Goal: Task Accomplishment & Management: Manage account settings

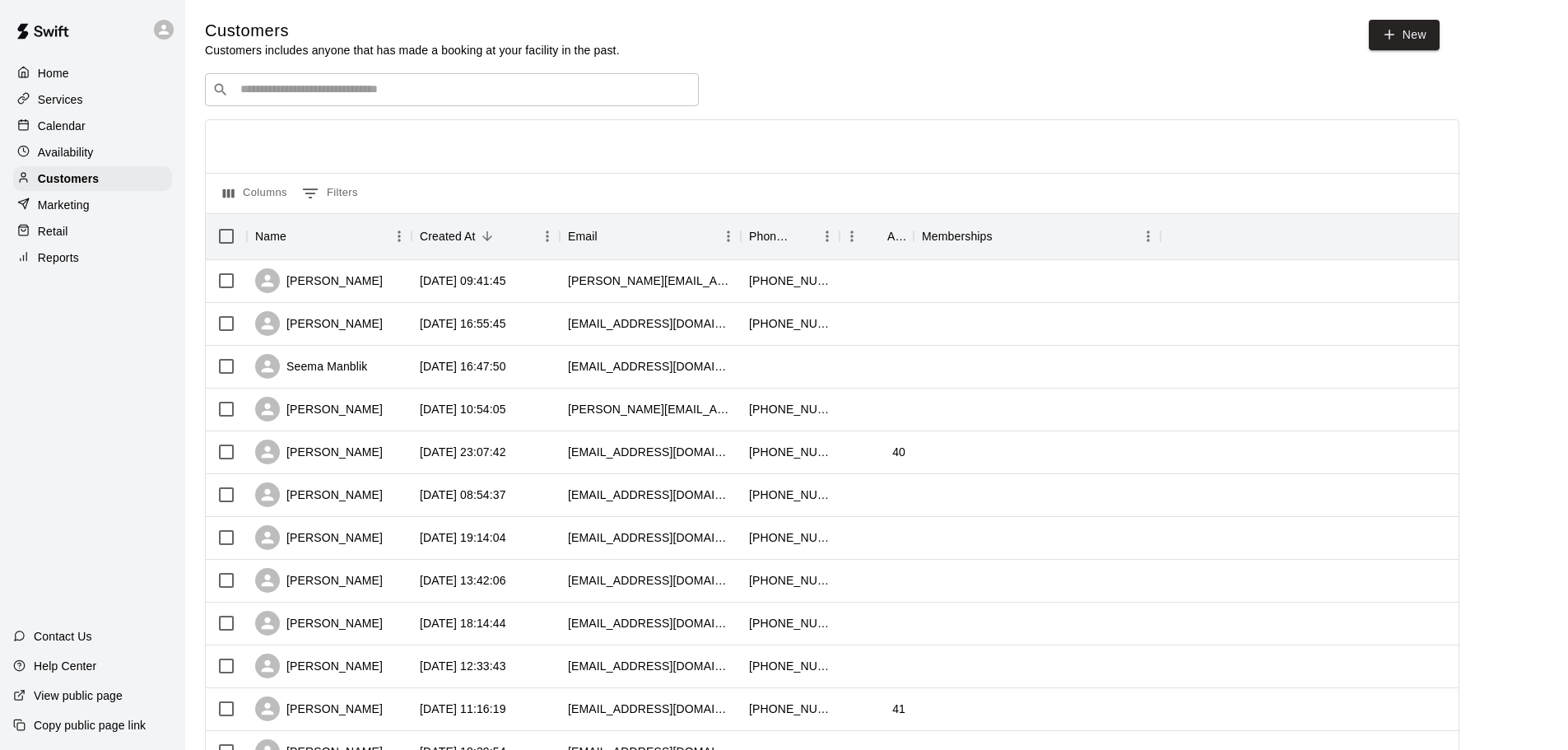
click at [80, 125] on p "Calendar" at bounding box center [62, 125] width 48 height 17
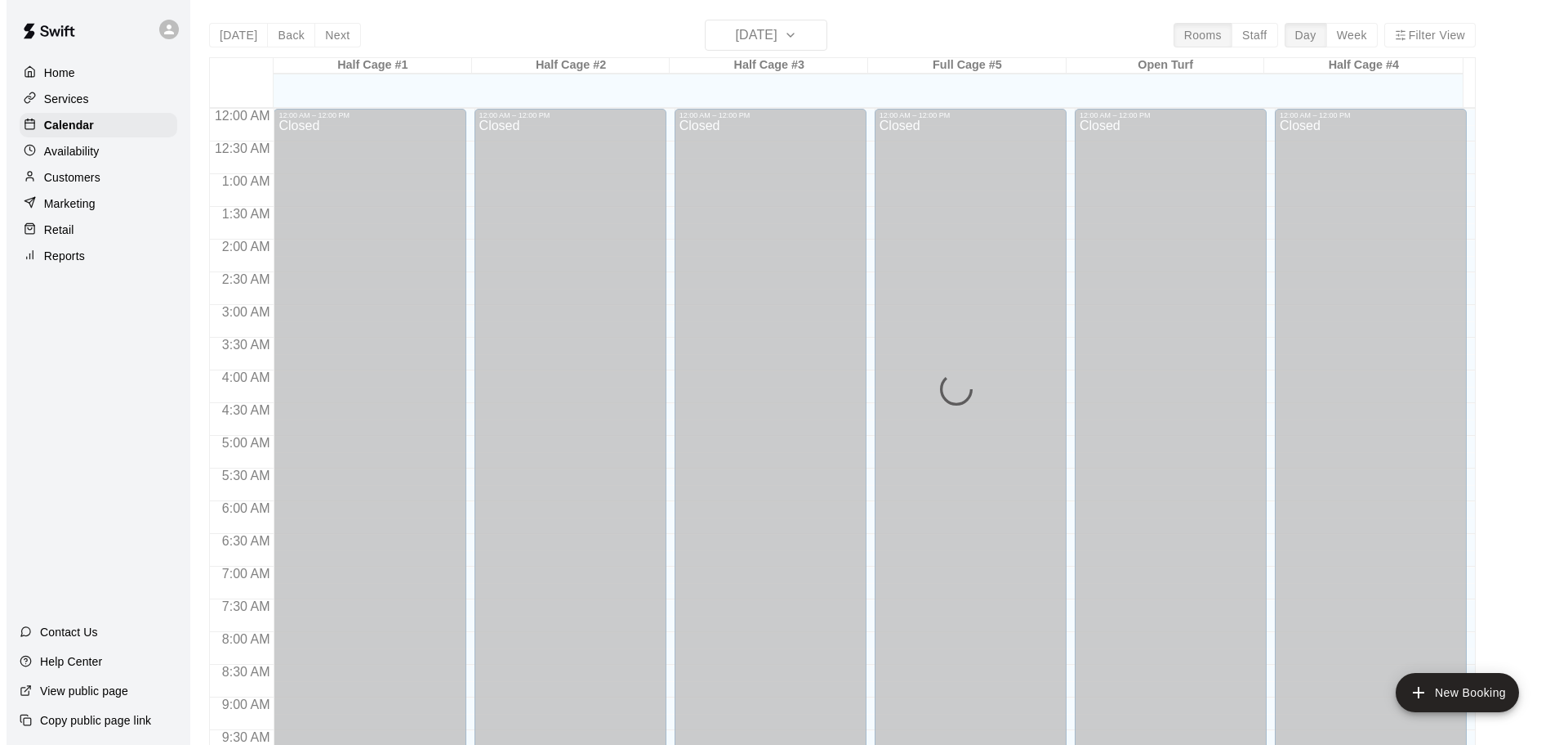
scroll to position [776, 0]
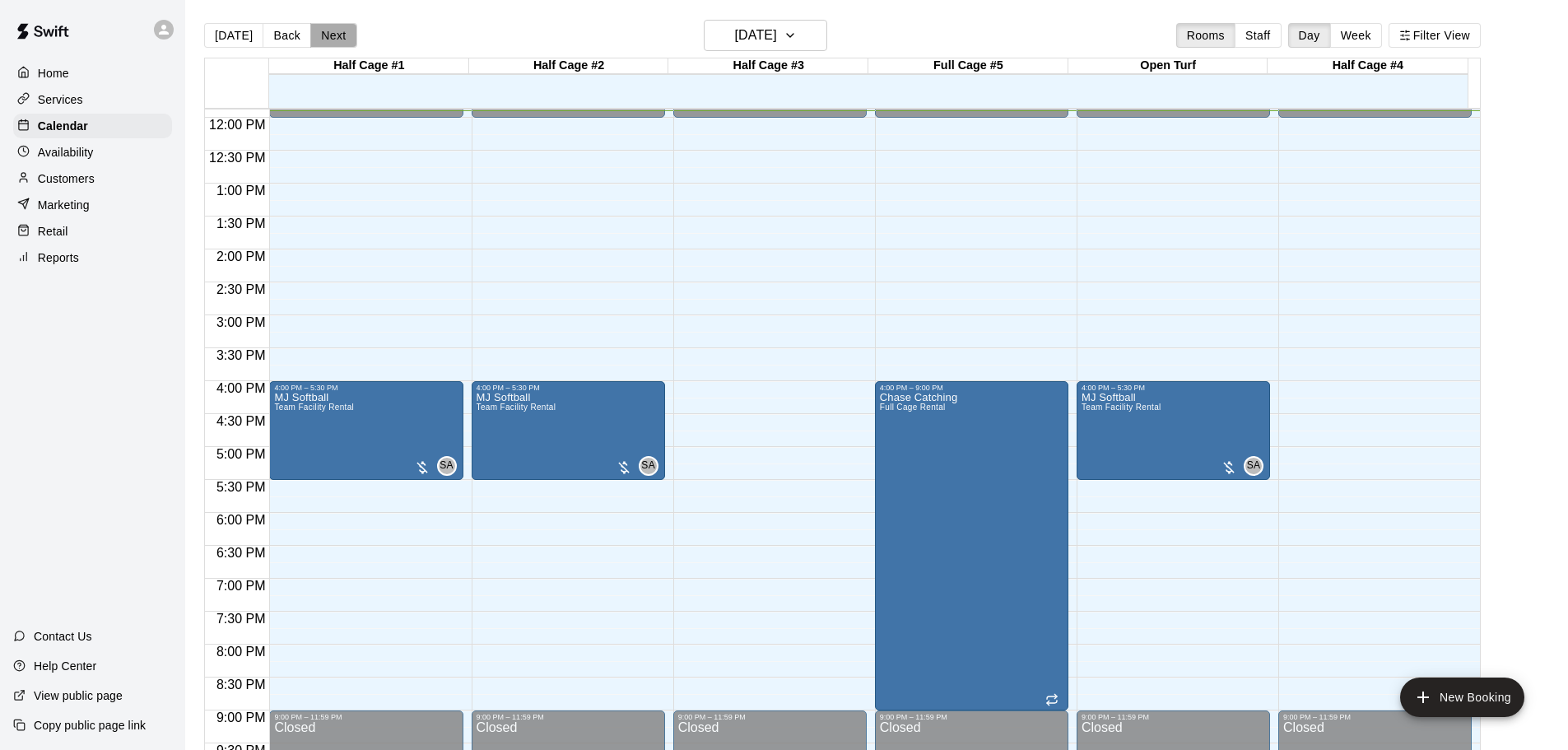
click at [338, 34] on button "Next" at bounding box center [332, 34] width 46 height 25
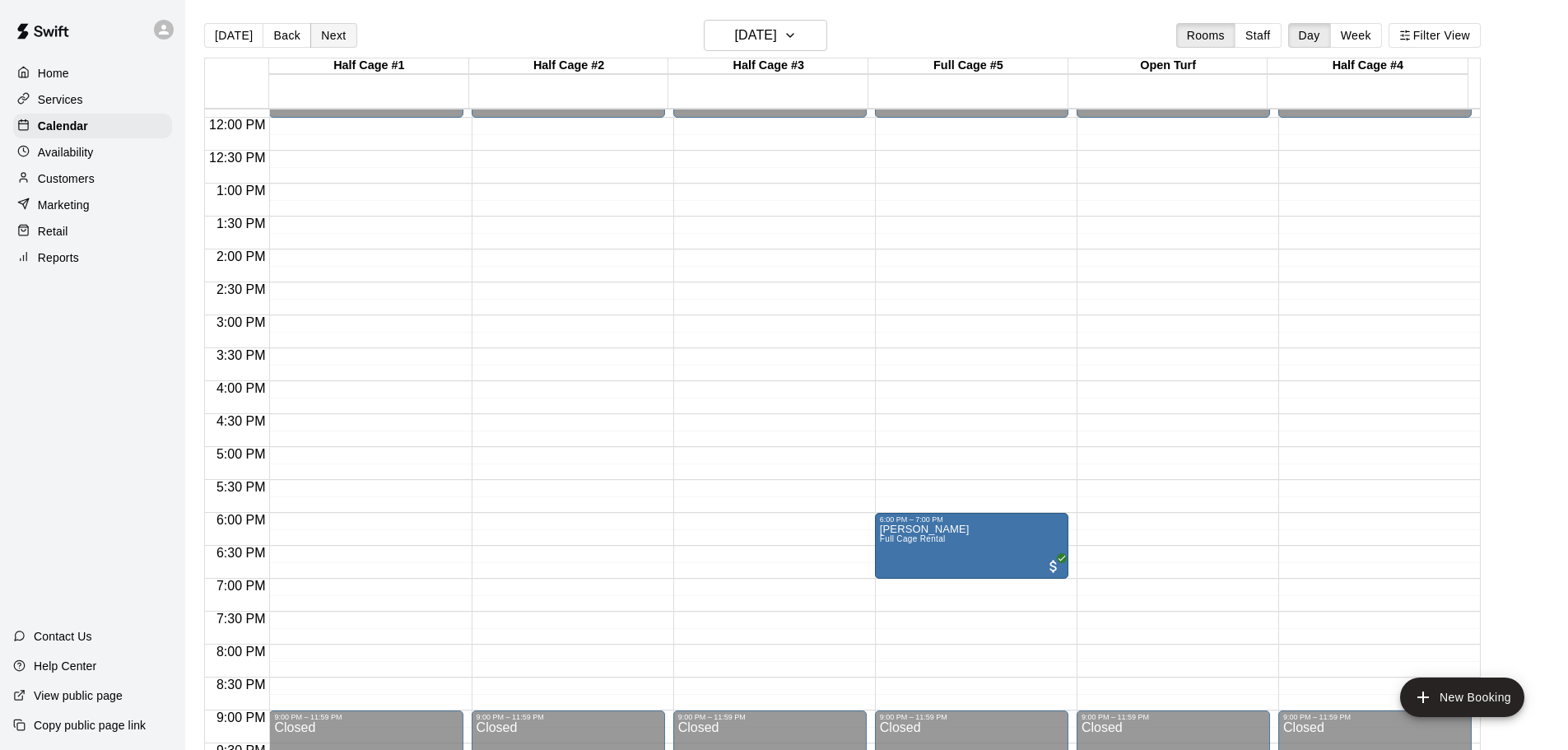
click at [338, 34] on button "Next" at bounding box center [332, 34] width 46 height 25
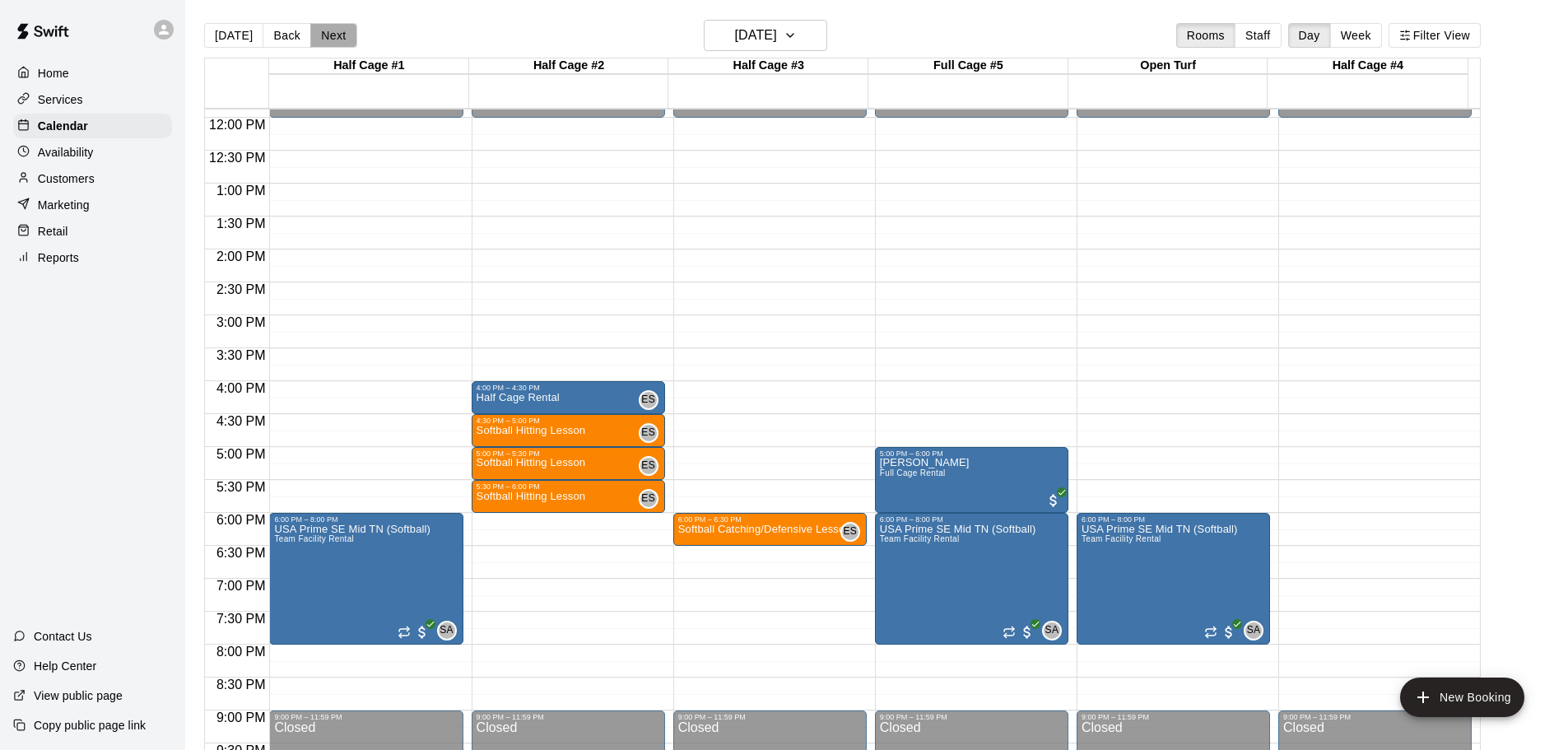
click at [338, 34] on button "Next" at bounding box center [332, 34] width 46 height 25
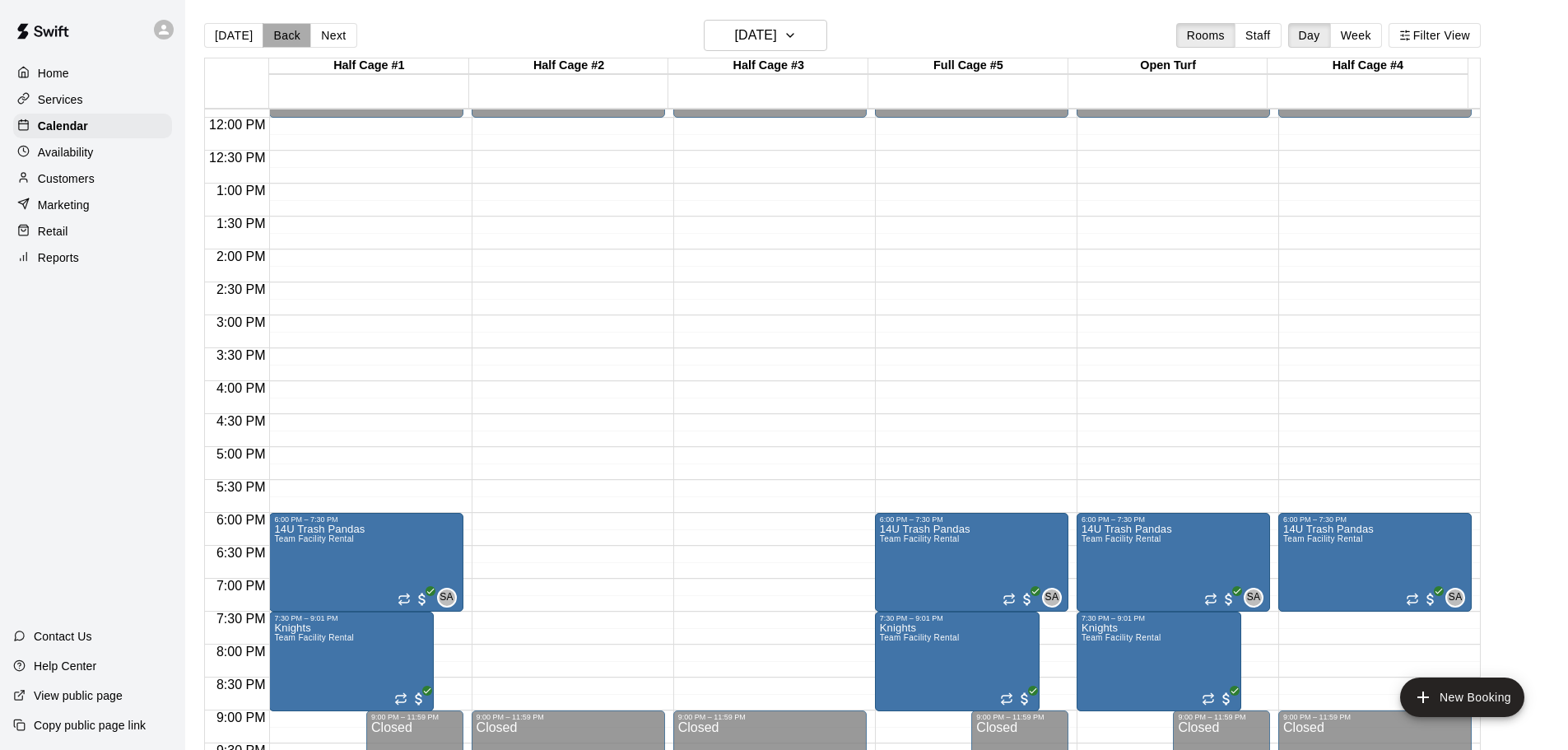
click at [282, 35] on button "Back" at bounding box center [287, 34] width 49 height 25
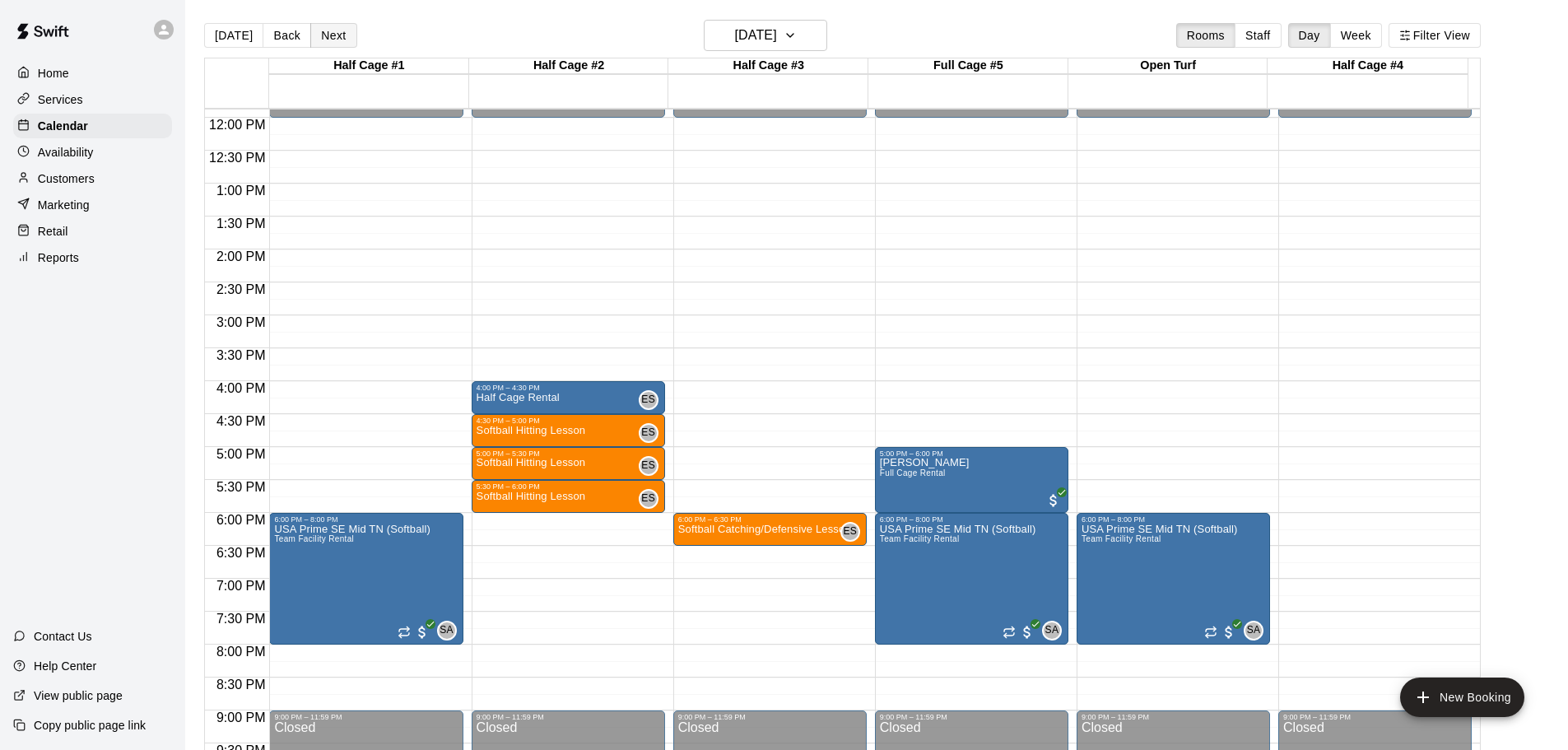
click at [324, 36] on button "Next" at bounding box center [332, 34] width 46 height 25
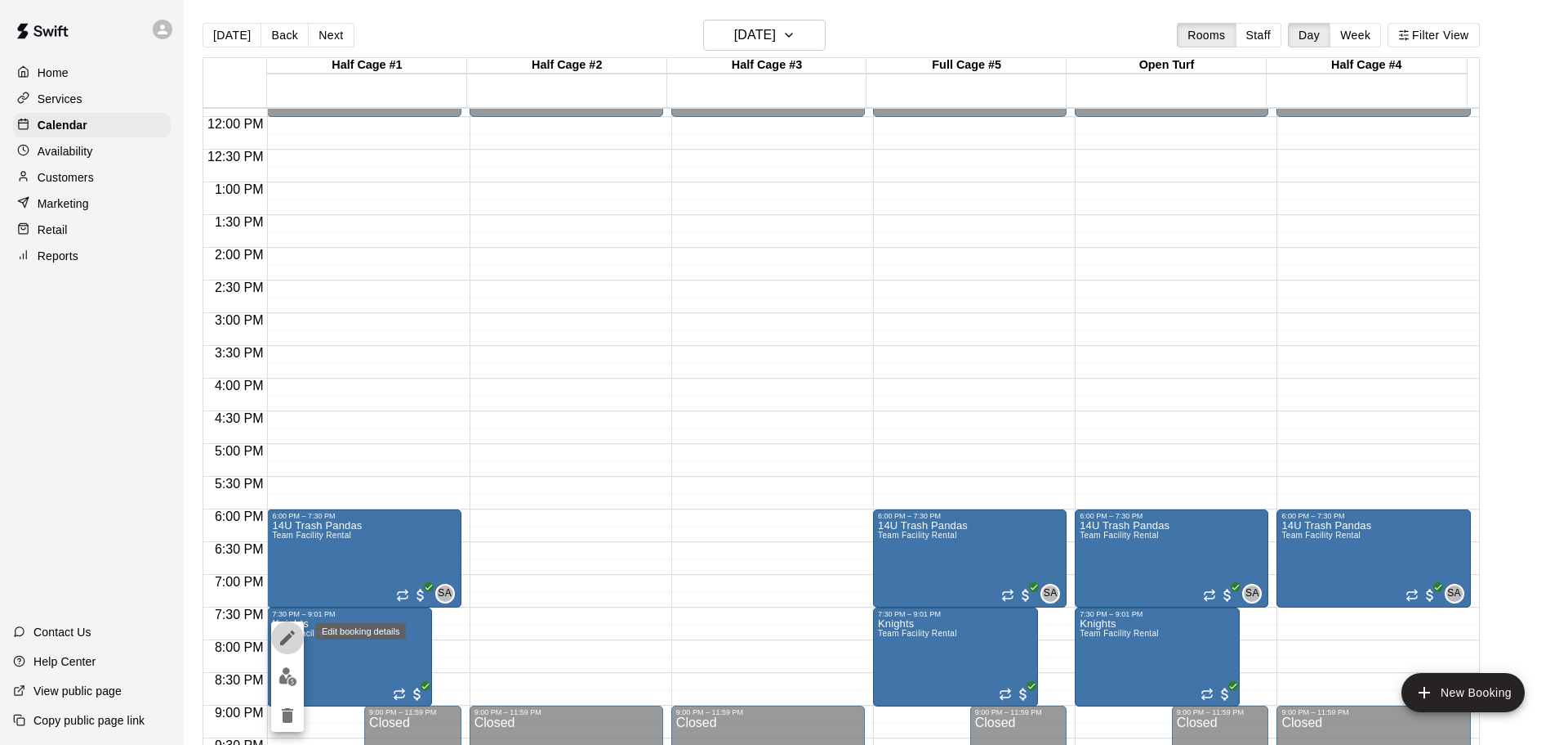
click at [283, 634] on icon "edit" at bounding box center [287, 638] width 19 height 19
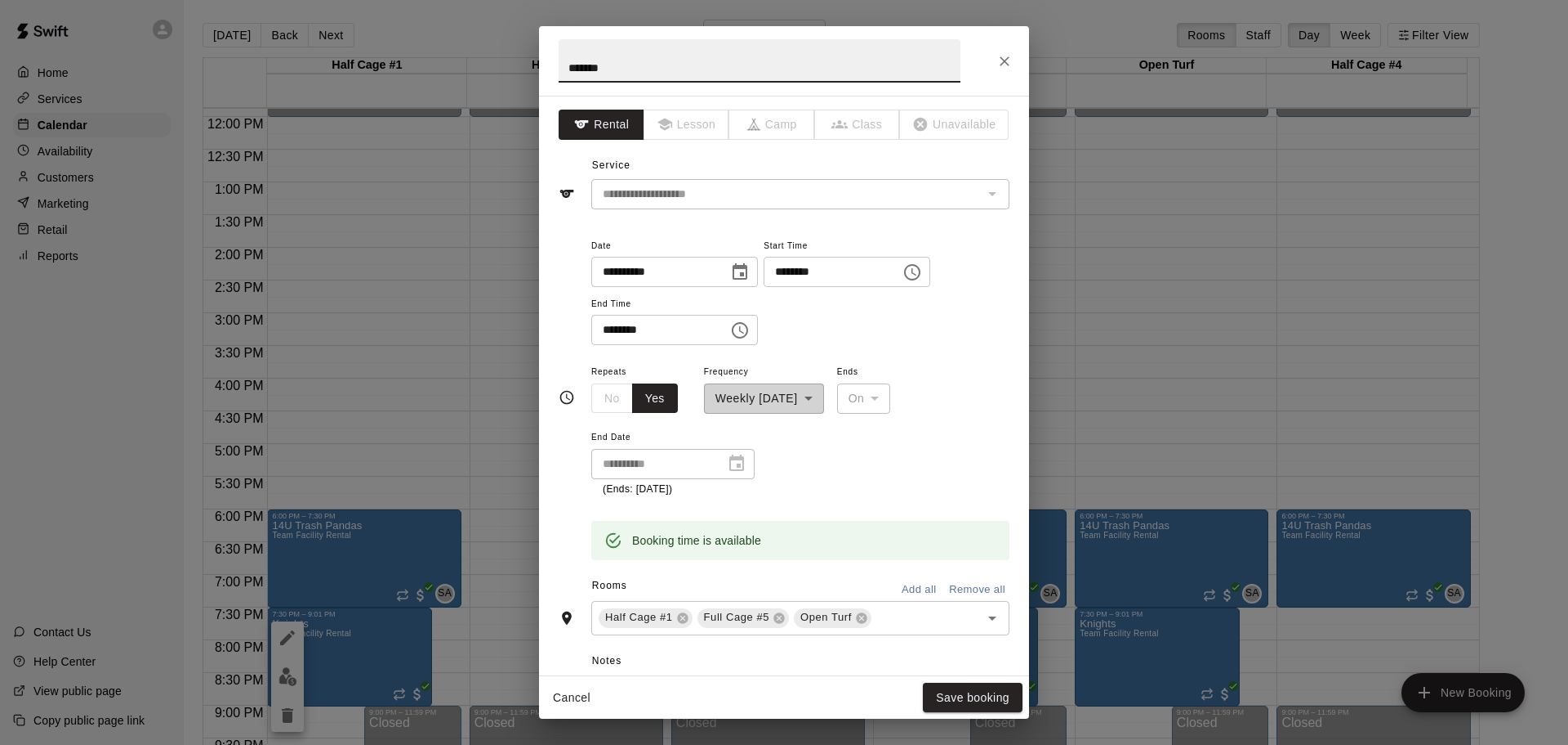
click at [798, 270] on input "********" at bounding box center [826, 272] width 126 height 30
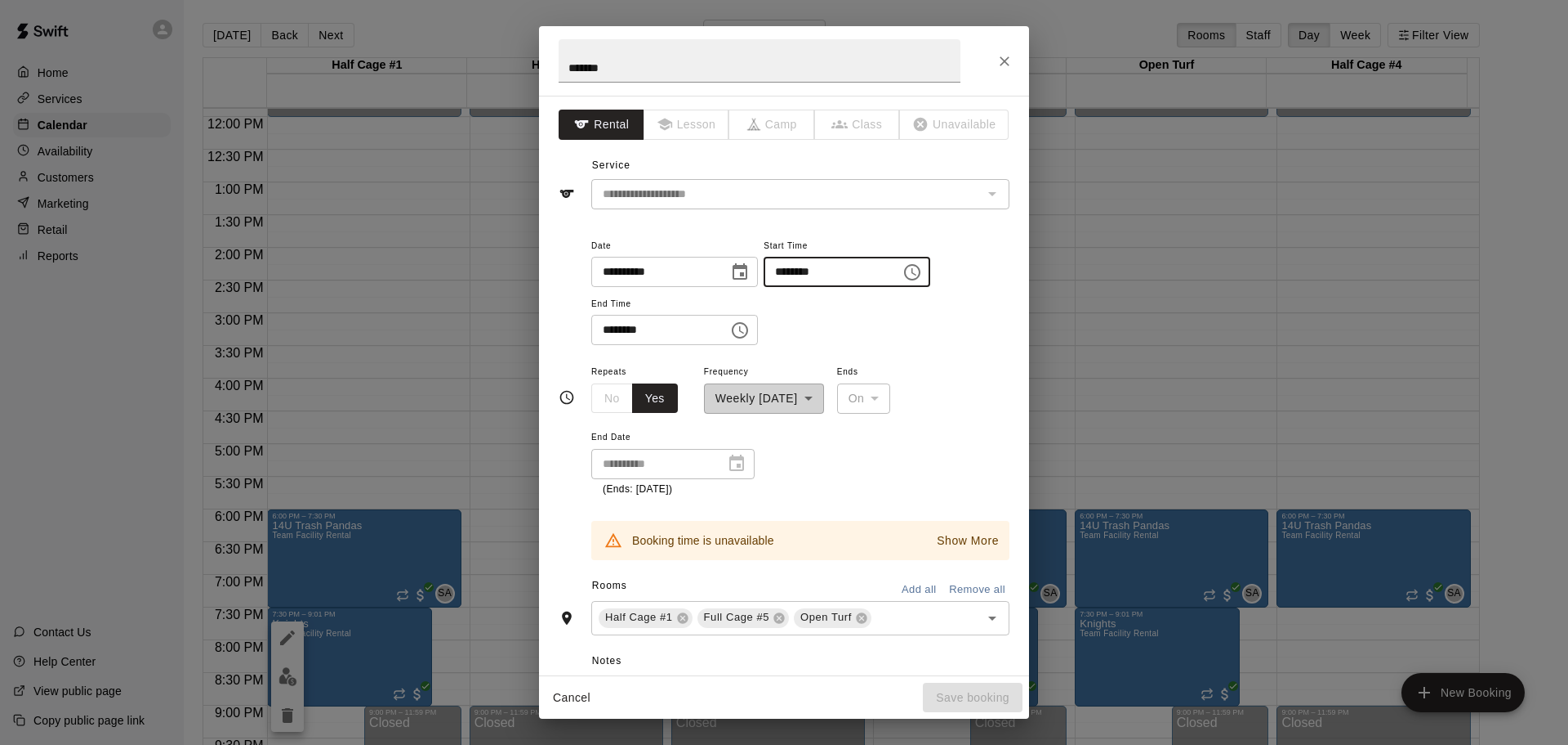
type input "********"
click at [1006, 58] on icon "Close" at bounding box center [1004, 61] width 17 height 17
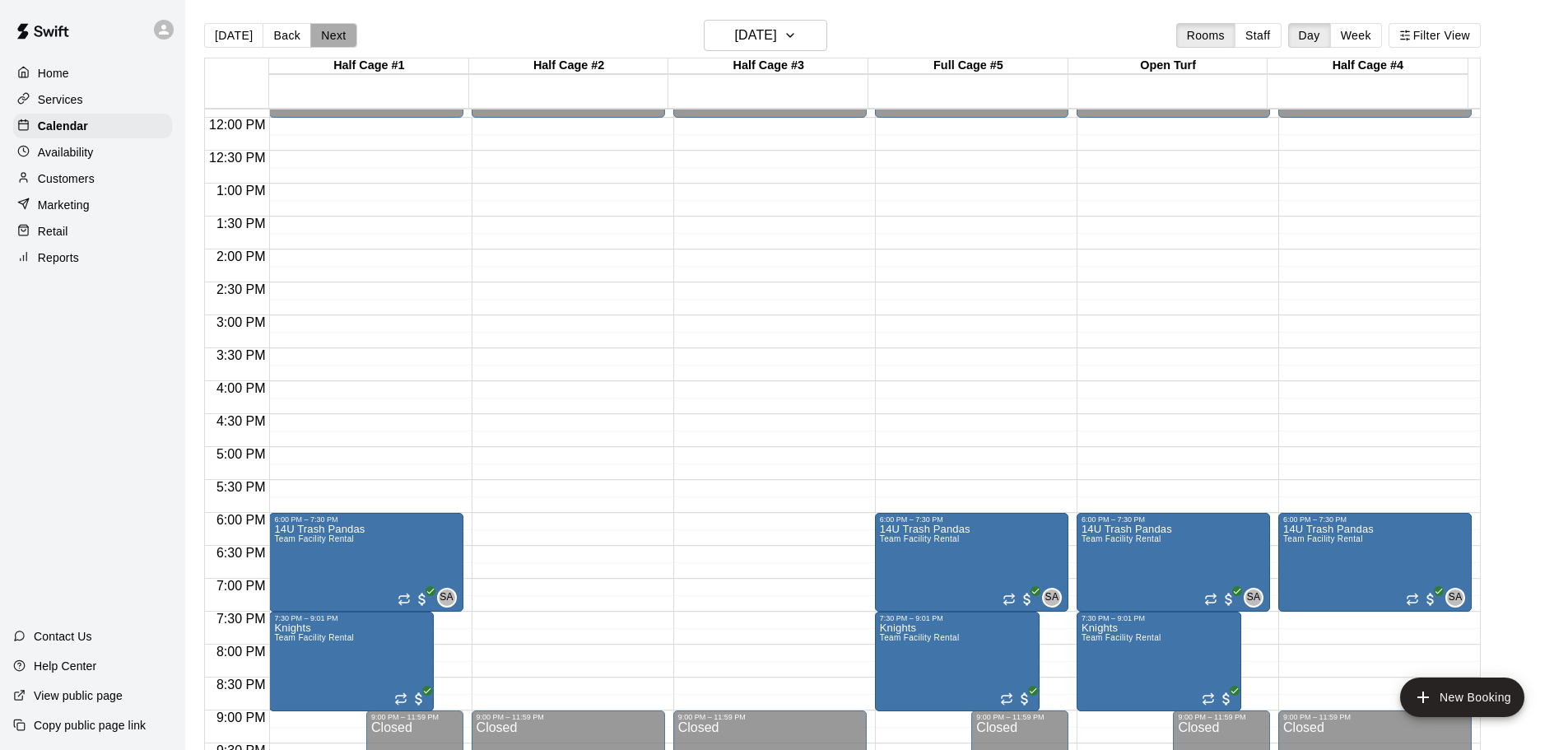
click at [341, 39] on button "Next" at bounding box center [332, 34] width 46 height 25
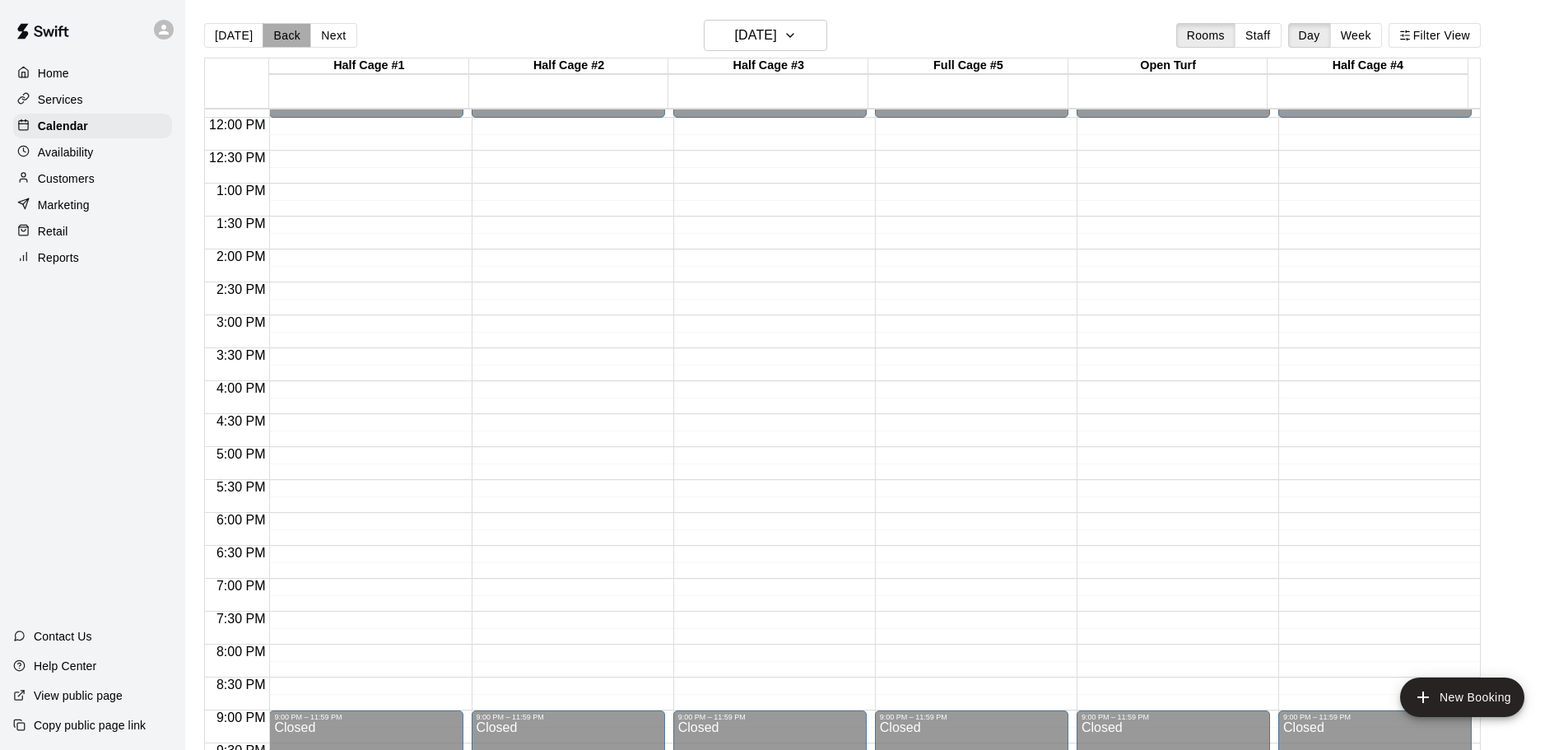
click at [287, 29] on button "Back" at bounding box center [287, 34] width 49 height 25
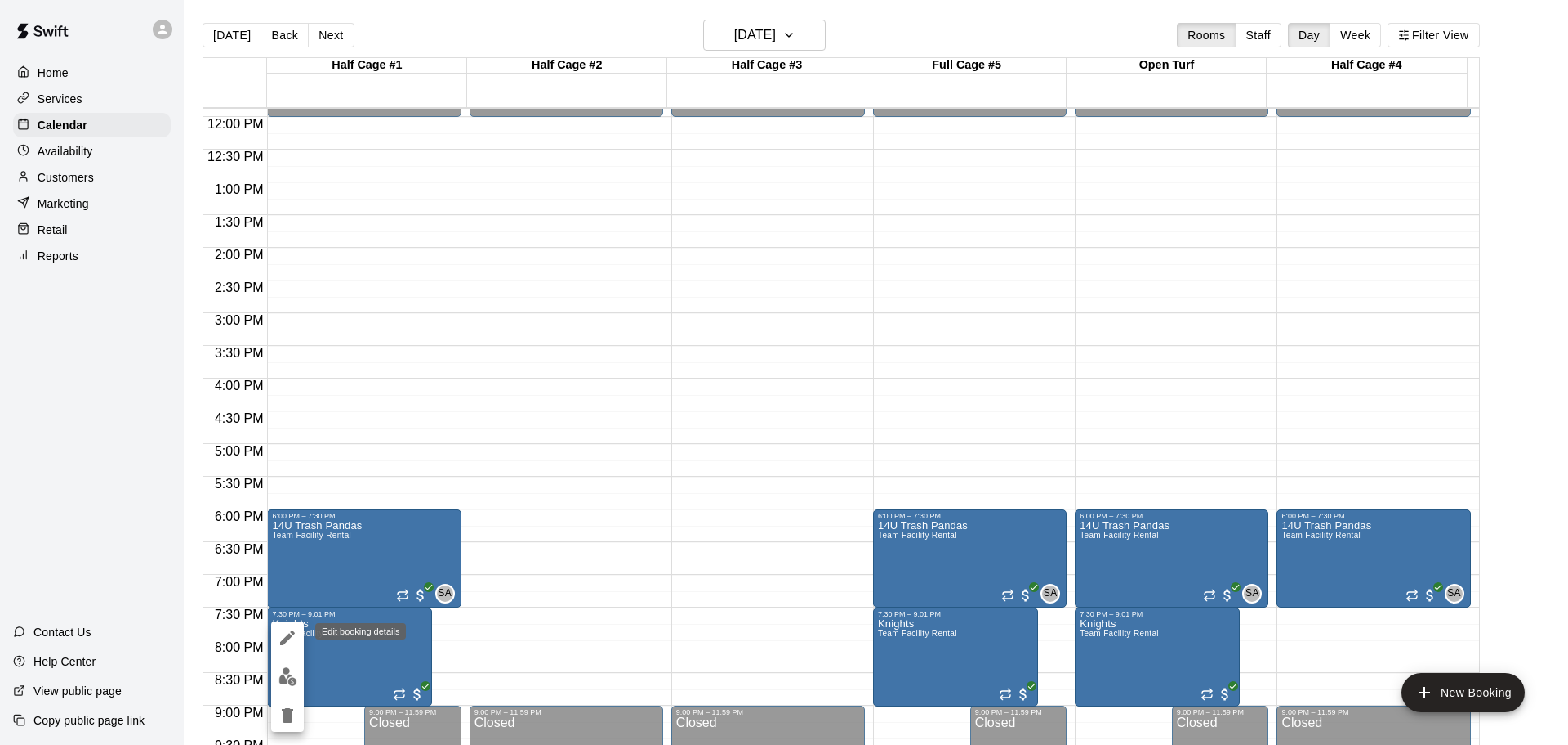
click at [289, 638] on icon "edit" at bounding box center [287, 638] width 19 height 19
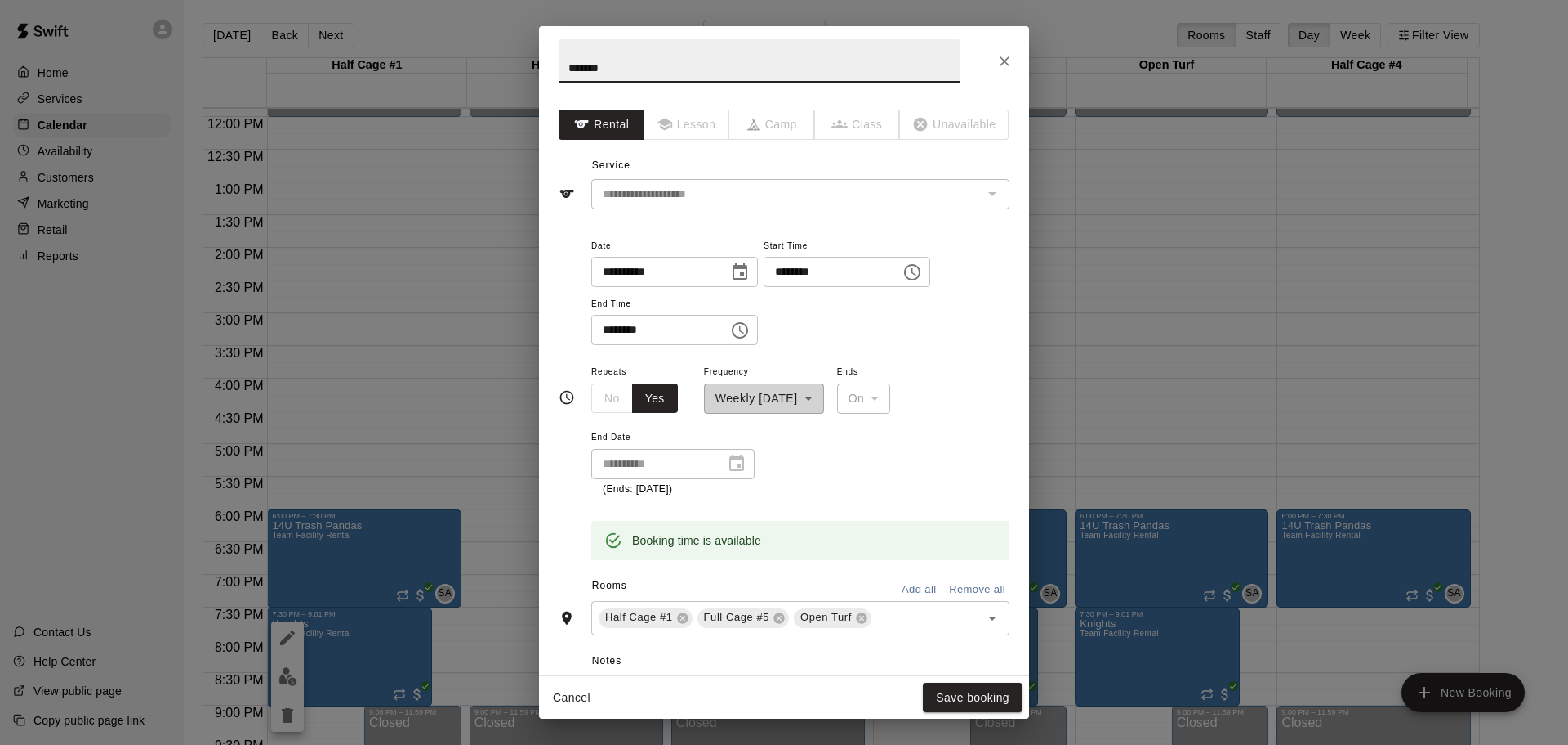
click at [749, 270] on icon "Choose date, selected date is Oct 16, 2025" at bounding box center [740, 272] width 19 height 19
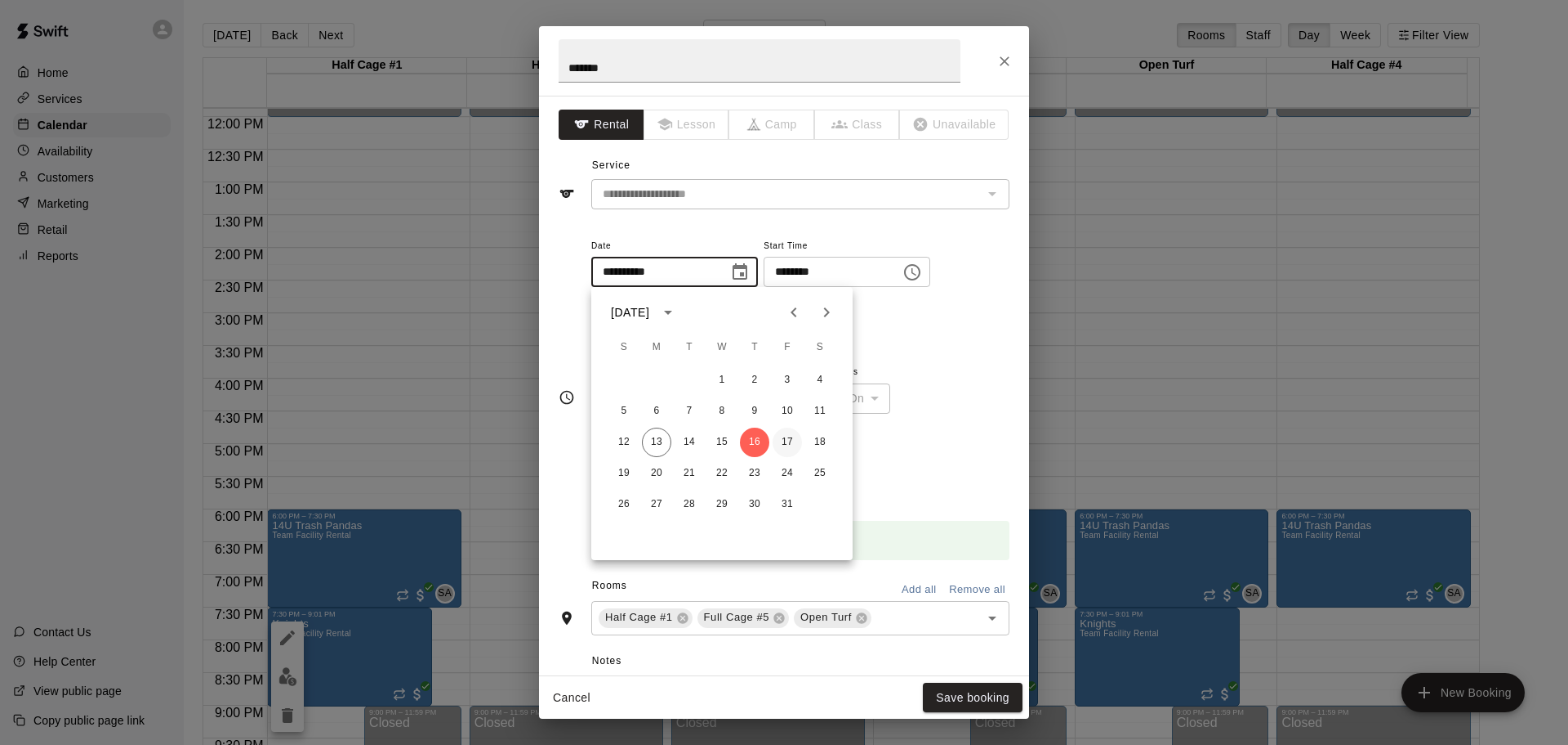
click at [782, 443] on button "17" at bounding box center [787, 442] width 29 height 29
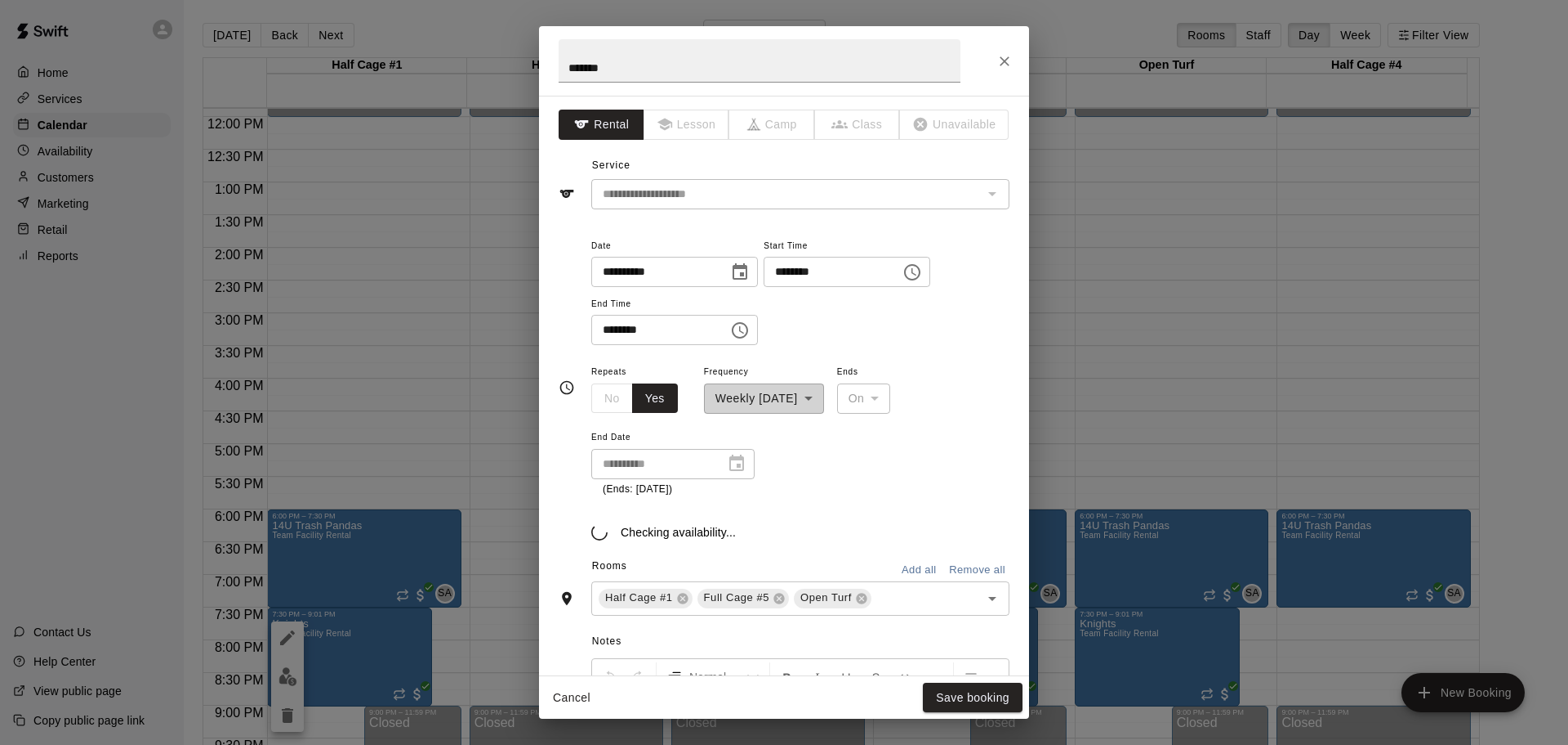
type input "**********"
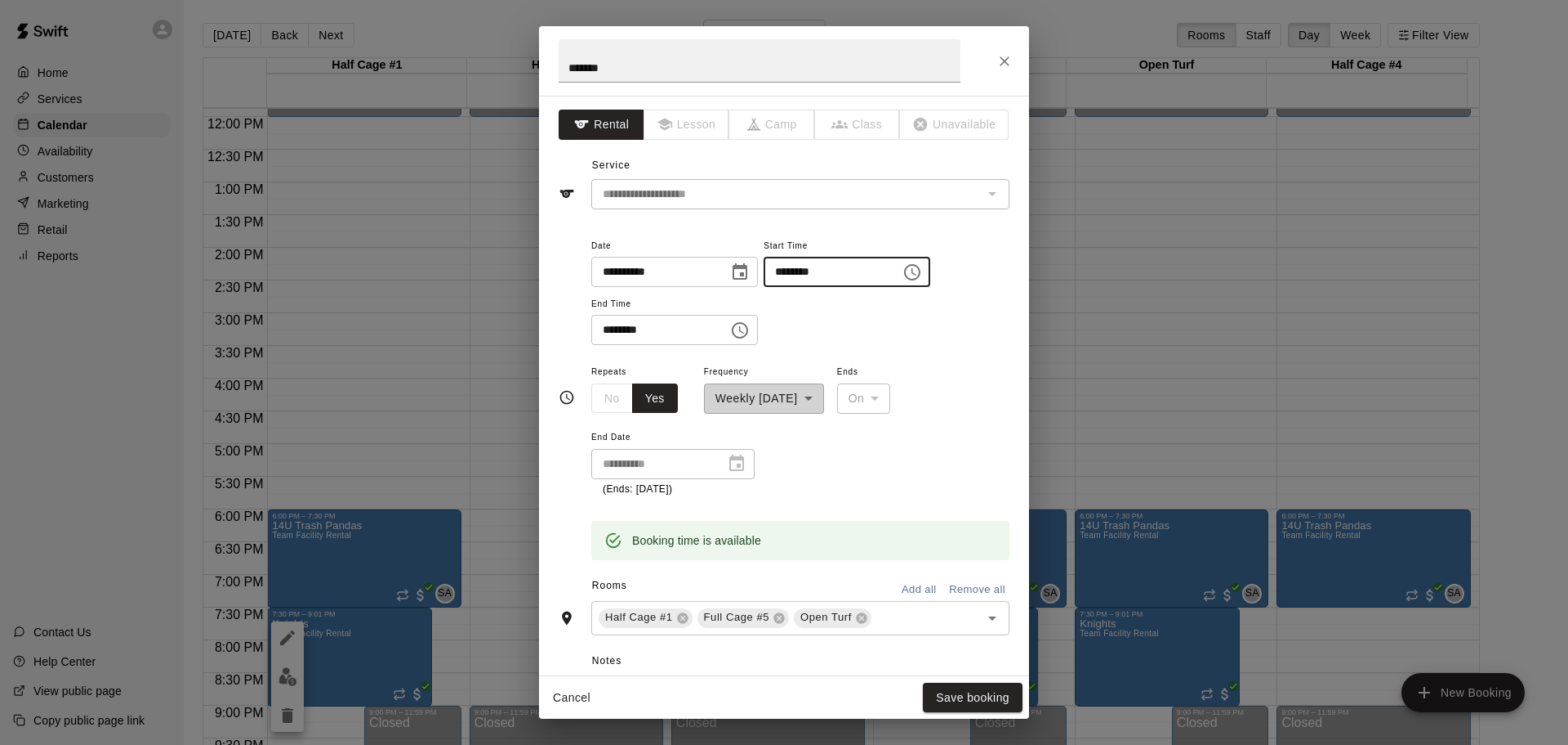
click at [800, 269] on input "********" at bounding box center [826, 272] width 126 height 30
type input "********"
click at [607, 326] on input "********" at bounding box center [654, 329] width 126 height 30
type input "********"
click at [955, 696] on button "Save booking" at bounding box center [972, 697] width 99 height 30
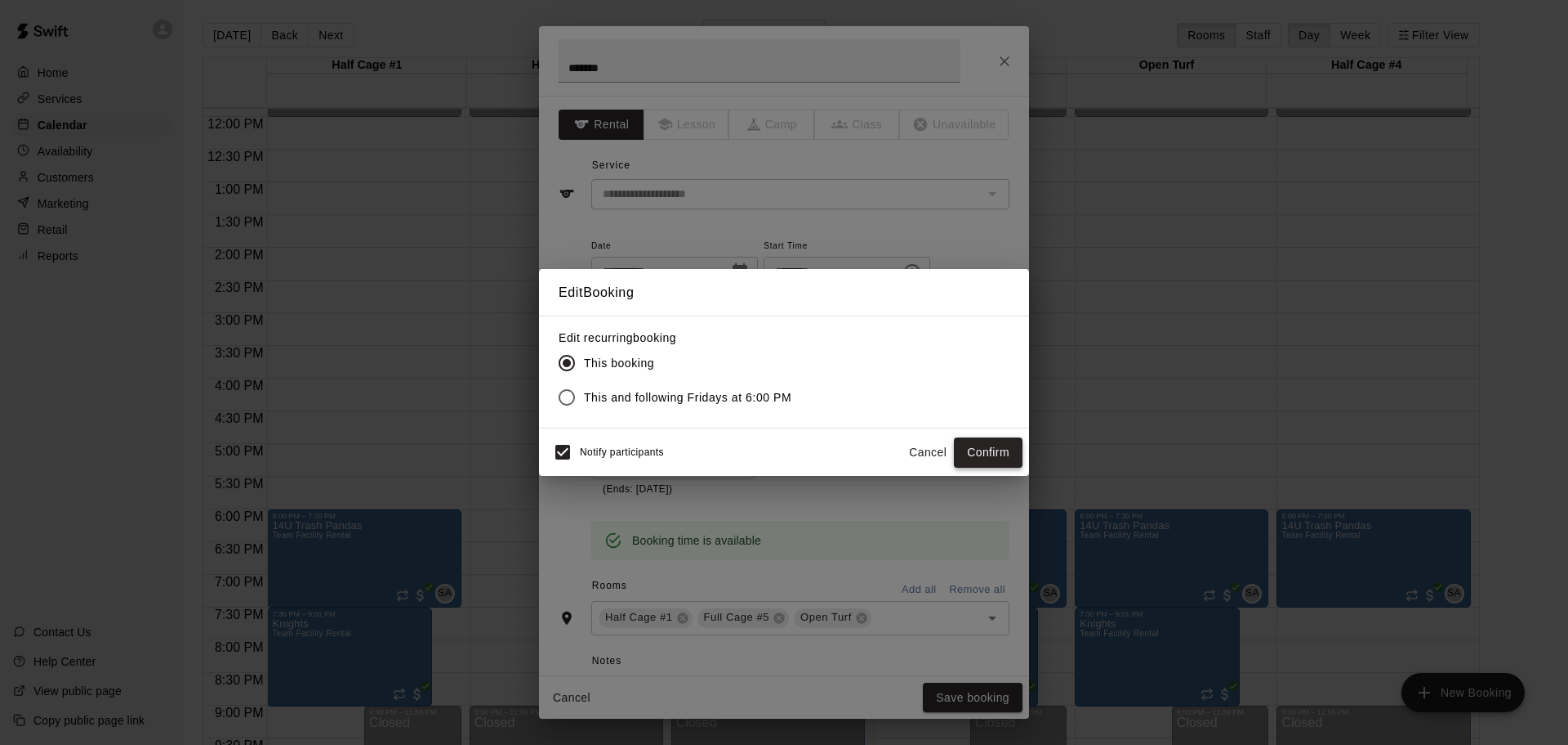
click at [982, 456] on button "Confirm" at bounding box center [988, 452] width 68 height 30
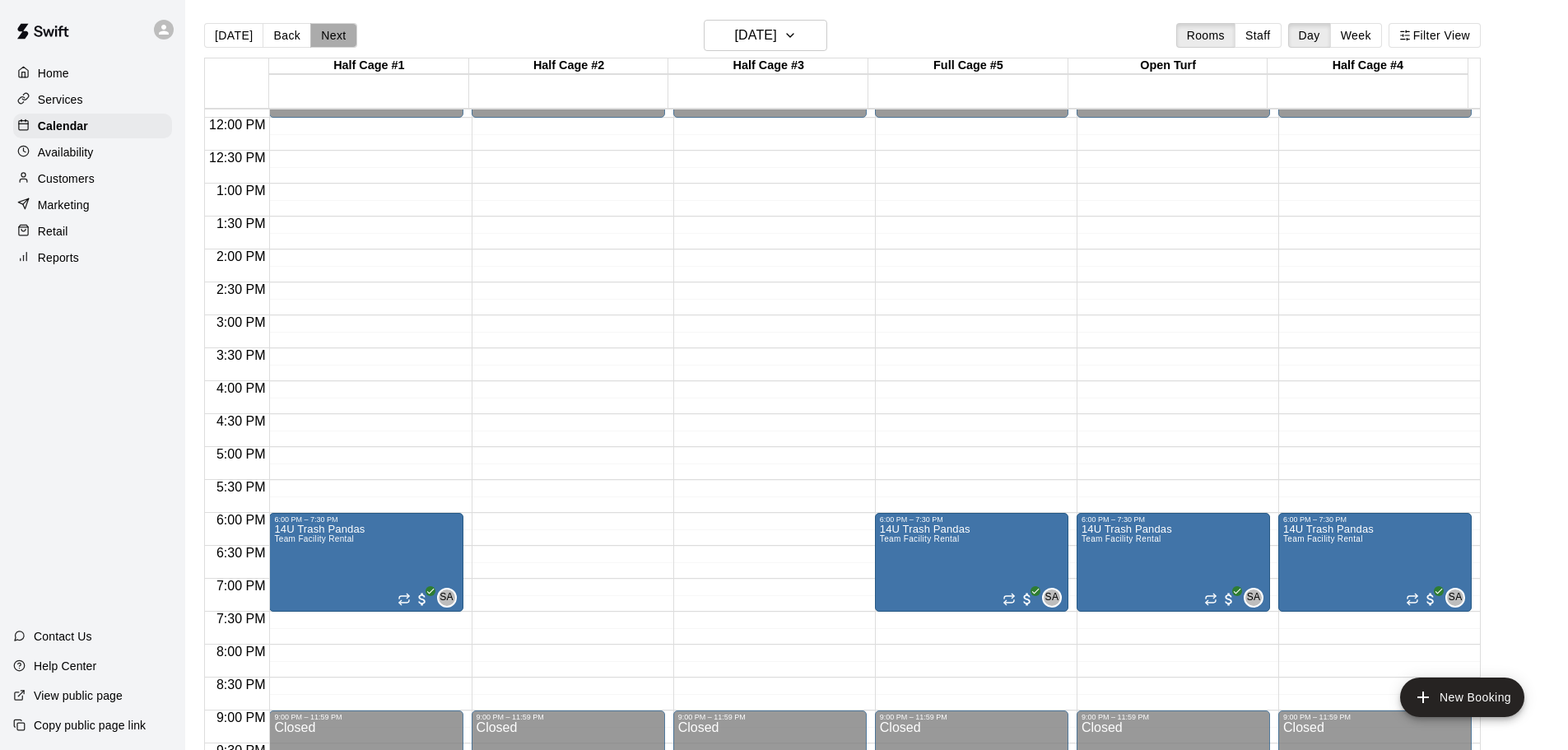
click at [330, 34] on button "Next" at bounding box center [332, 34] width 46 height 25
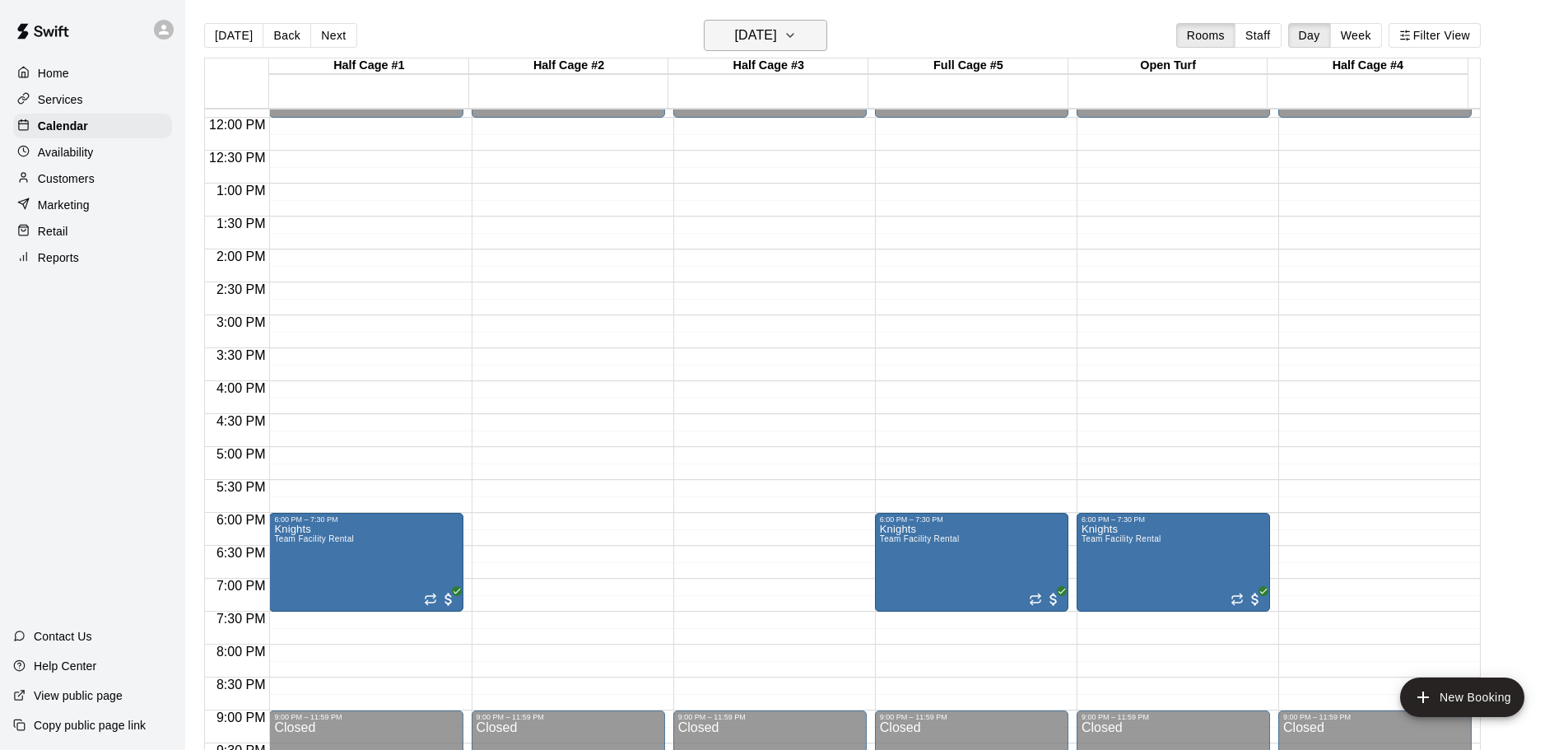
click at [796, 37] on icon "button" at bounding box center [789, 35] width 13 height 20
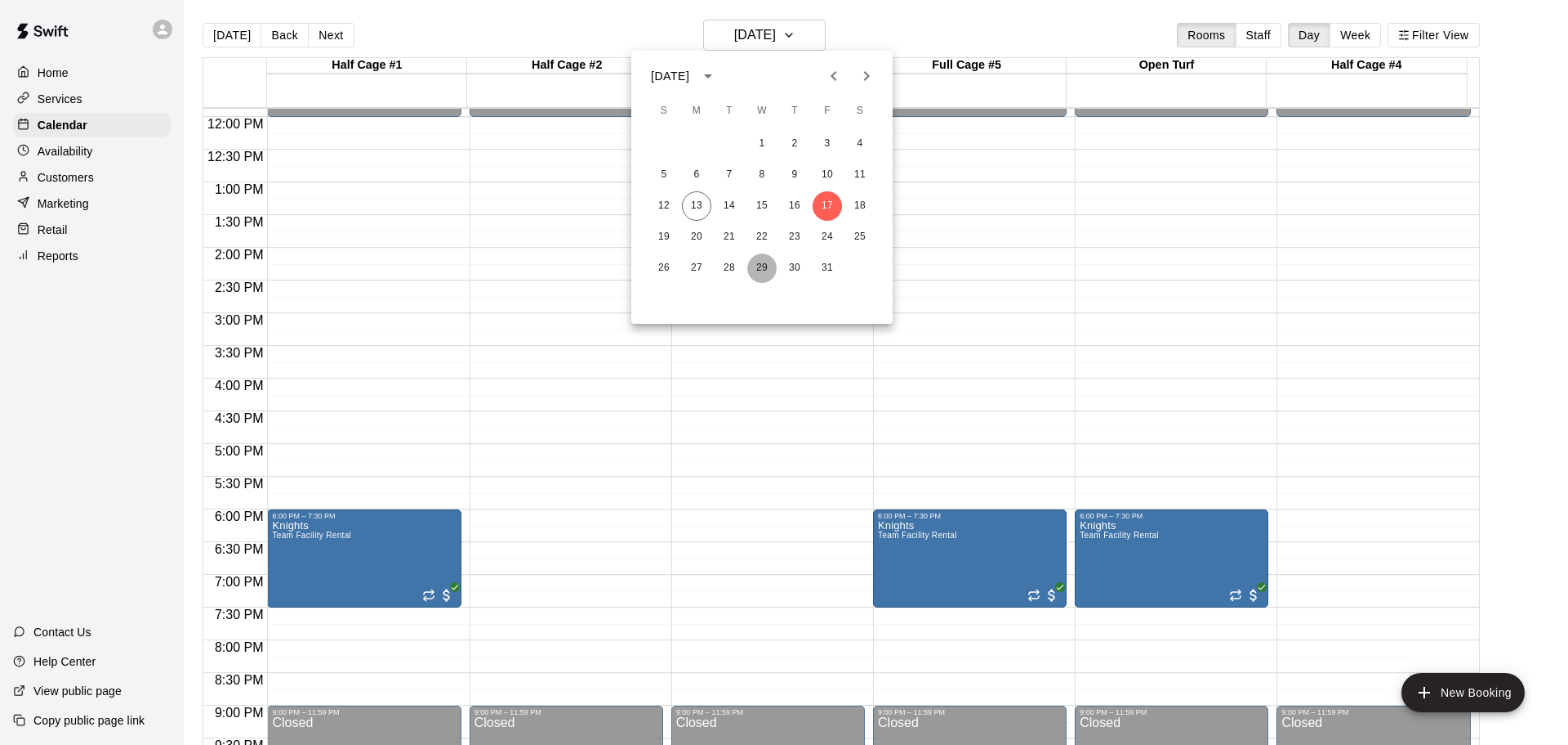
click at [766, 270] on button "29" at bounding box center [762, 268] width 29 height 29
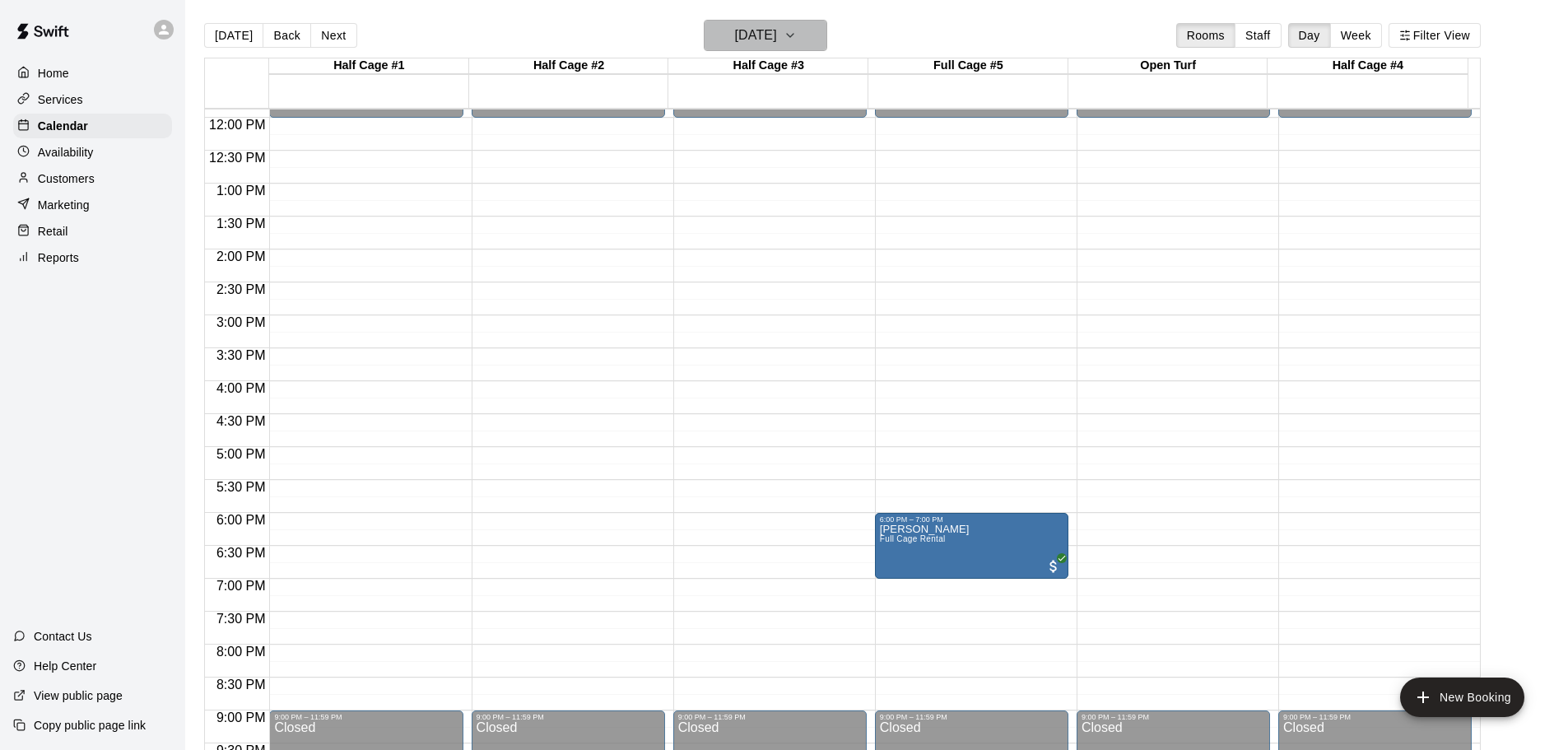
click at [796, 35] on icon "button" at bounding box center [789, 35] width 13 height 20
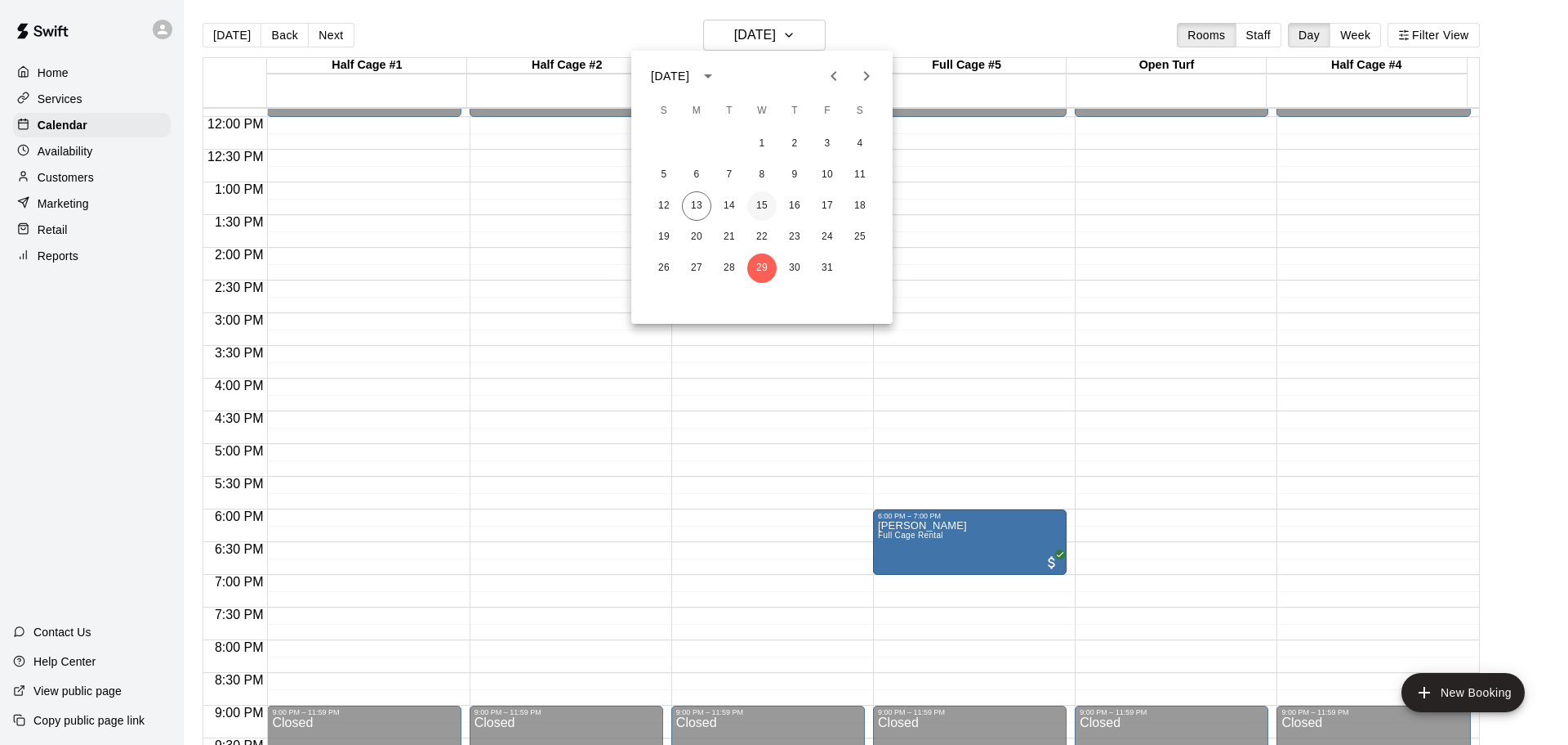
click at [765, 212] on button "15" at bounding box center [762, 205] width 29 height 29
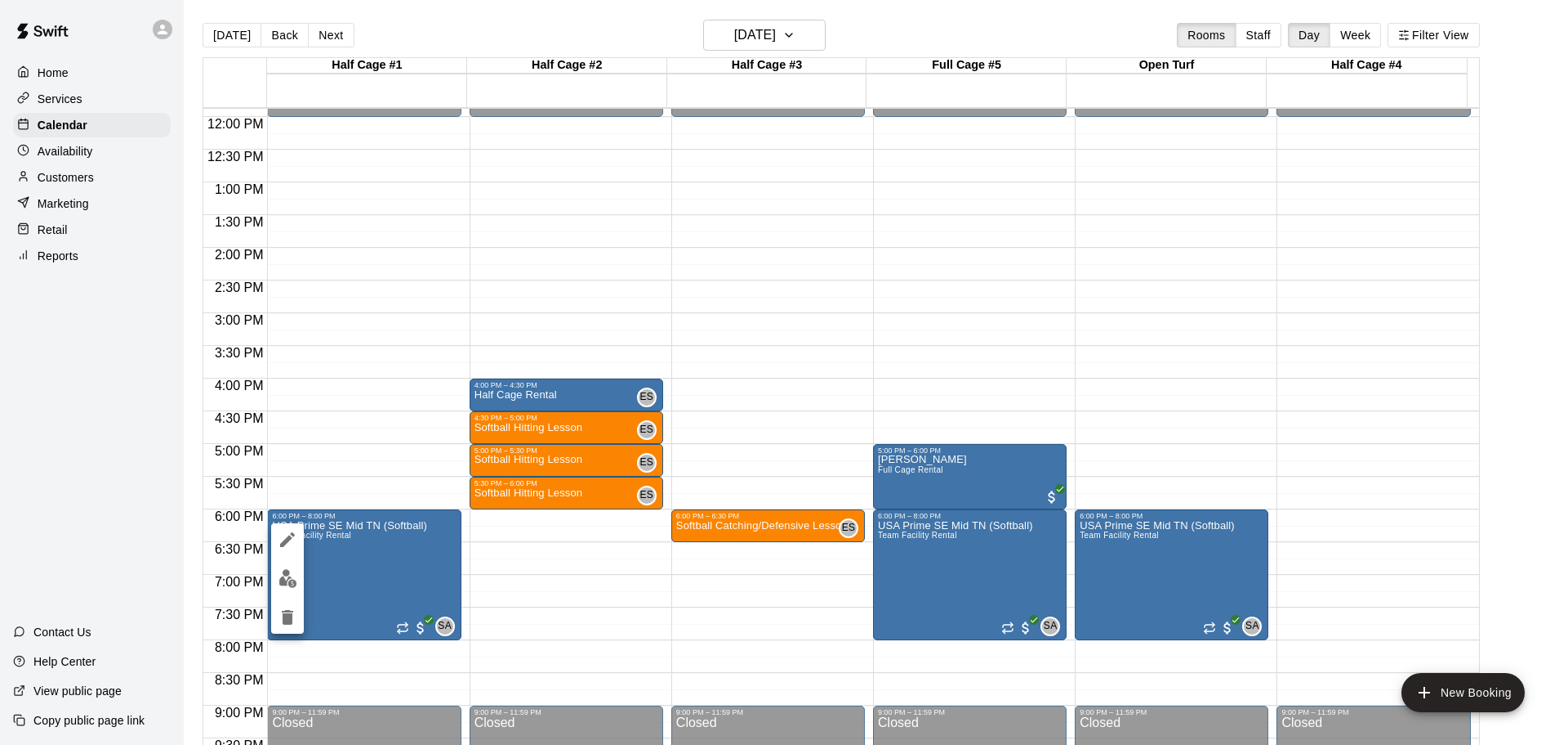
click at [285, 540] on icon "edit" at bounding box center [287, 539] width 15 height 15
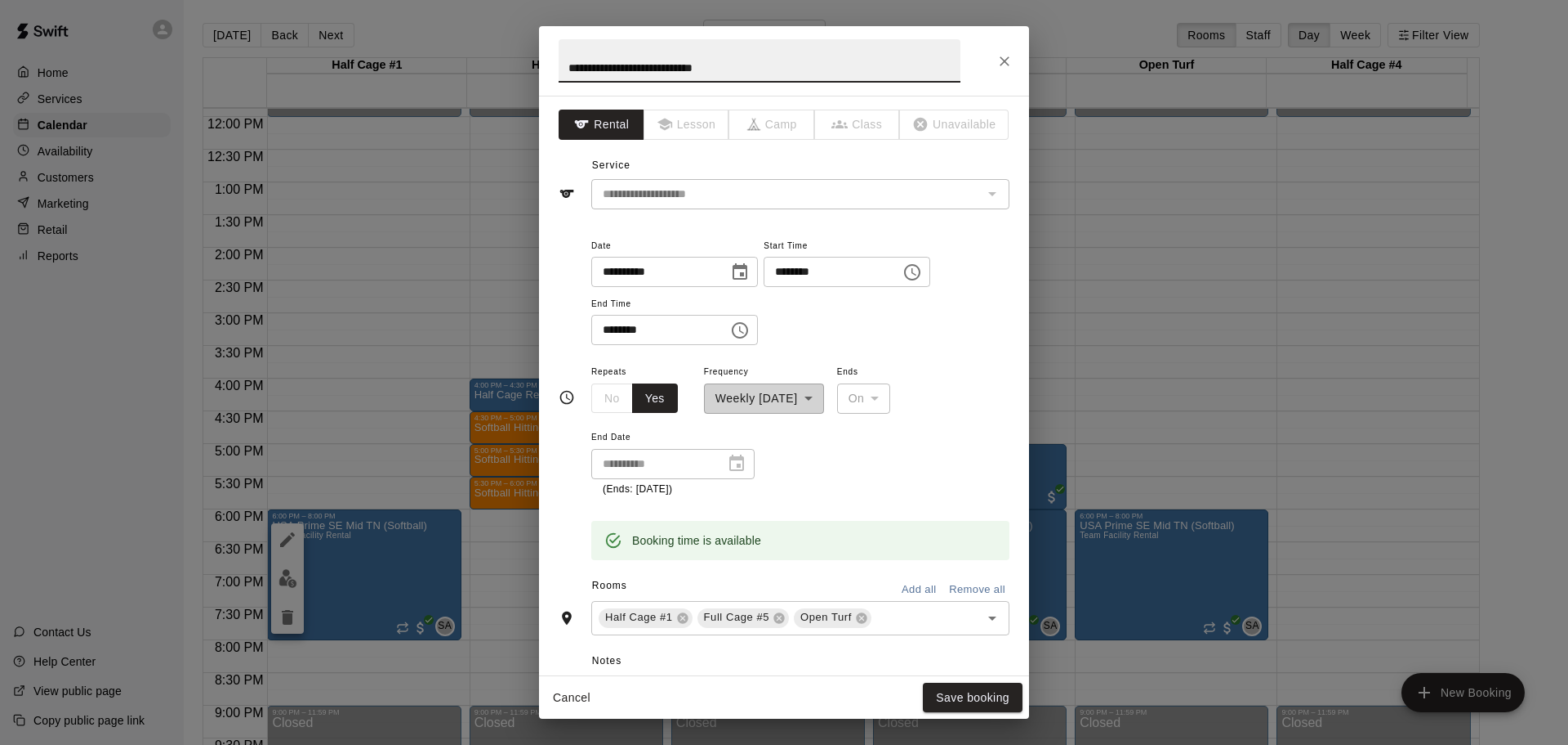
click at [748, 267] on icon "Choose date, selected date is Oct 15, 2025" at bounding box center [740, 271] width 15 height 17
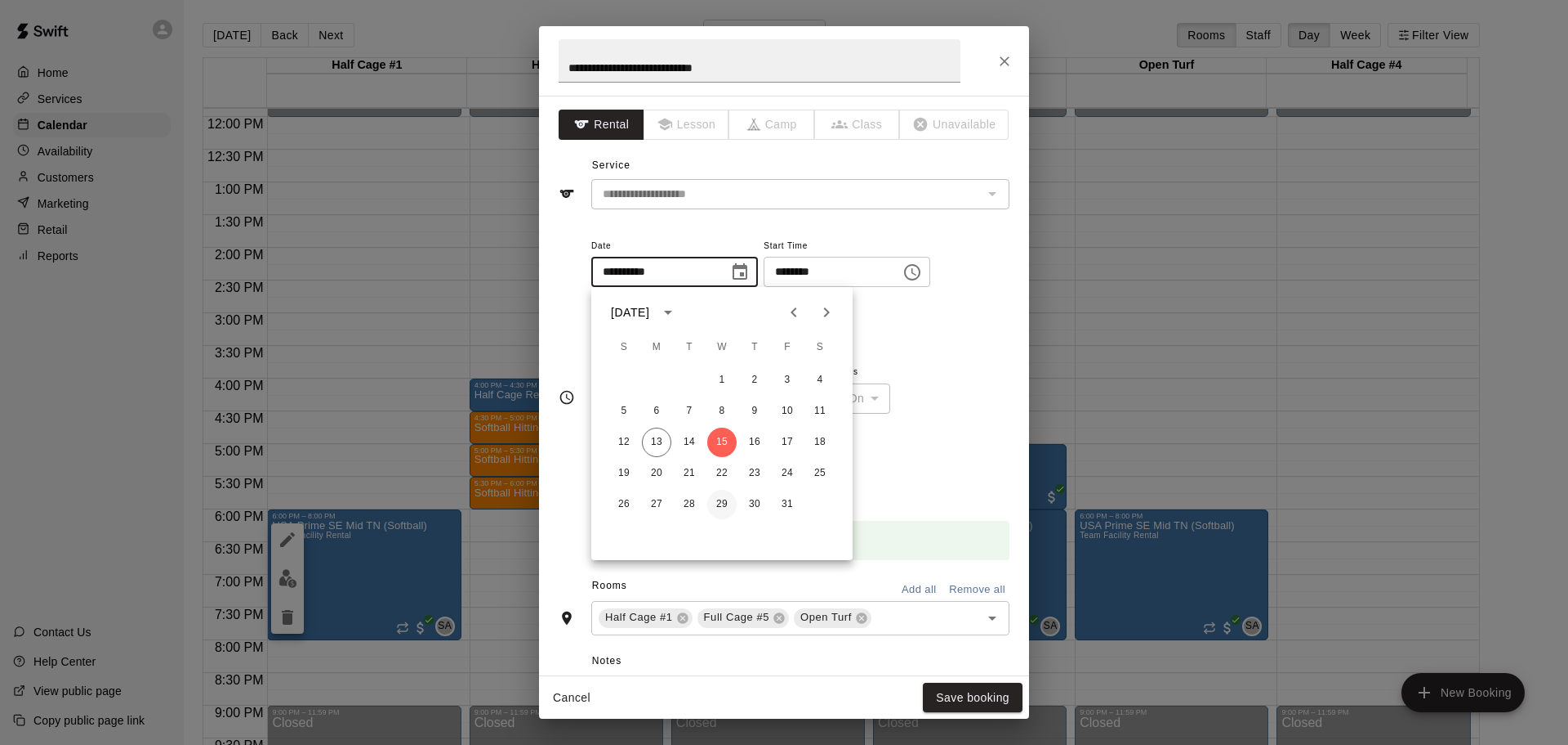
click at [723, 503] on button "29" at bounding box center [722, 504] width 29 height 29
type input "**********"
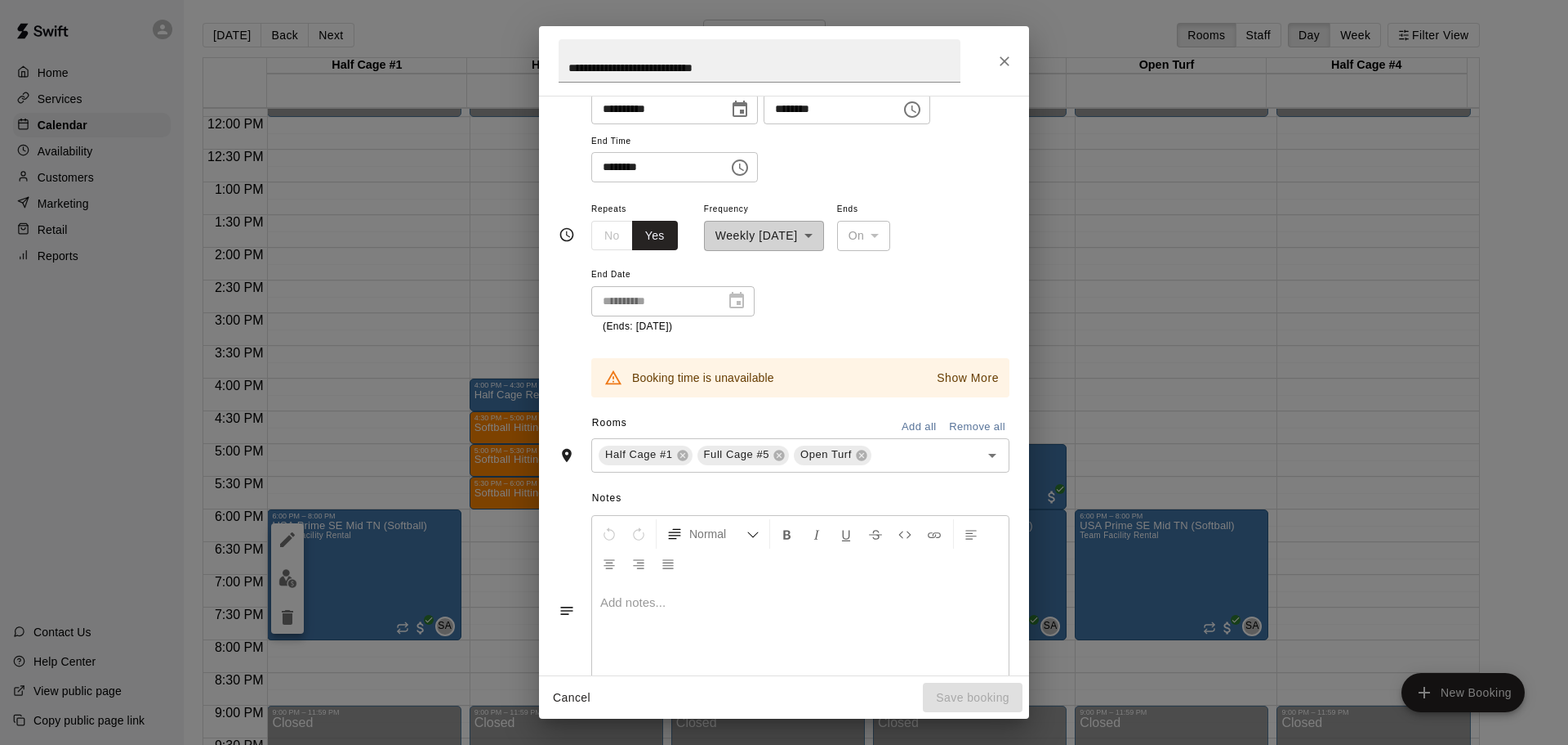
scroll to position [164, 0]
click at [1005, 56] on icon "Close" at bounding box center [1004, 61] width 17 height 17
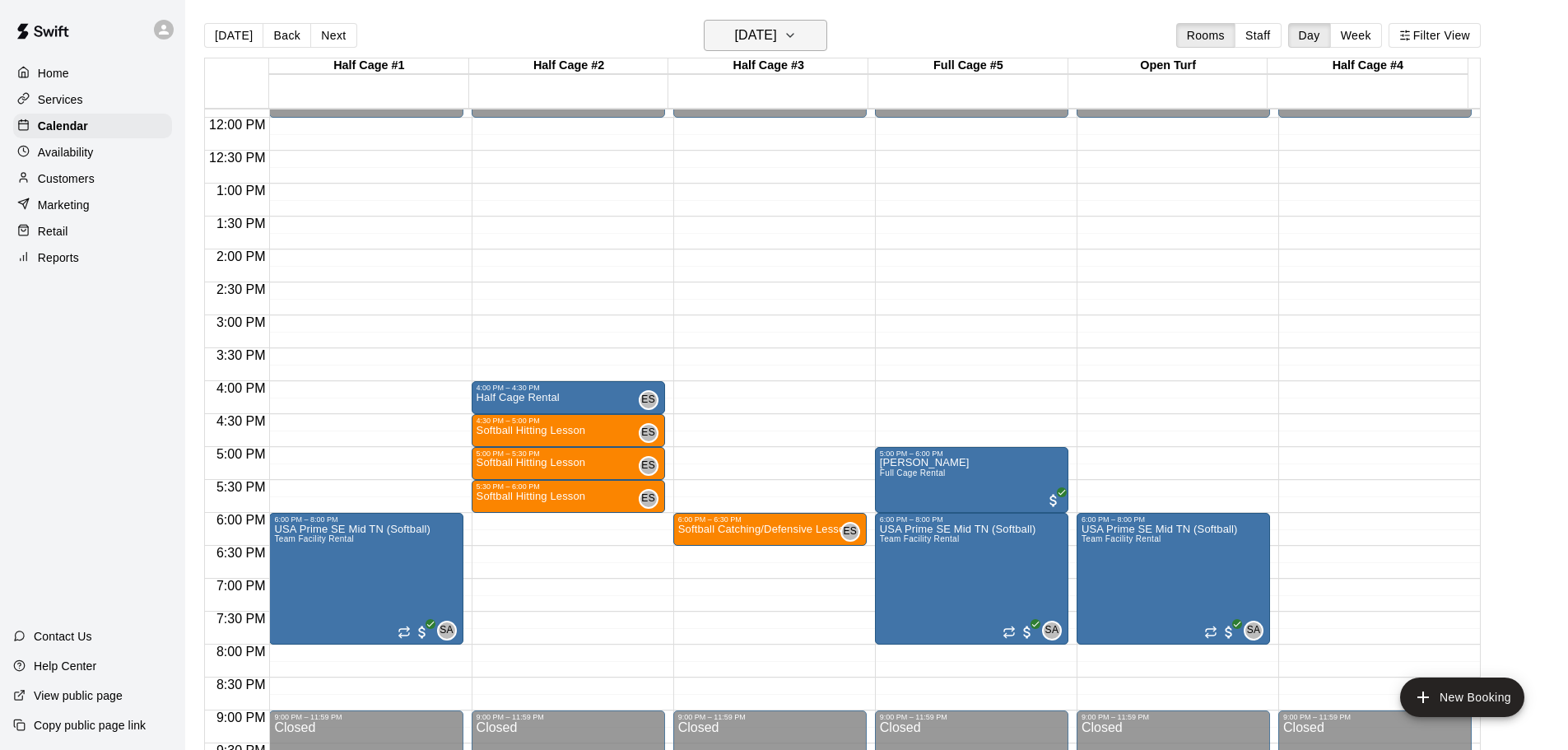
click at [820, 28] on button "[DATE]" at bounding box center [766, 35] width 124 height 31
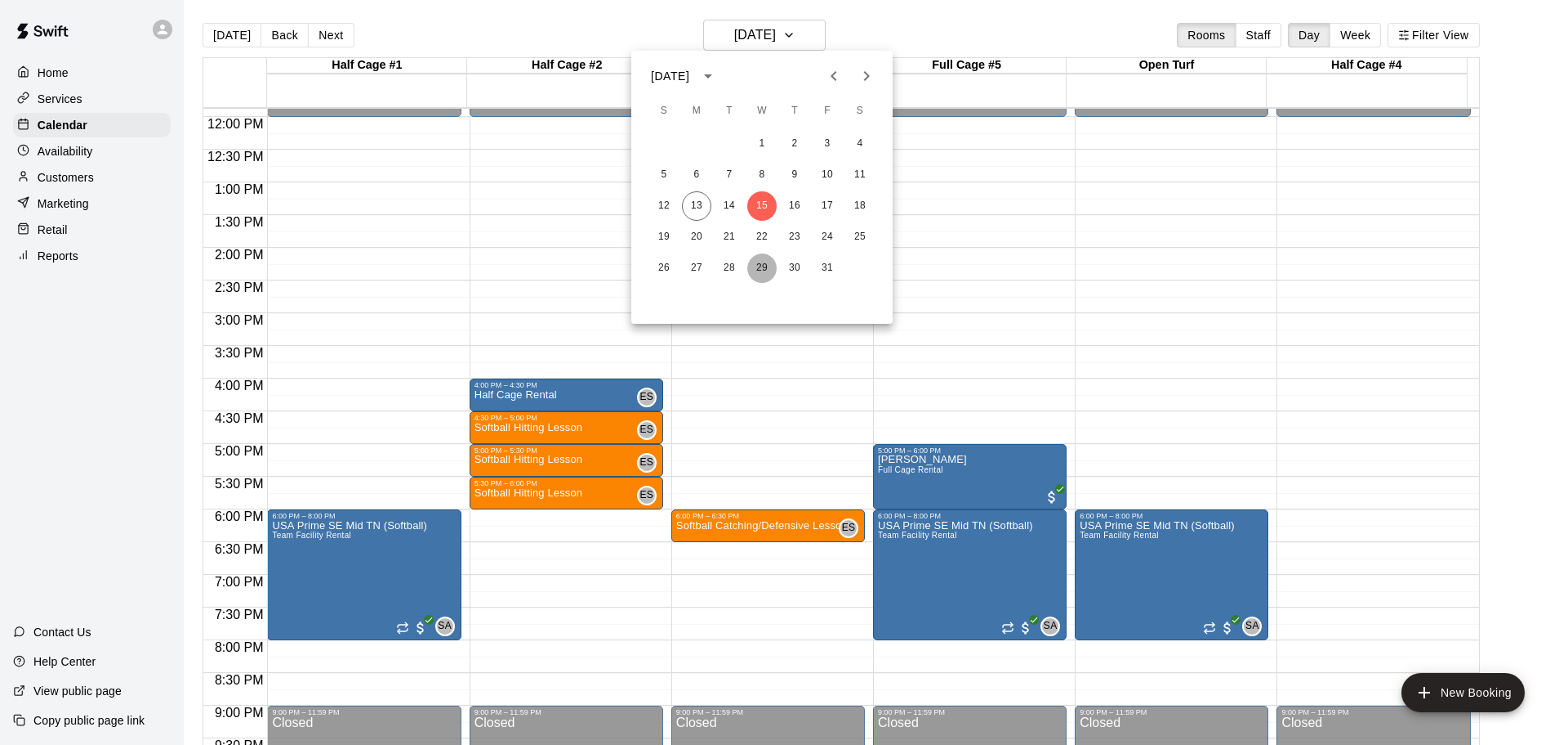
click at [762, 272] on button "29" at bounding box center [762, 268] width 29 height 29
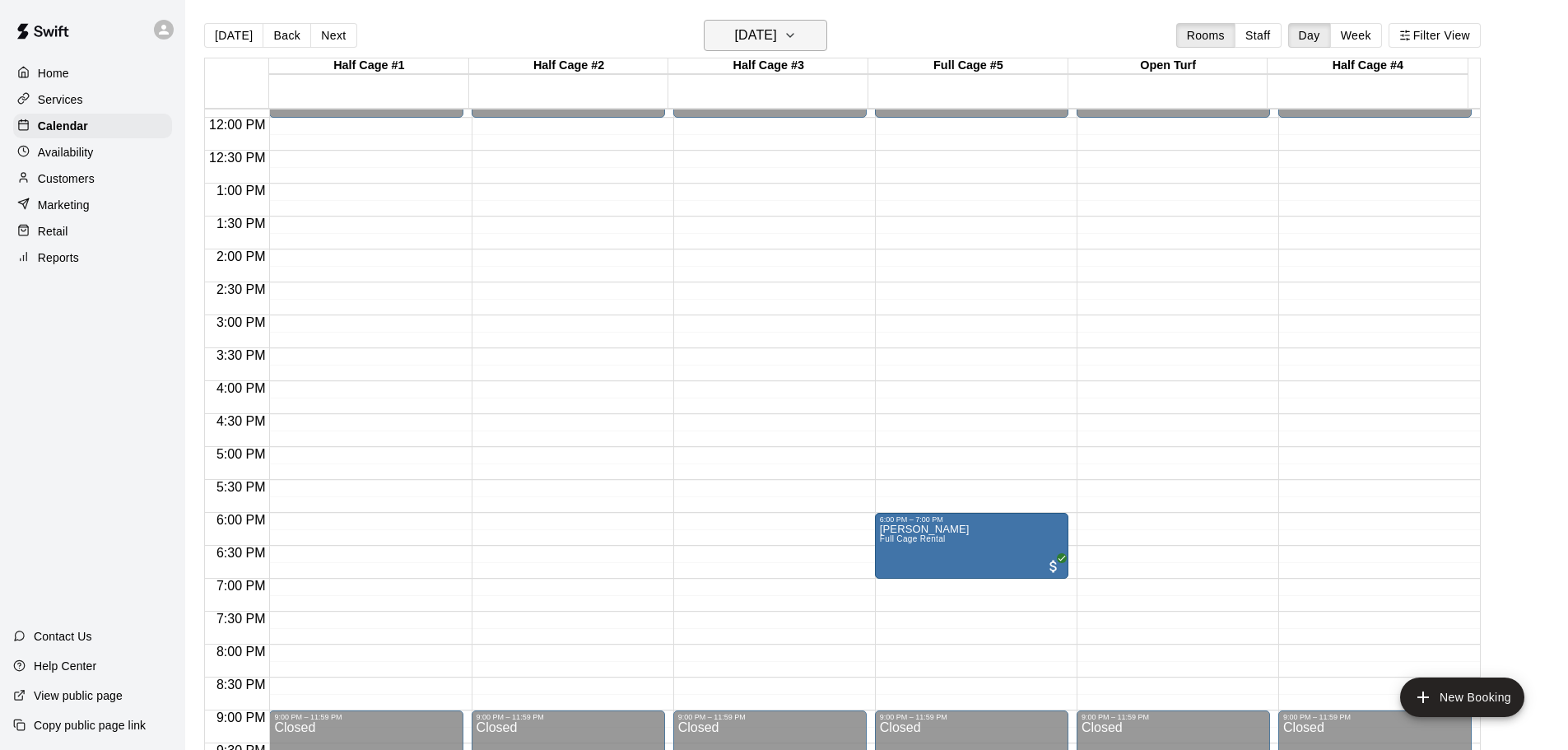
click at [796, 33] on icon "button" at bounding box center [789, 35] width 13 height 20
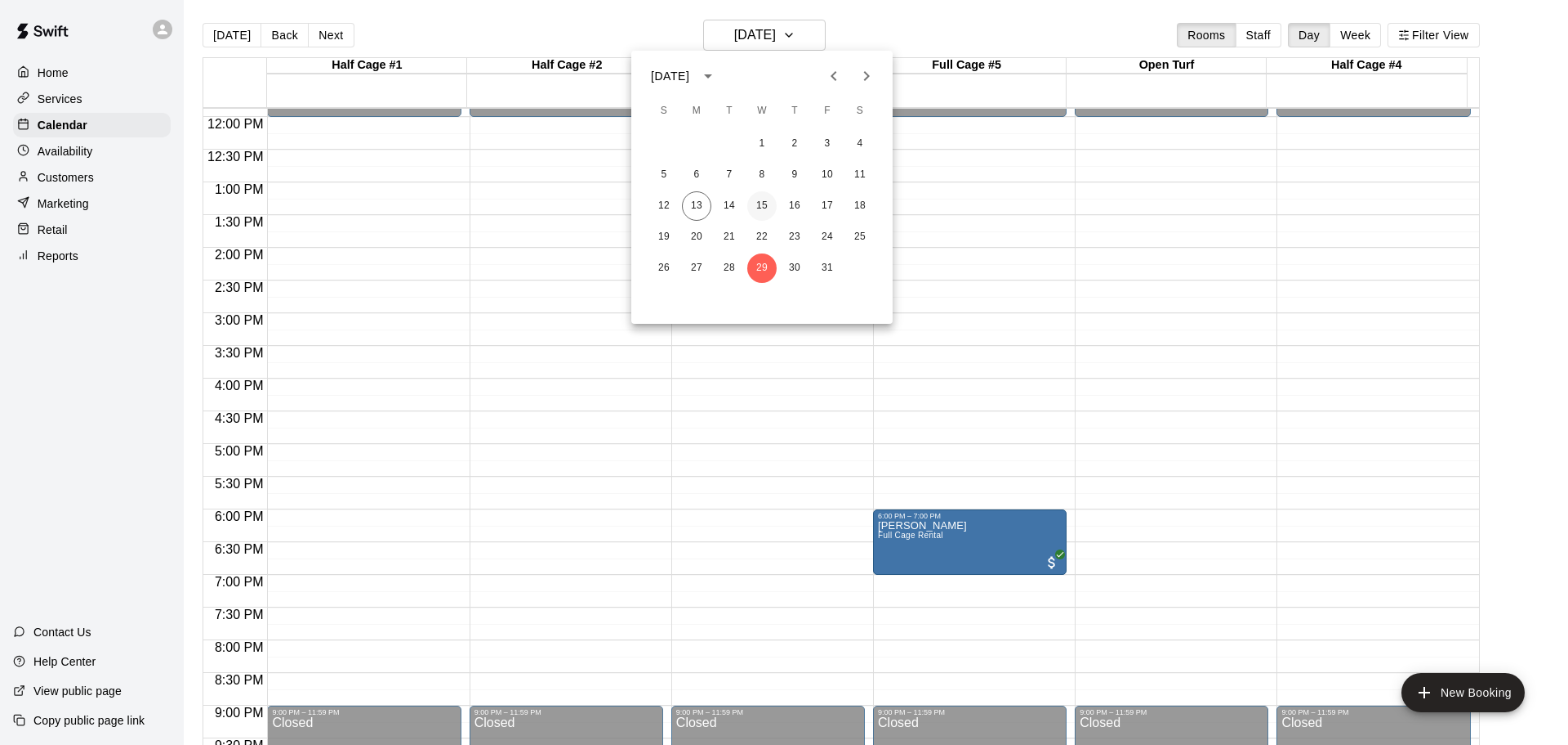
click at [765, 202] on button "15" at bounding box center [762, 205] width 29 height 29
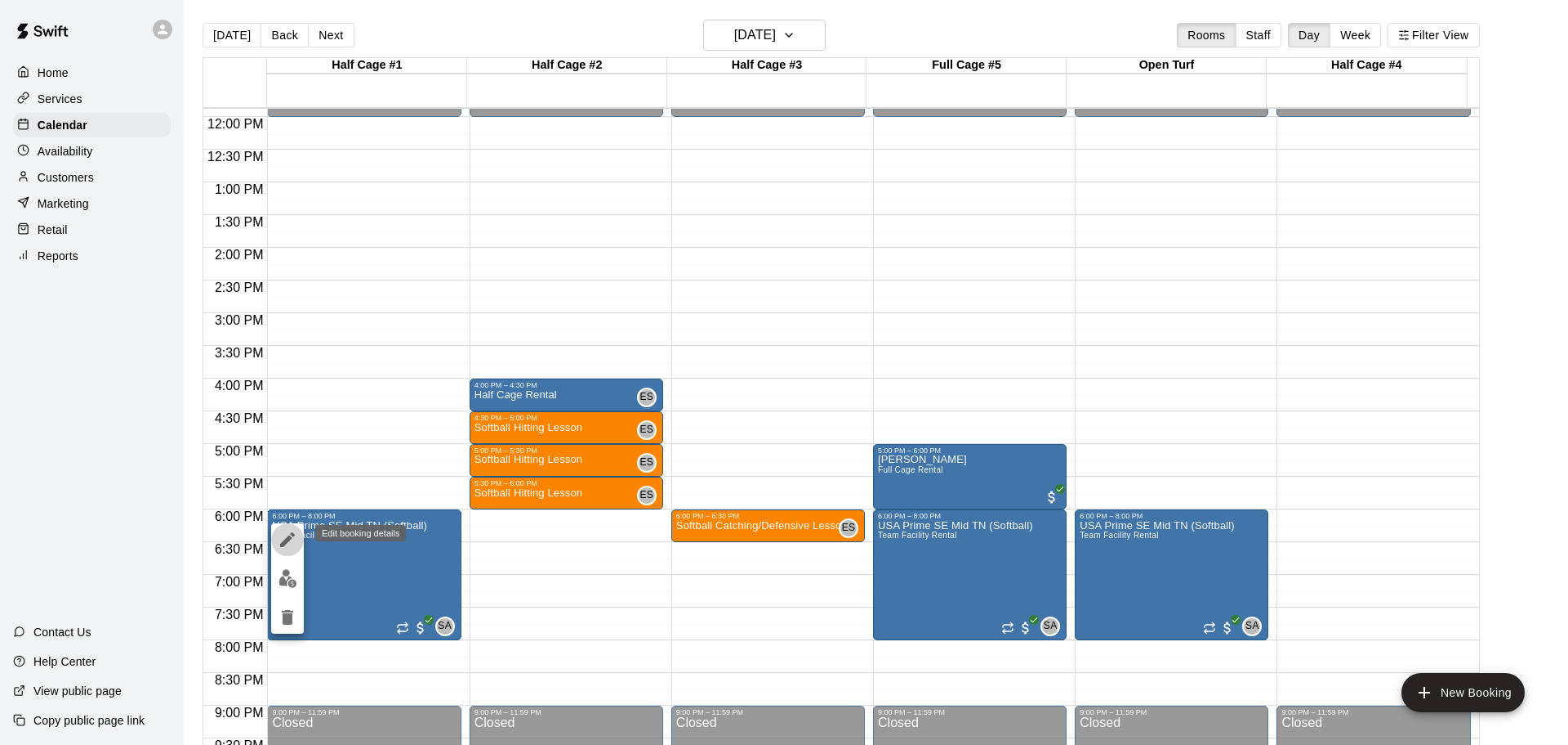
click at [288, 537] on icon "edit" at bounding box center [287, 539] width 15 height 15
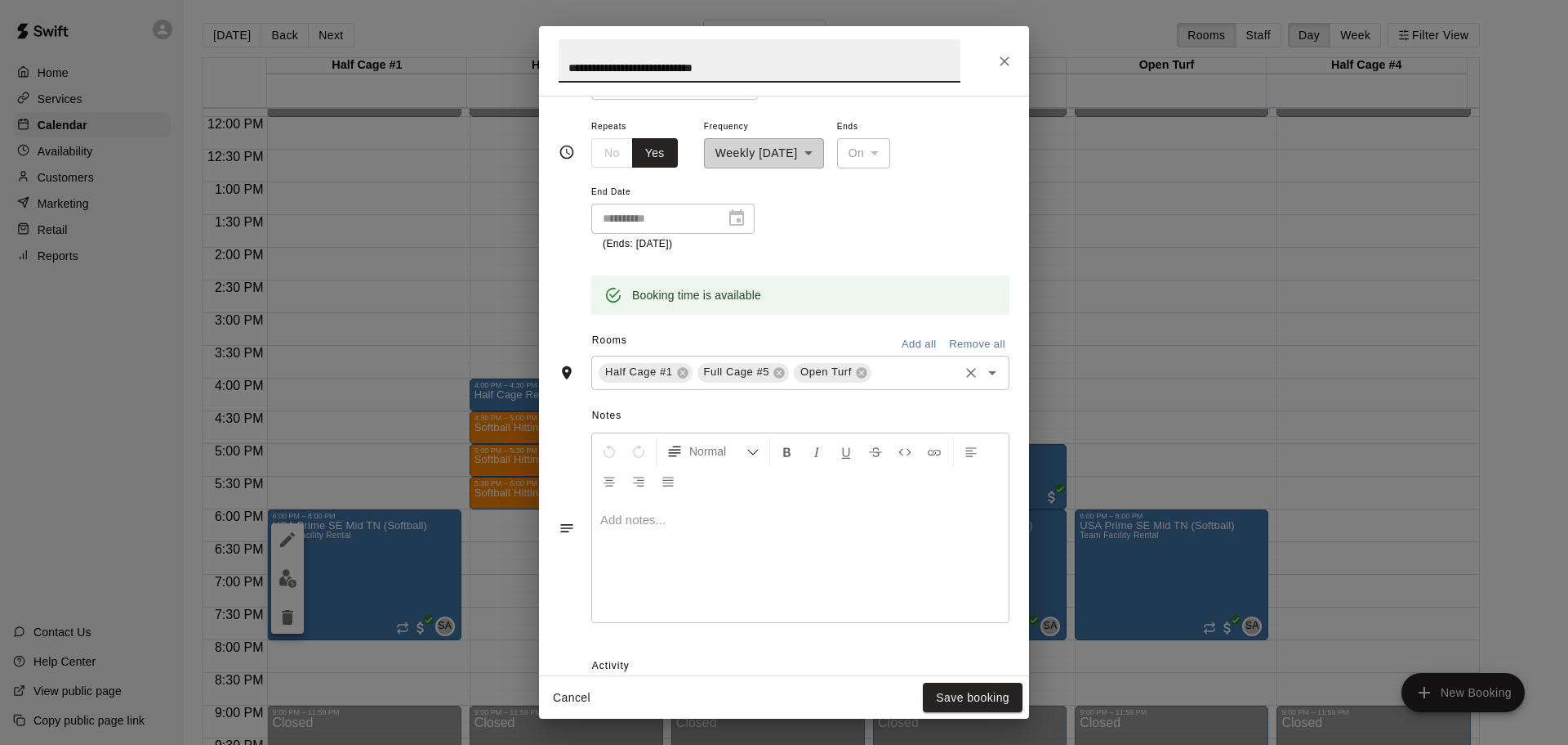
click at [781, 374] on icon at bounding box center [779, 372] width 11 height 11
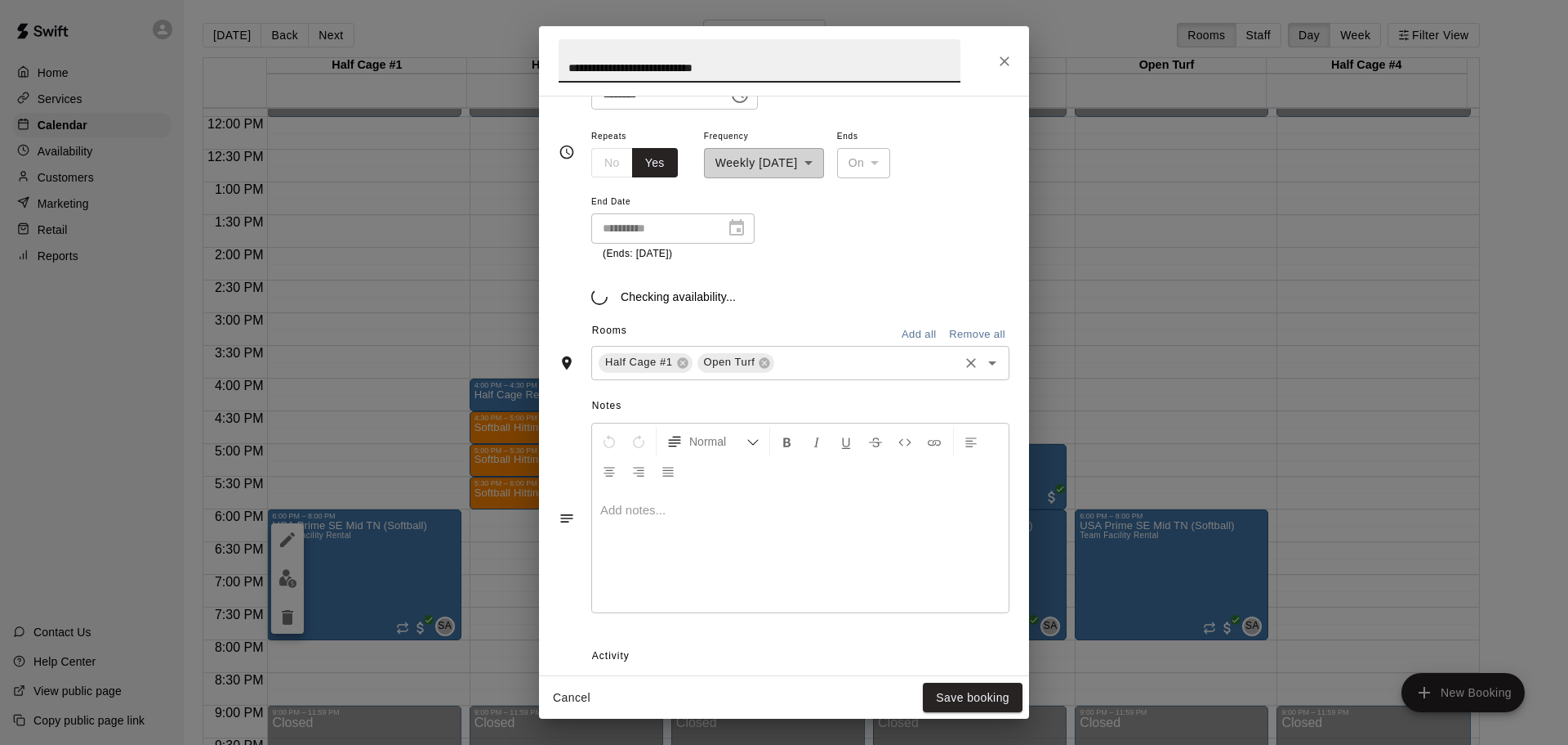
scroll to position [245, 0]
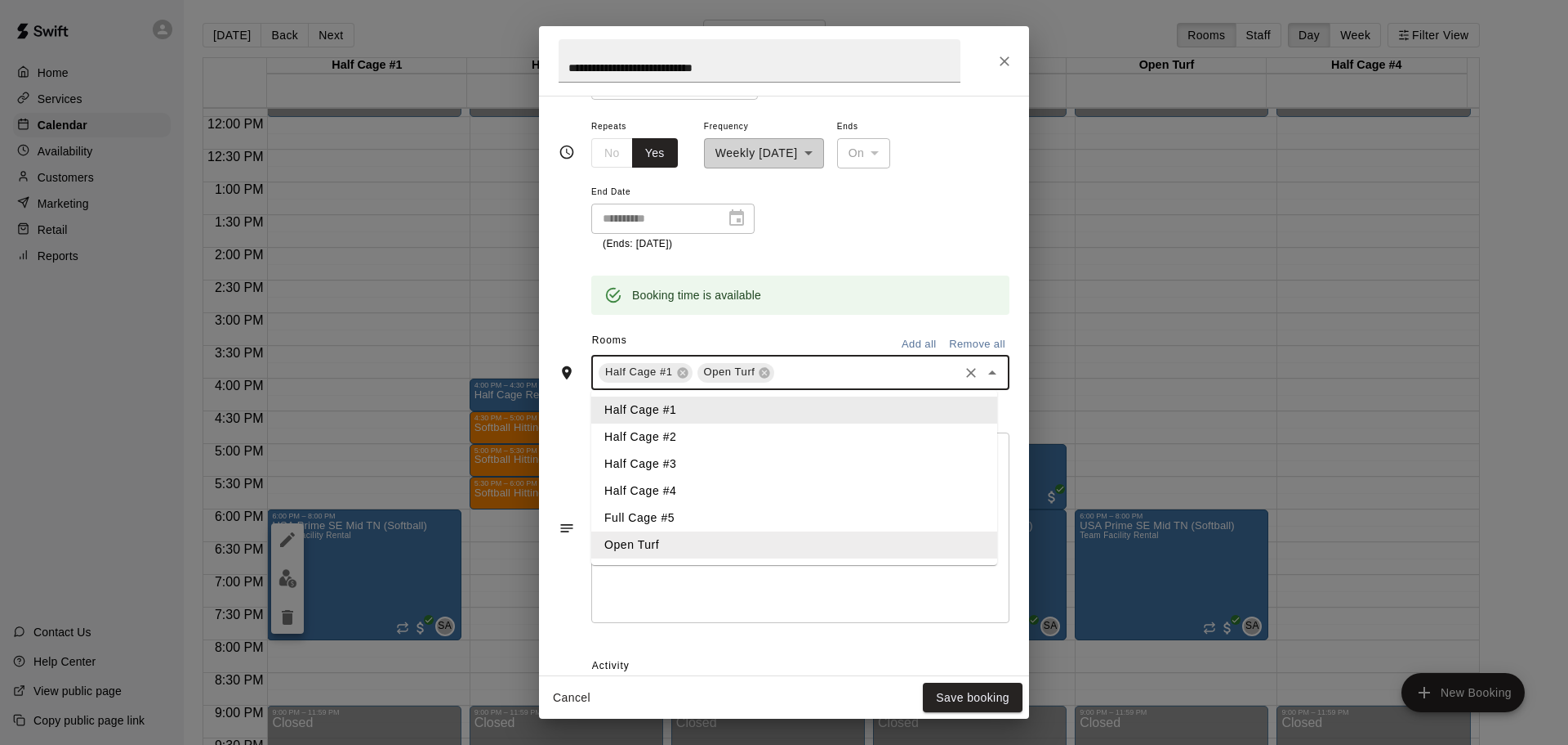
click at [820, 369] on input "text" at bounding box center [866, 372] width 180 height 20
click at [741, 434] on li "Half Cage #2" at bounding box center [794, 437] width 406 height 27
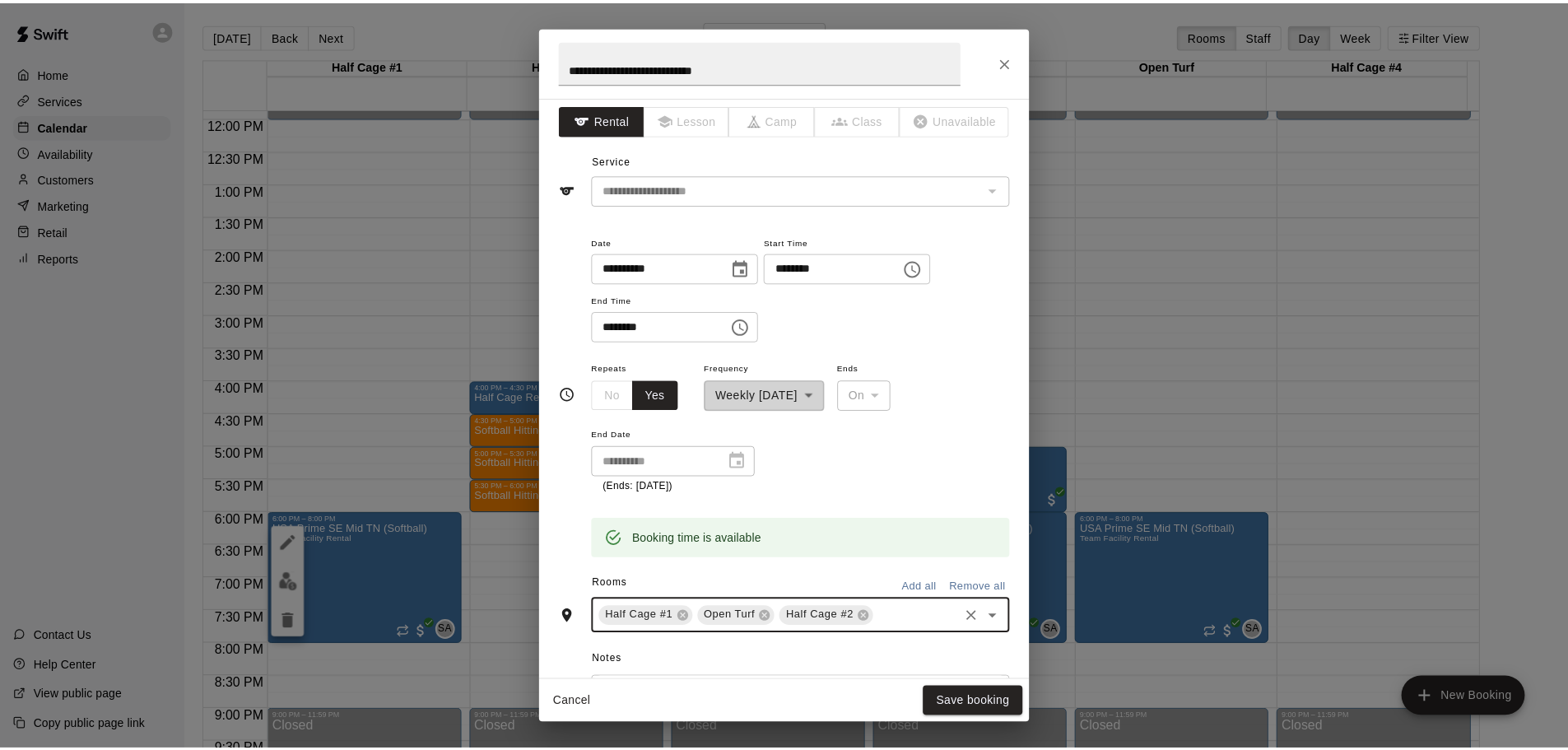
scroll to position [0, 0]
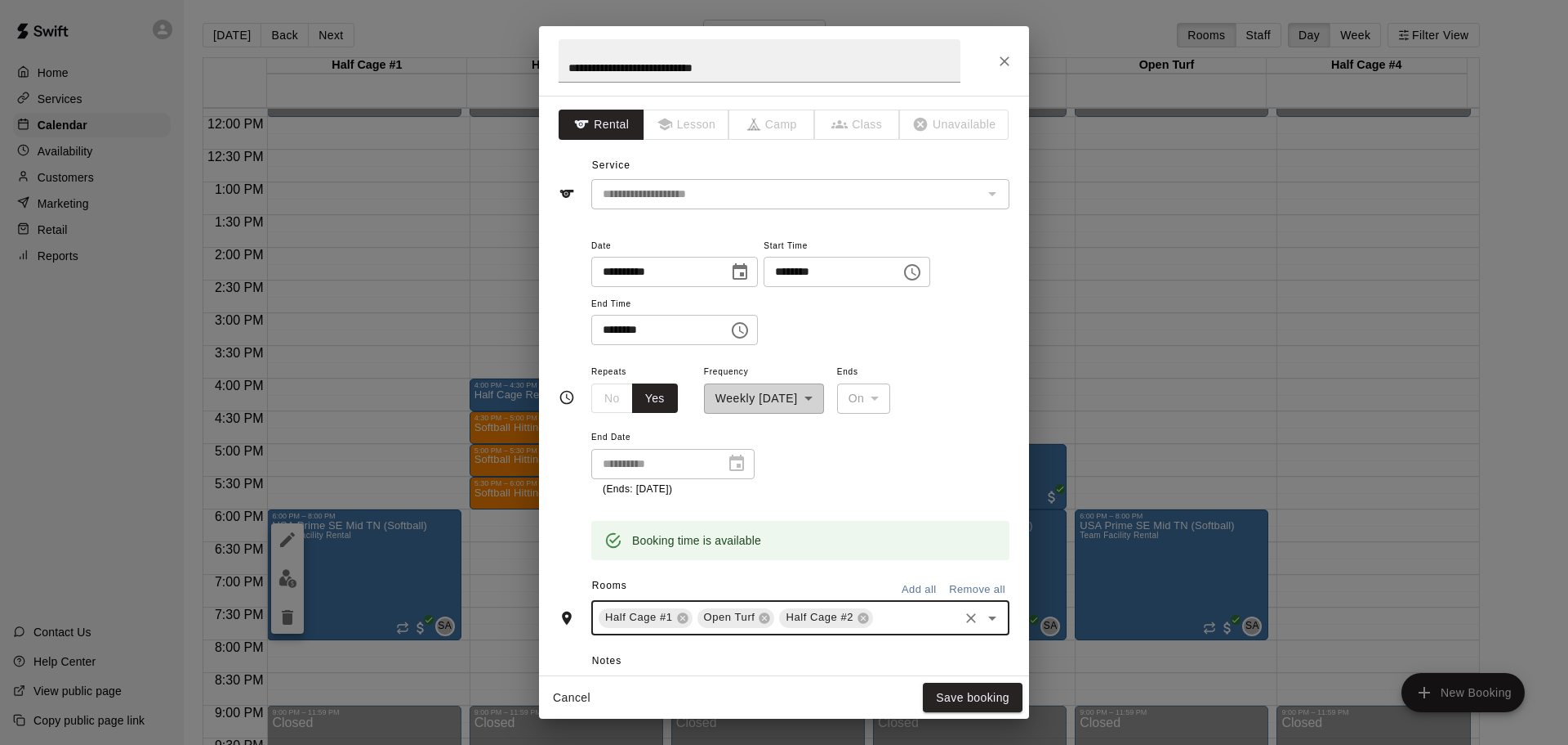
click at [749, 274] on icon "Choose date, selected date is Oct 15, 2025" at bounding box center [740, 272] width 19 height 19
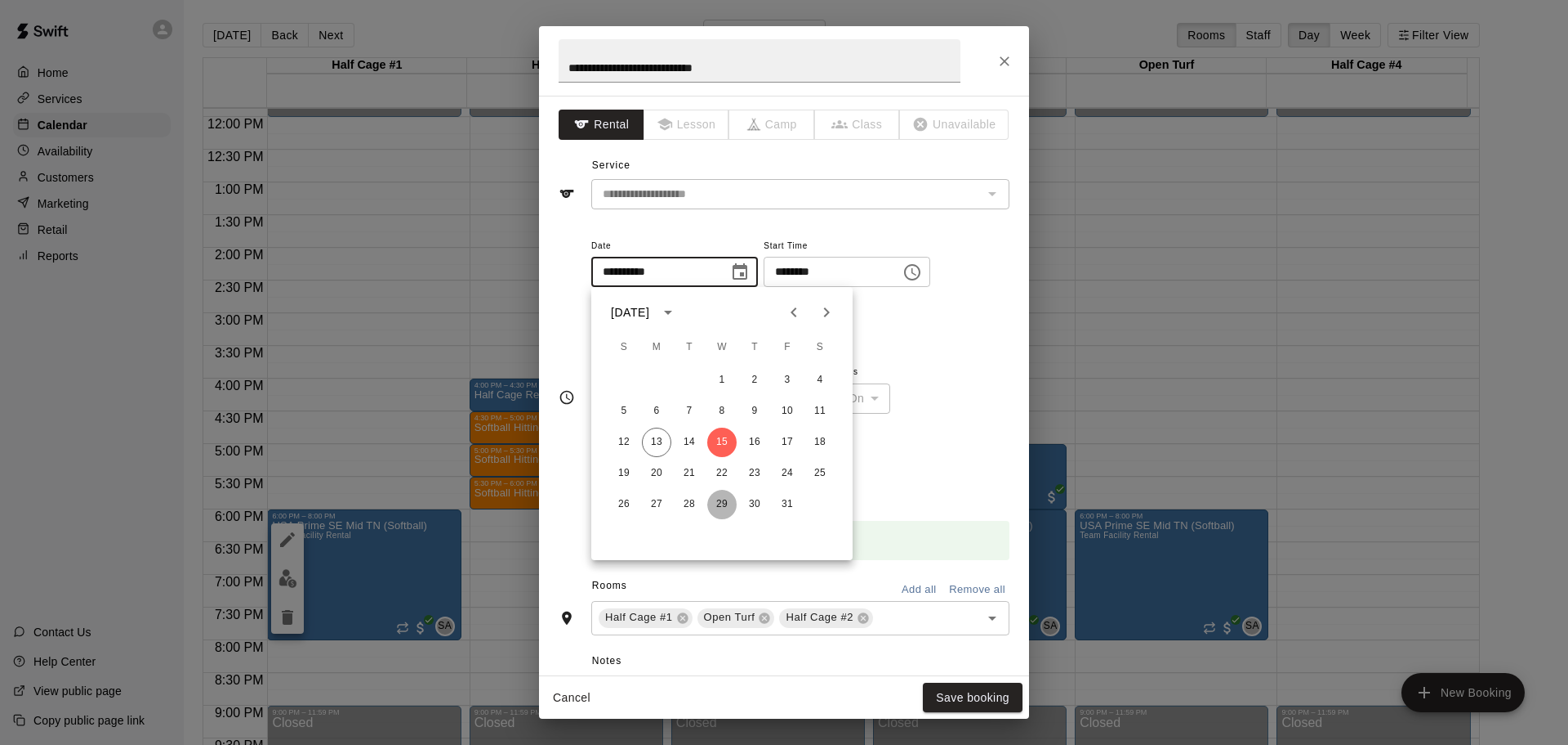
click at [723, 502] on button "29" at bounding box center [722, 504] width 29 height 29
type input "**********"
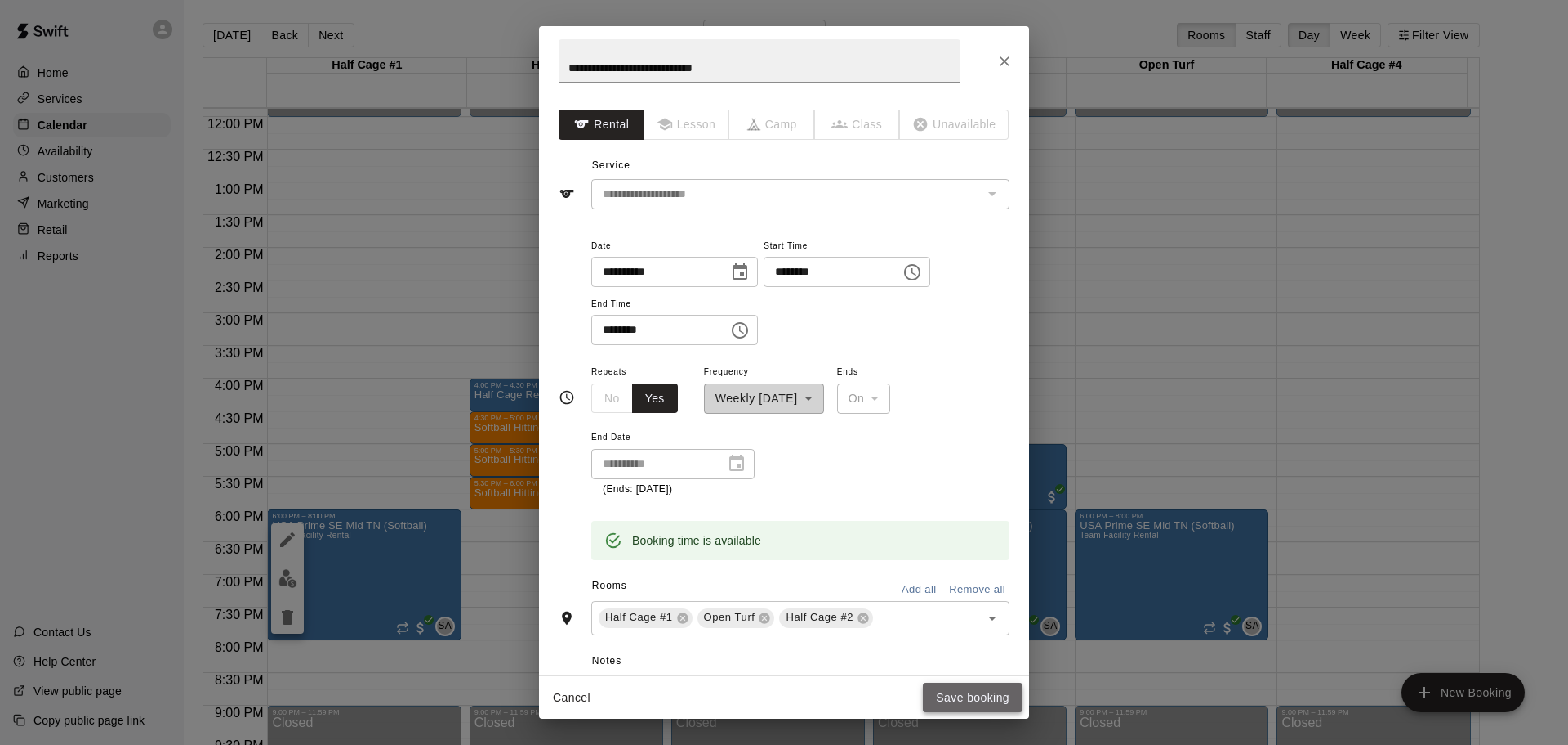
click at [963, 695] on button "Save booking" at bounding box center [972, 697] width 99 height 30
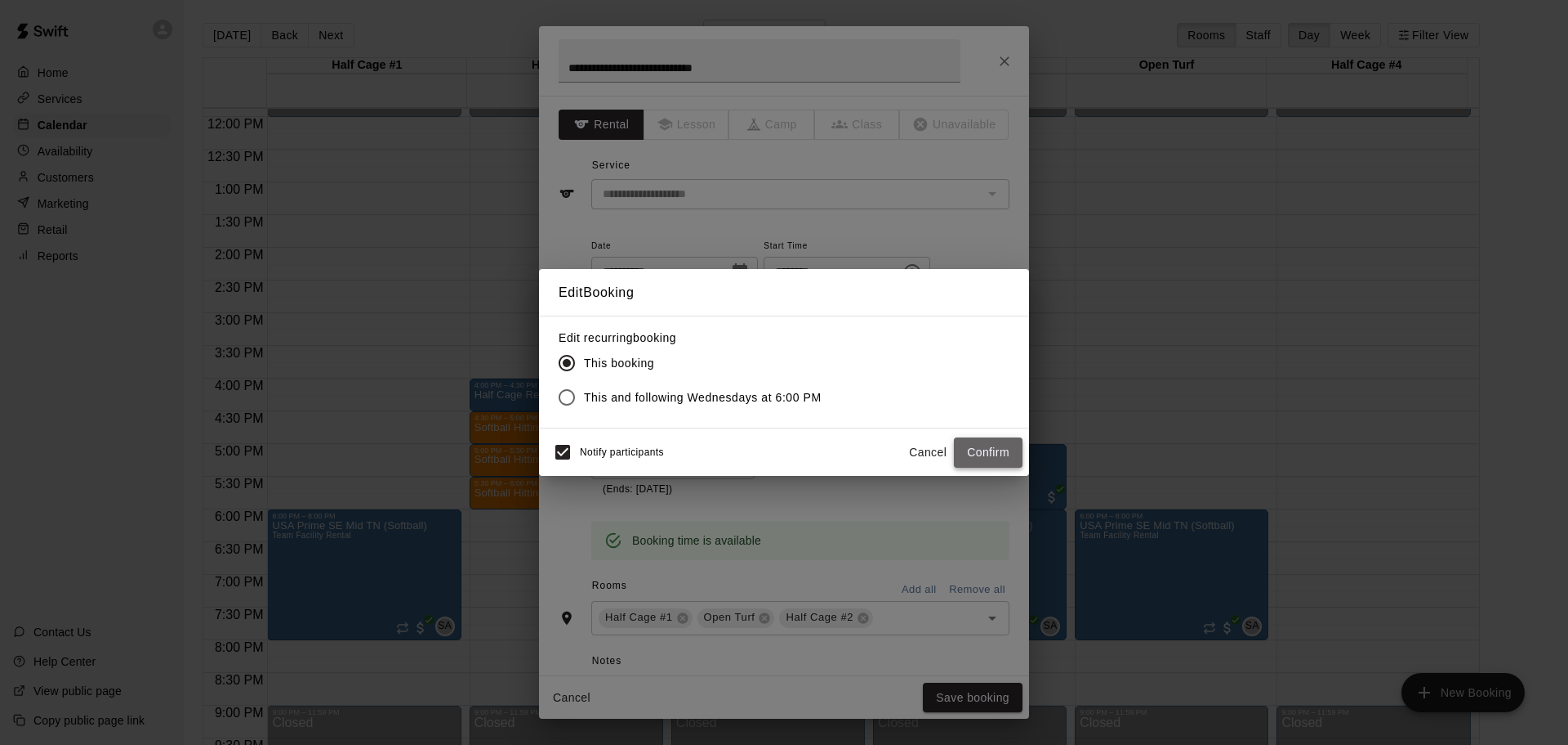
click at [986, 454] on button "Confirm" at bounding box center [988, 452] width 68 height 30
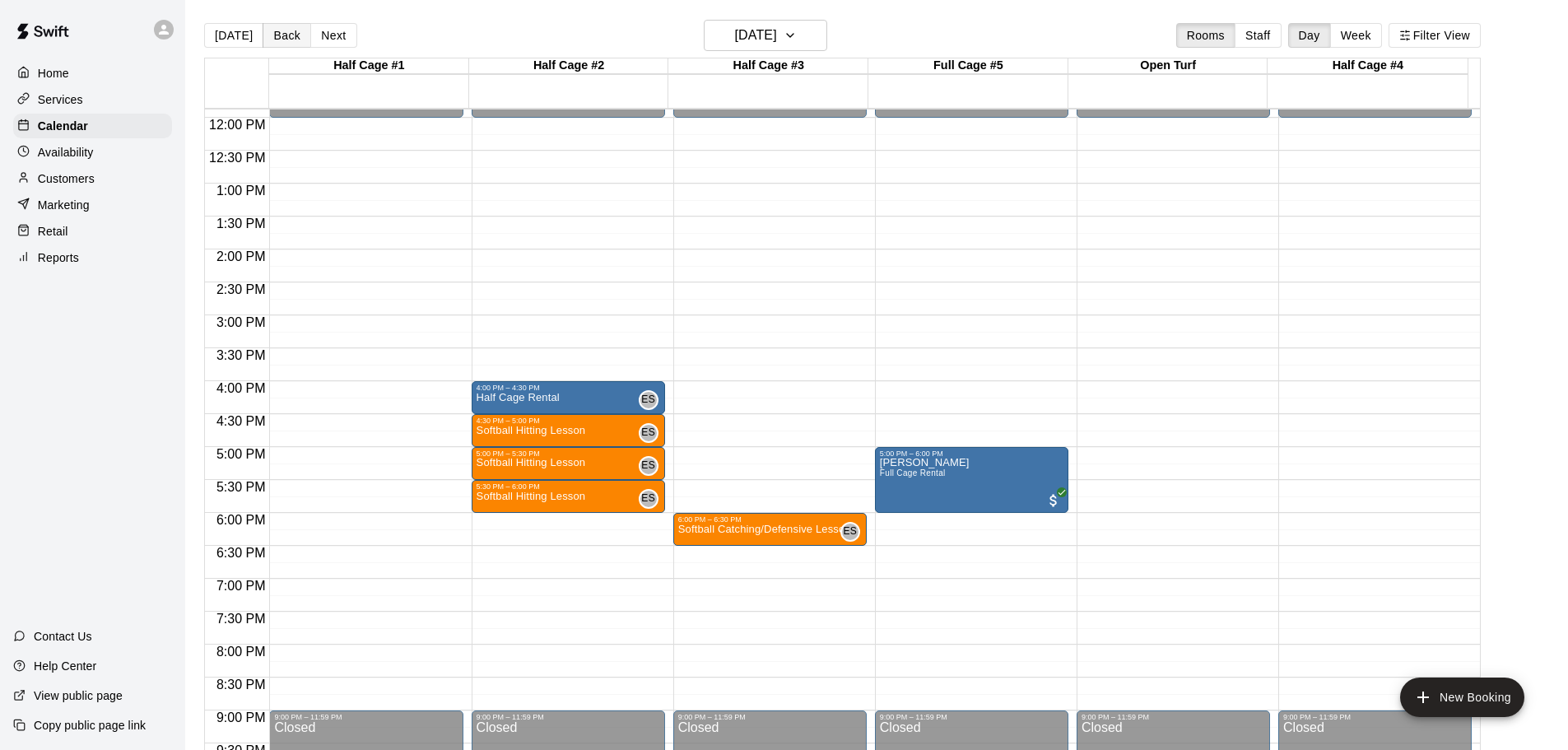
click at [283, 30] on button "Back" at bounding box center [287, 34] width 49 height 25
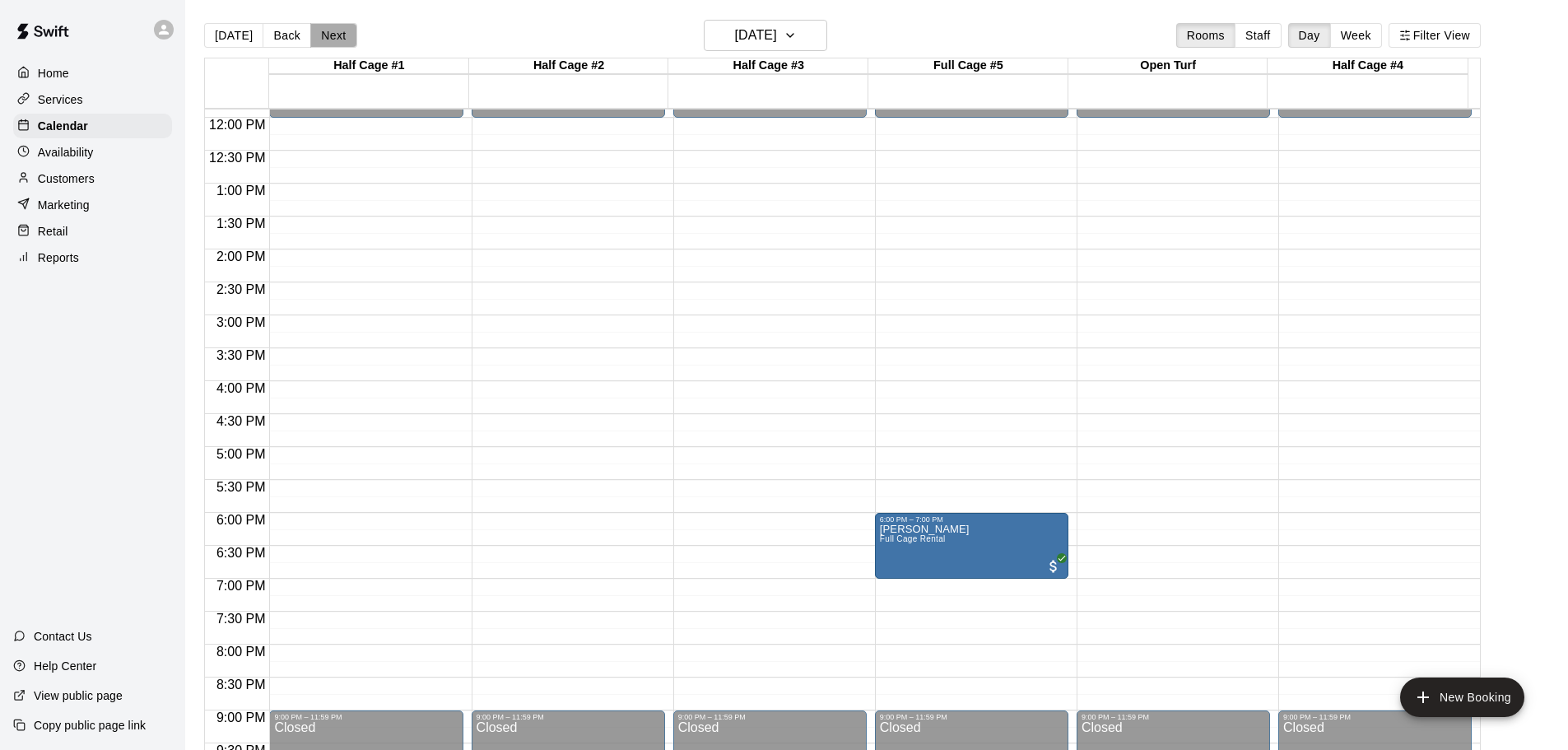
click at [331, 40] on button "Next" at bounding box center [332, 34] width 46 height 25
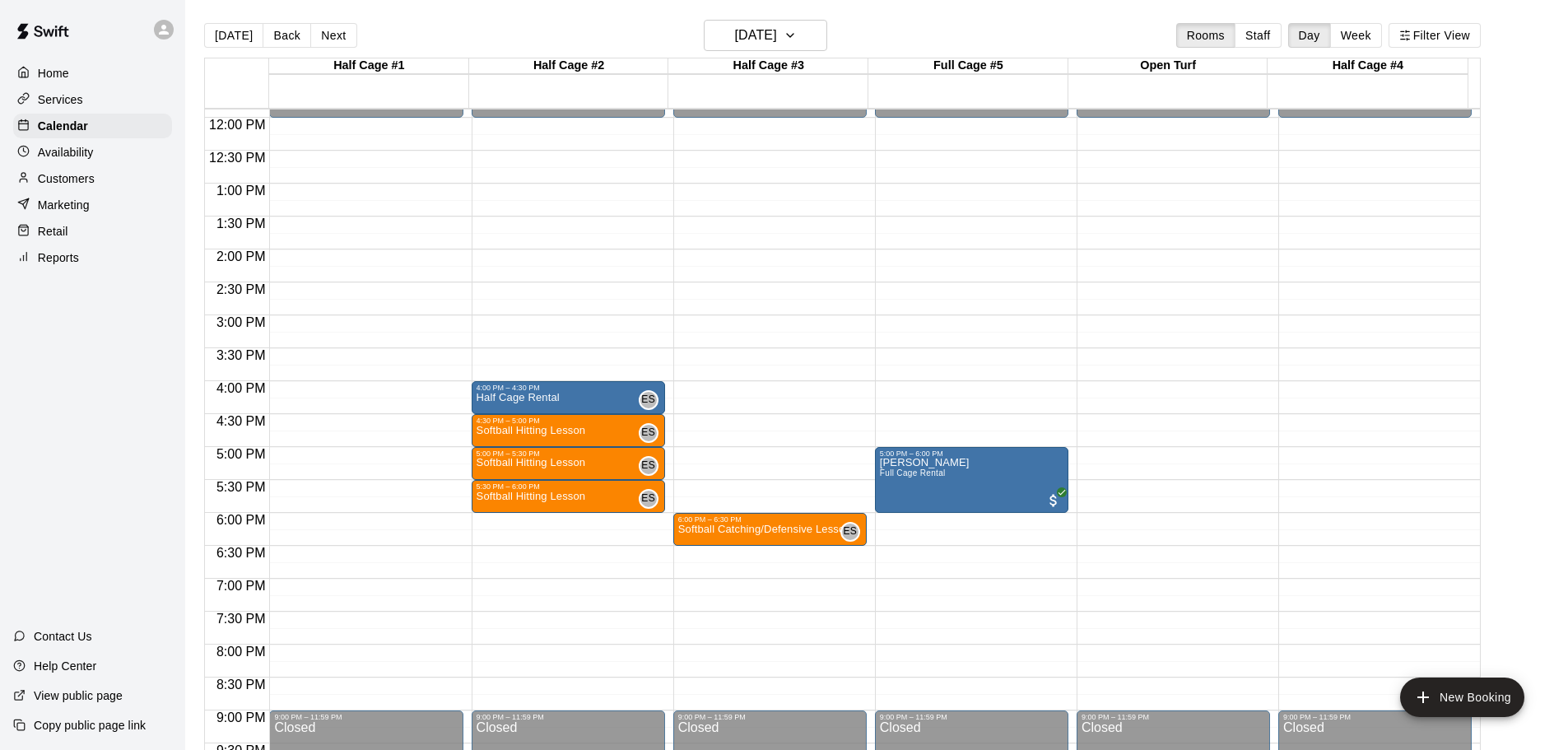
click at [331, 40] on button "Next" at bounding box center [332, 34] width 46 height 25
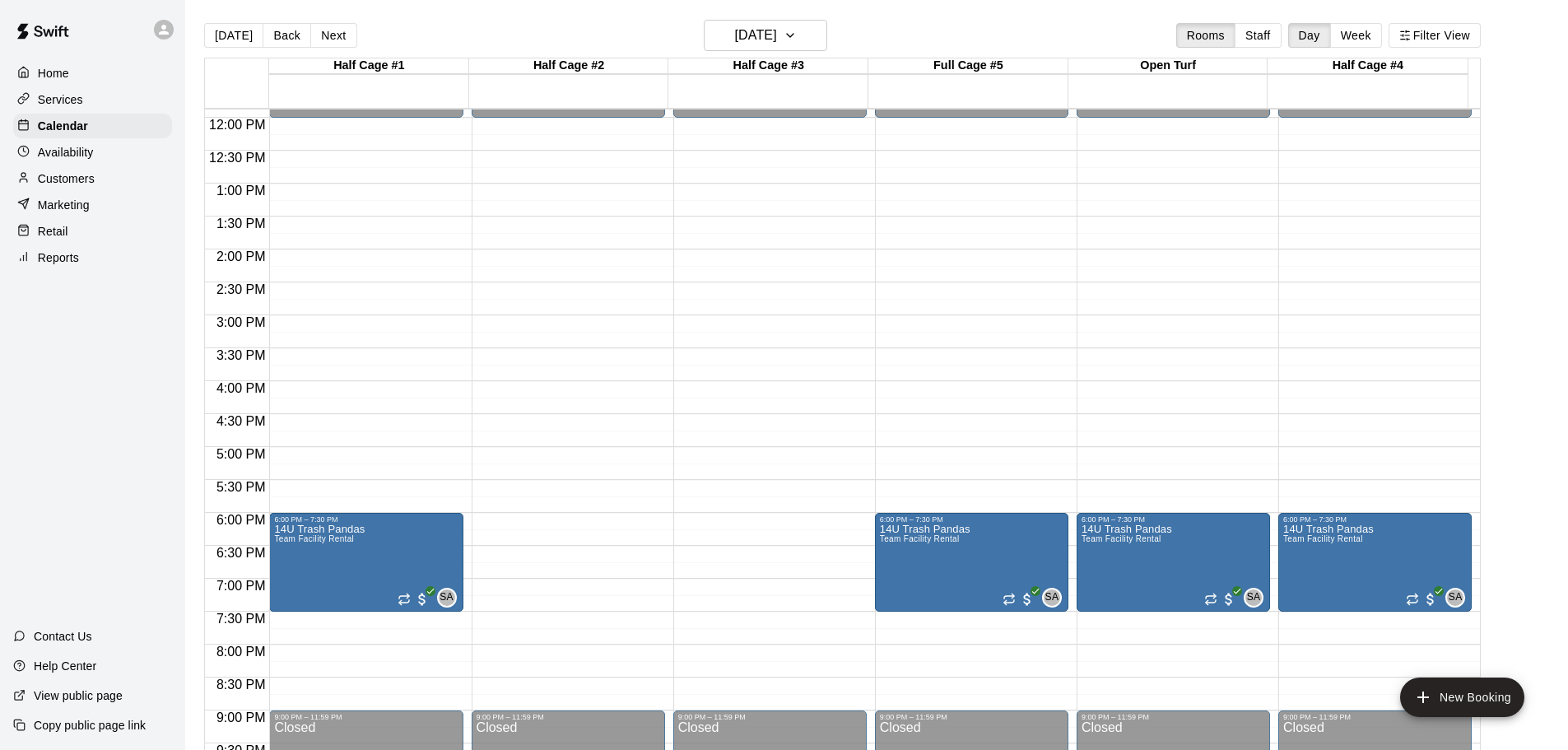
click at [331, 40] on button "Next" at bounding box center [332, 34] width 46 height 25
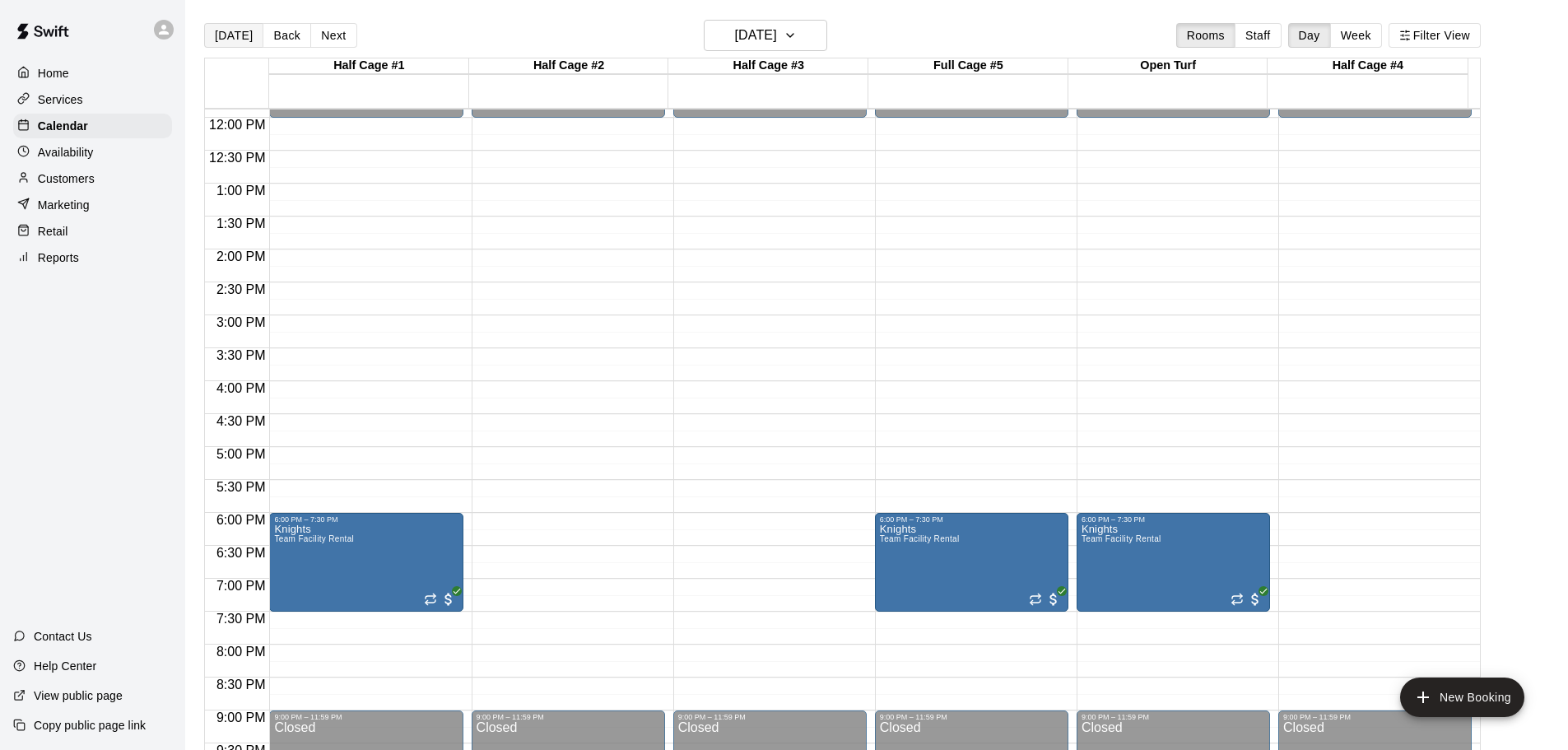
click at [243, 37] on button "[DATE]" at bounding box center [233, 34] width 59 height 25
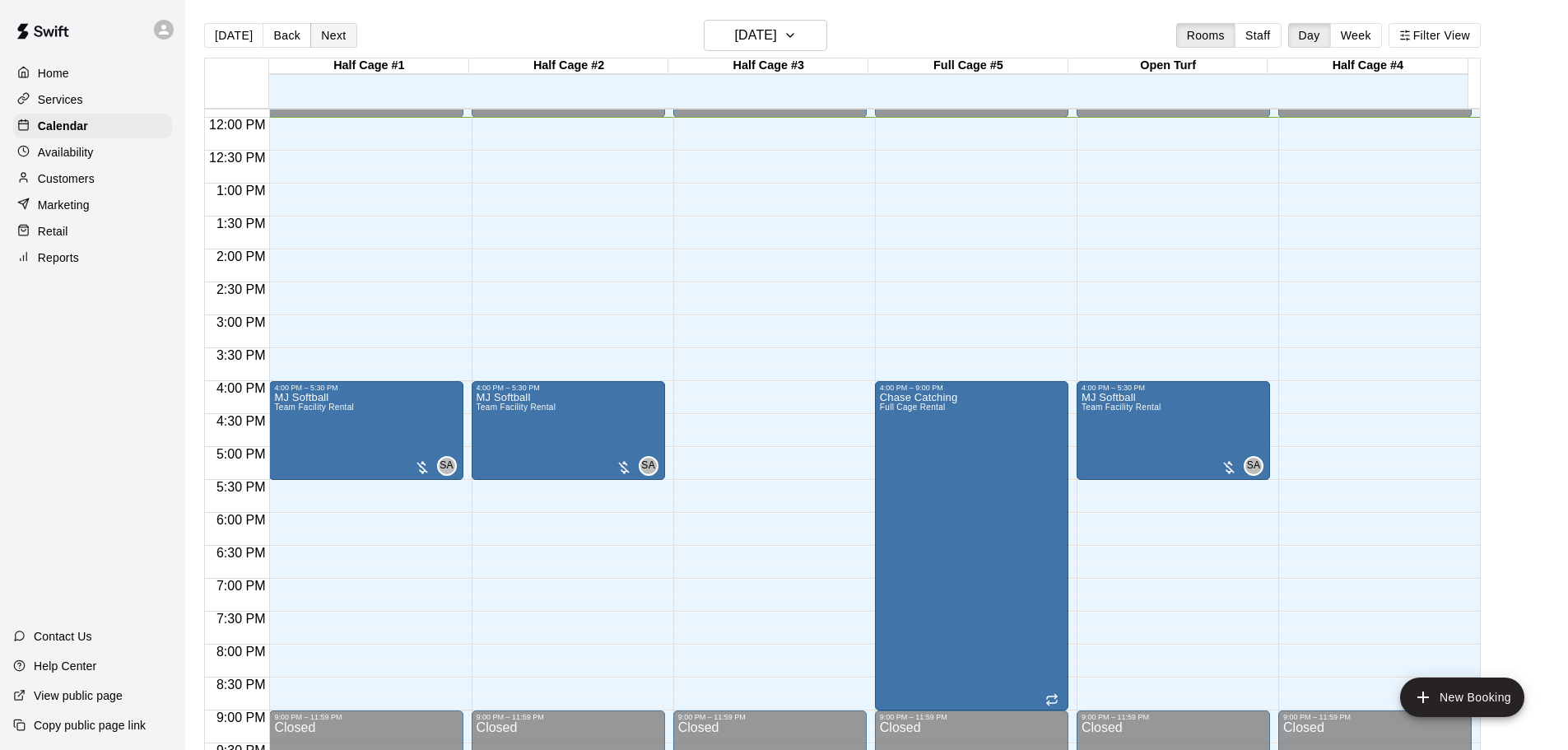
click at [335, 30] on button "Next" at bounding box center [332, 34] width 46 height 25
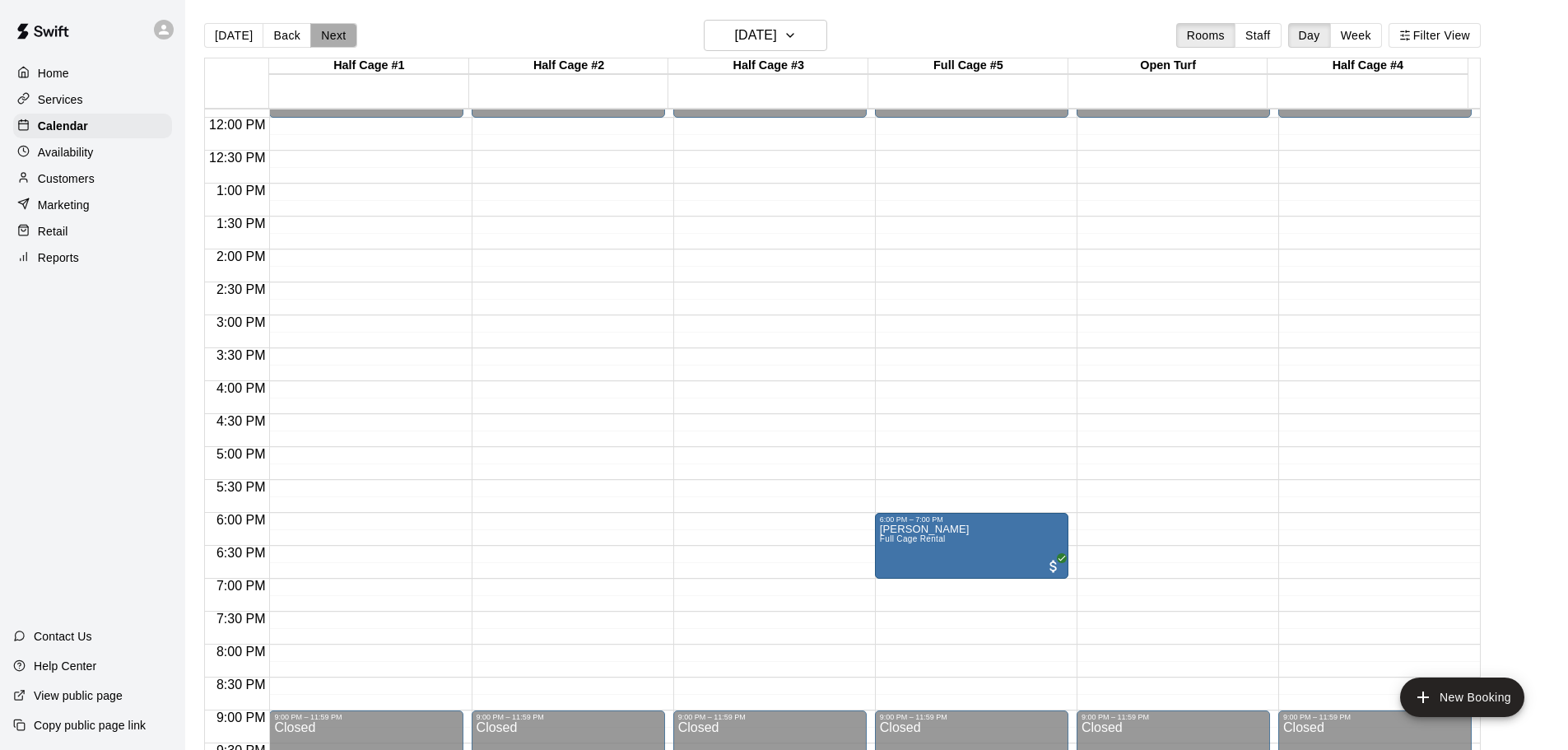
click at [335, 30] on button "Next" at bounding box center [332, 34] width 46 height 25
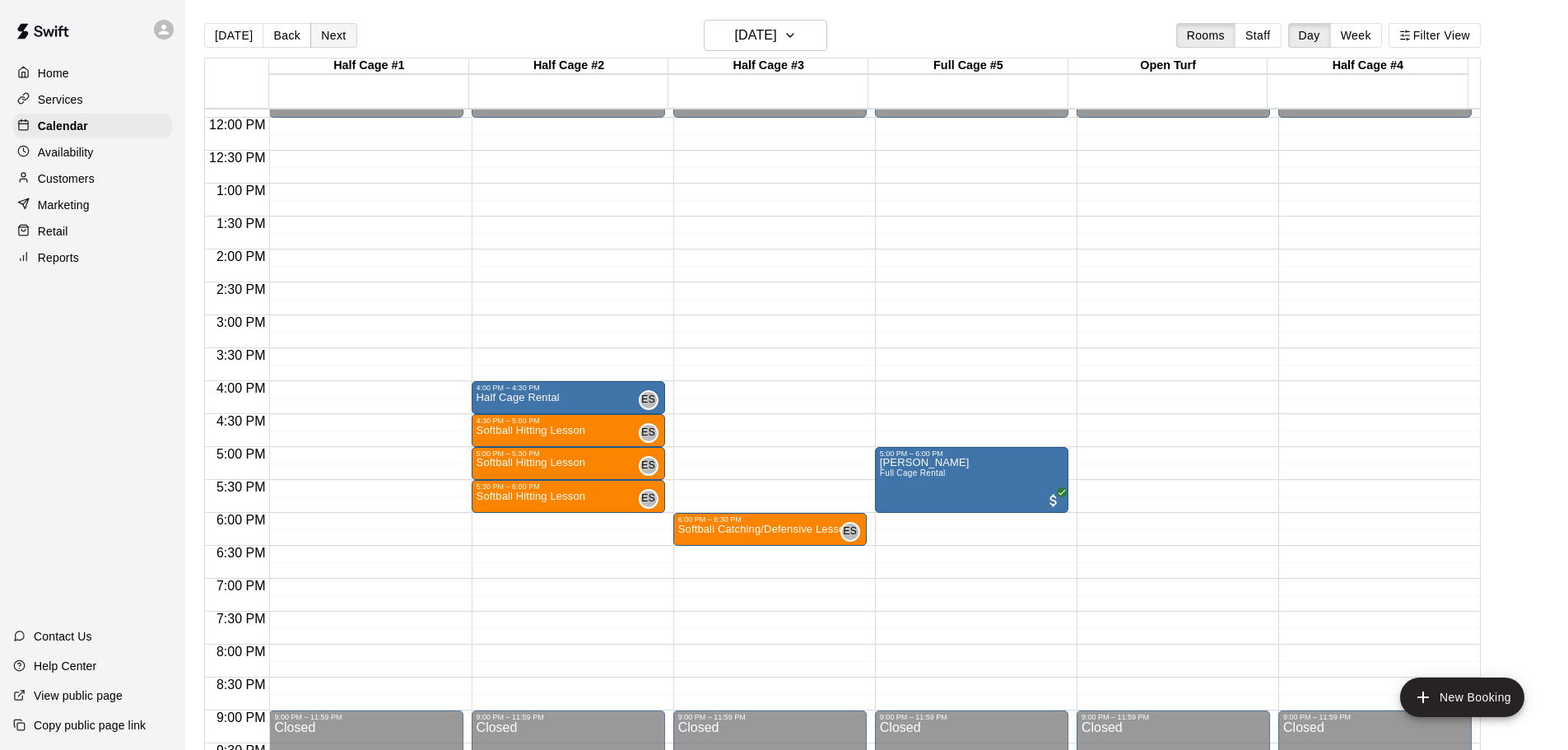
click at [335, 30] on button "Next" at bounding box center [332, 34] width 46 height 25
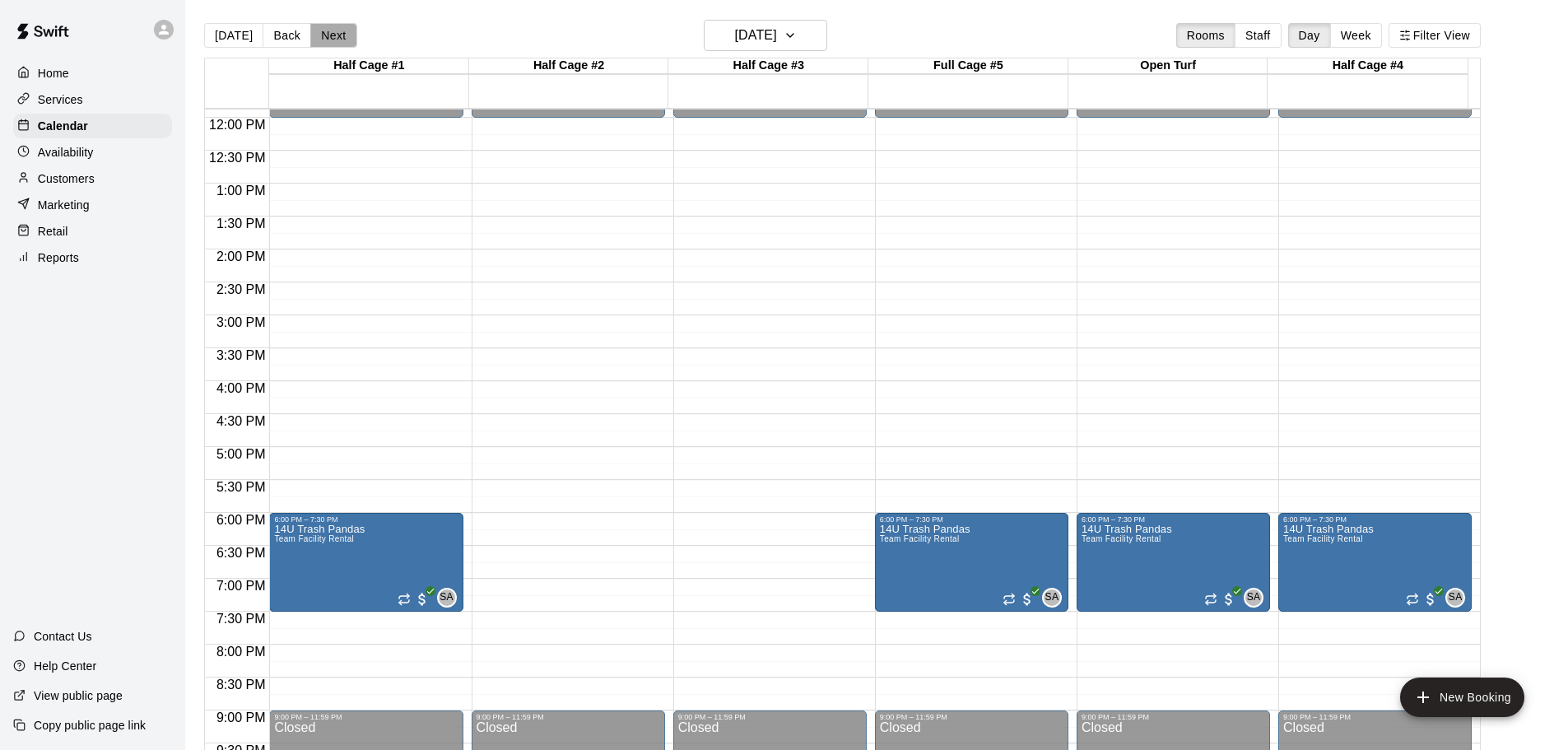
click at [335, 30] on button "Next" at bounding box center [332, 34] width 46 height 25
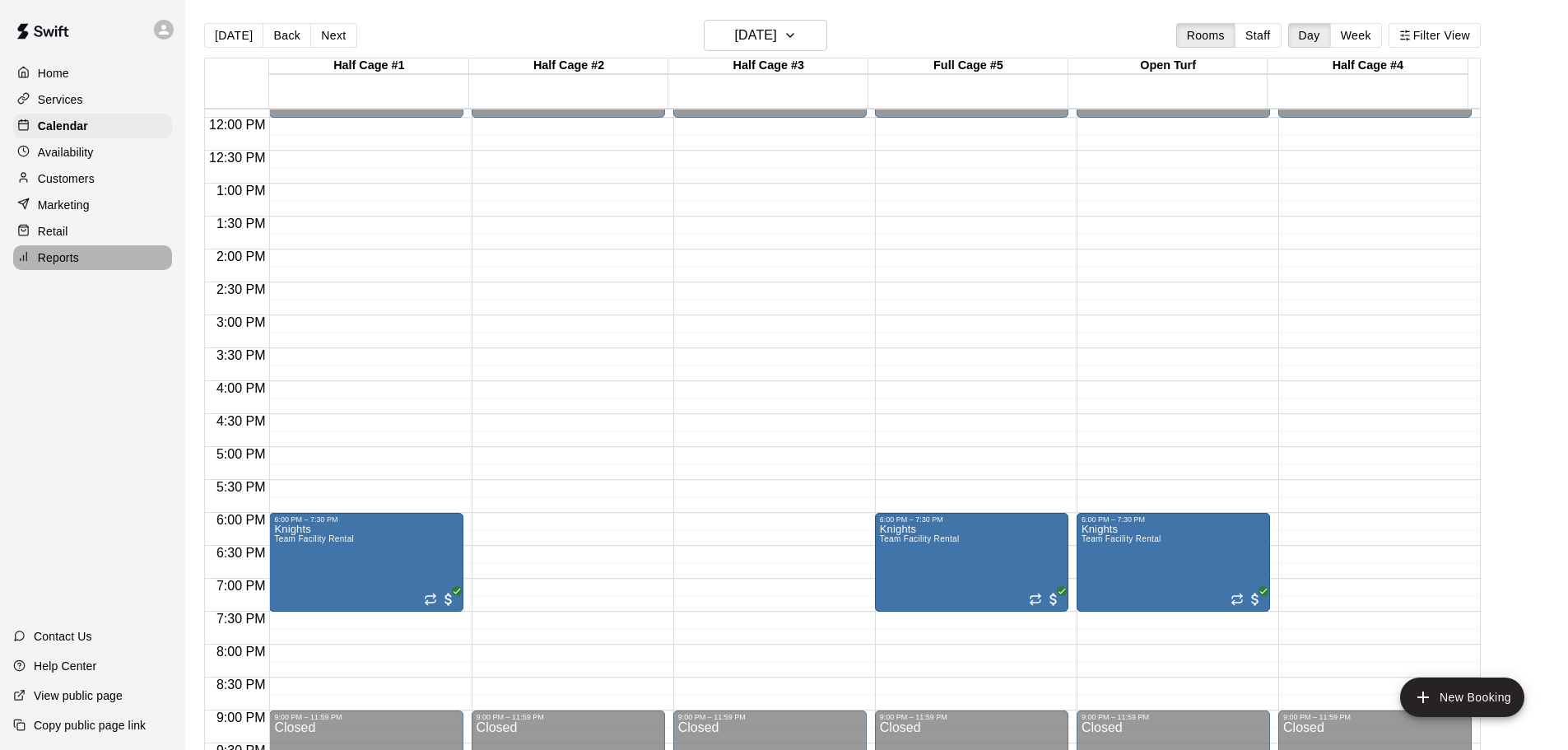
click at [53, 266] on p "Reports" at bounding box center [59, 257] width 41 height 17
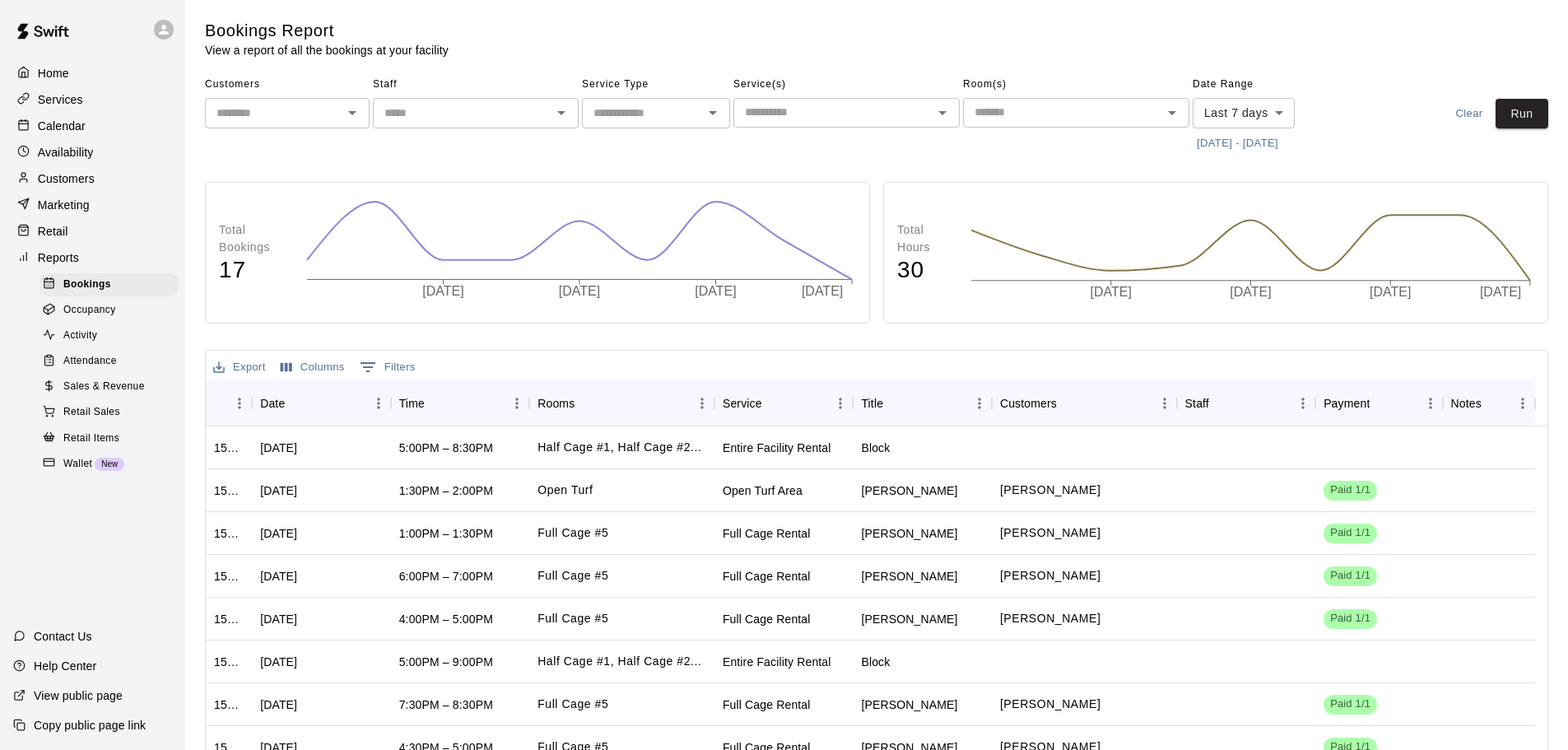
click at [91, 394] on span "Sales & Revenue" at bounding box center [104, 386] width 81 height 17
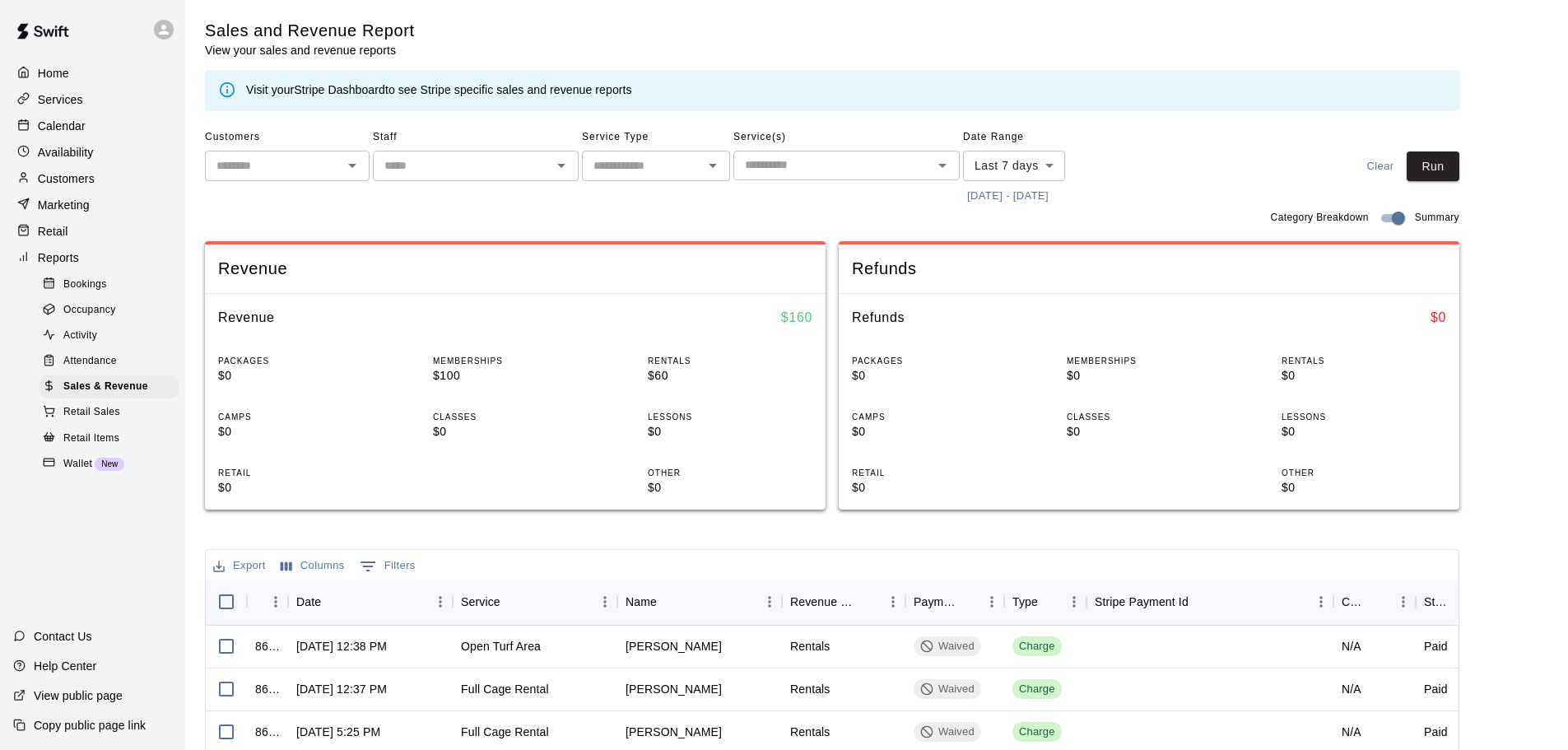
click at [366, 92] on link "Stripe Dashboard" at bounding box center [339, 89] width 91 height 13
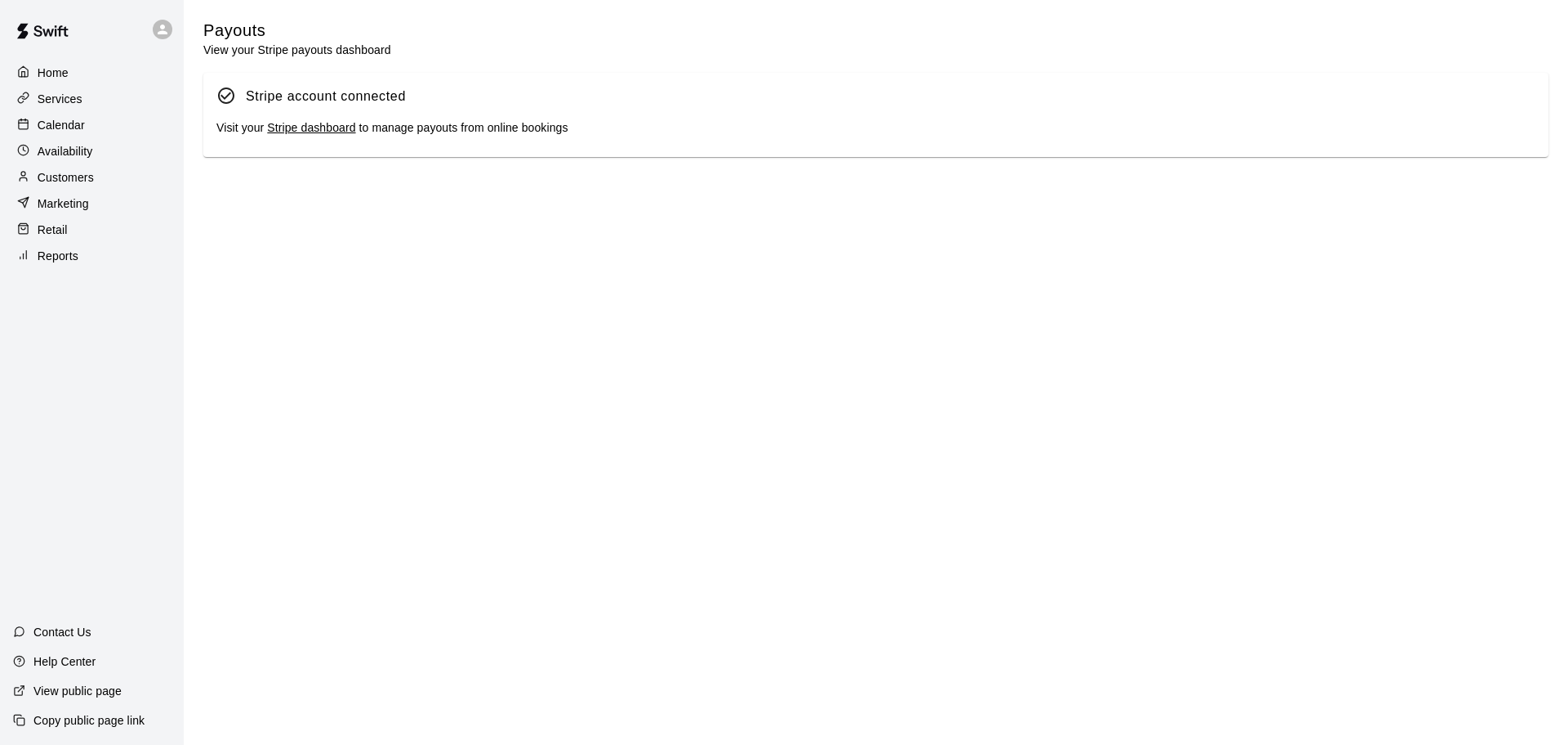
click at [337, 134] on link "Stripe dashboard" at bounding box center [310, 127] width 89 height 13
click at [59, 77] on p "Home" at bounding box center [54, 72] width 31 height 17
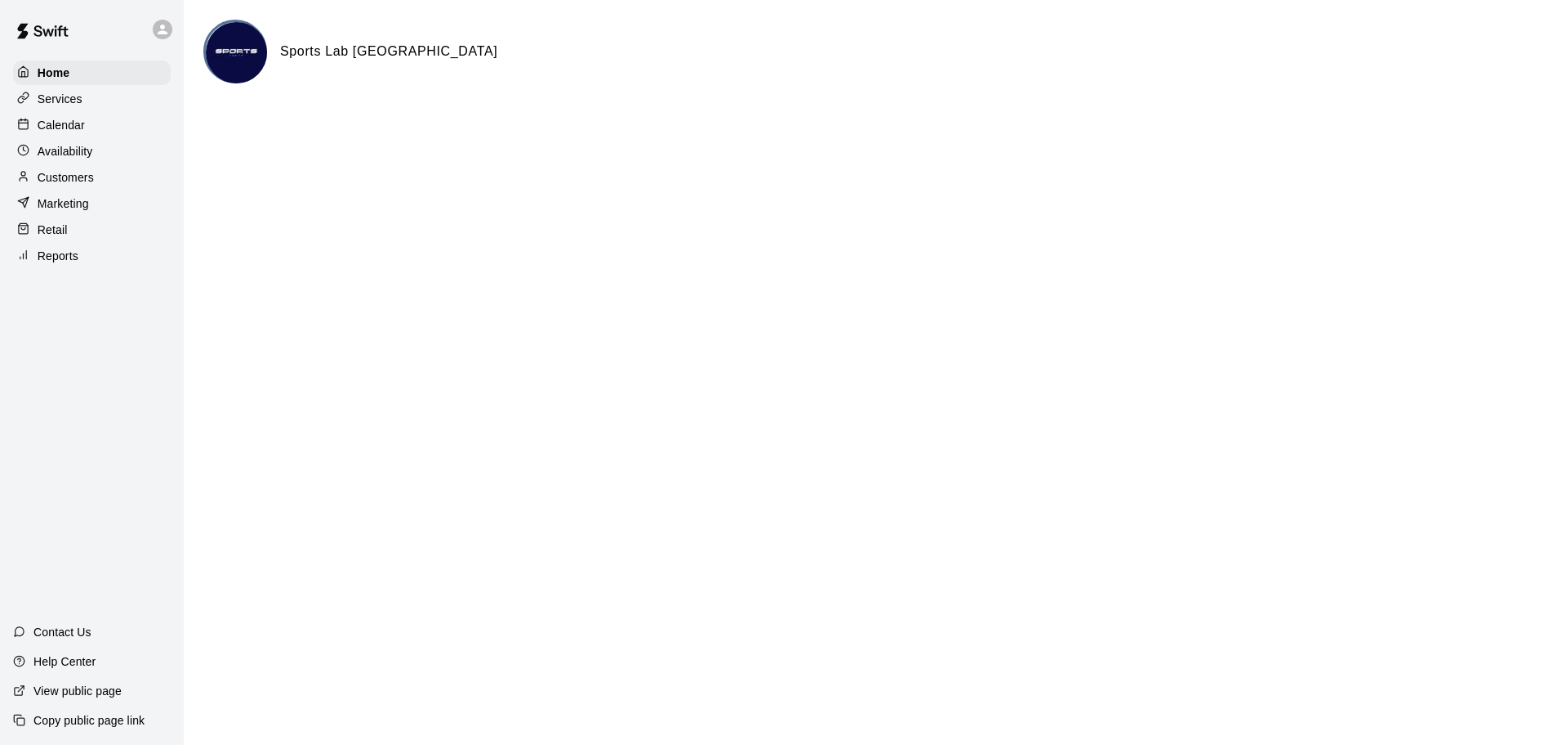
click at [65, 122] on p "Calendar" at bounding box center [61, 125] width 48 height 17
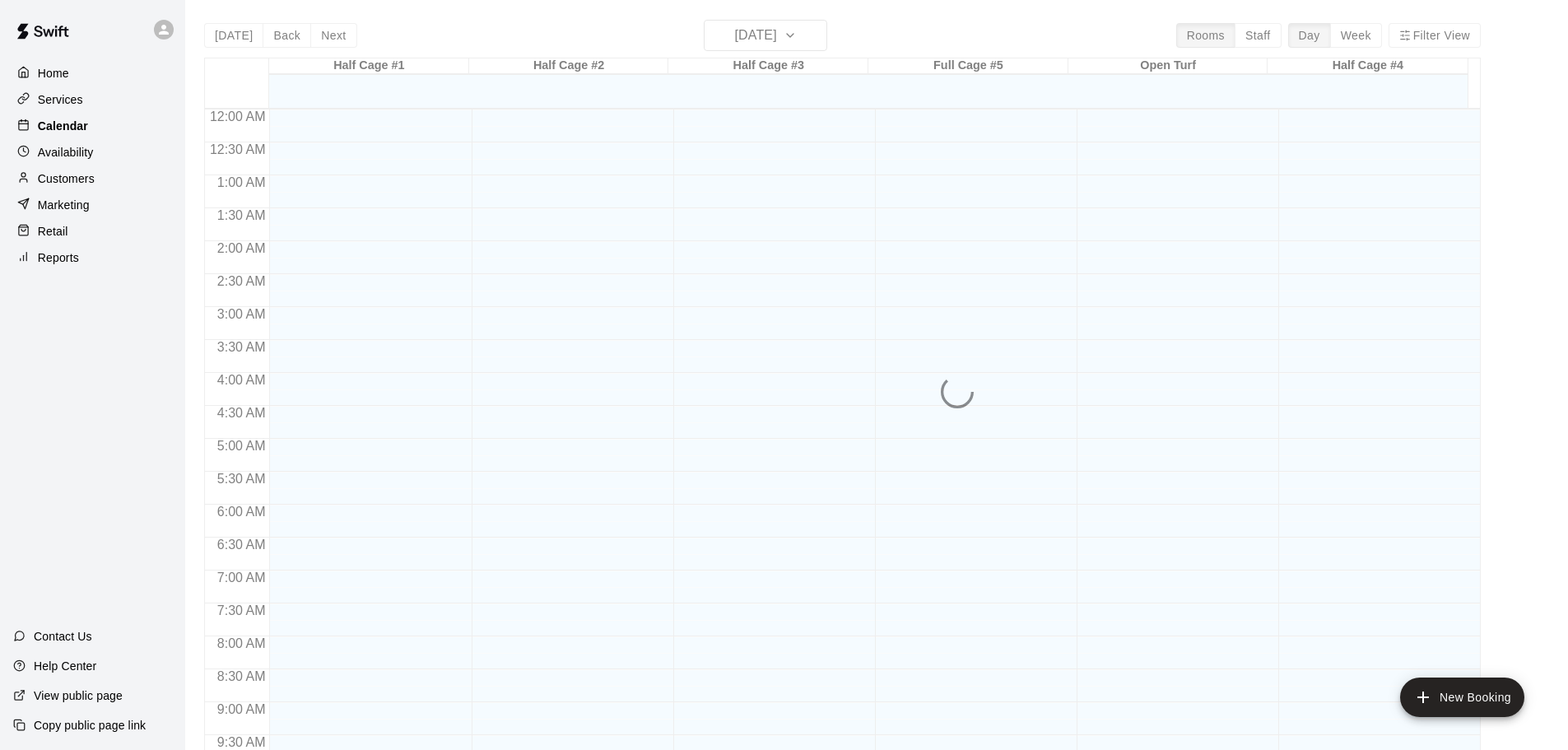
scroll to position [796, 0]
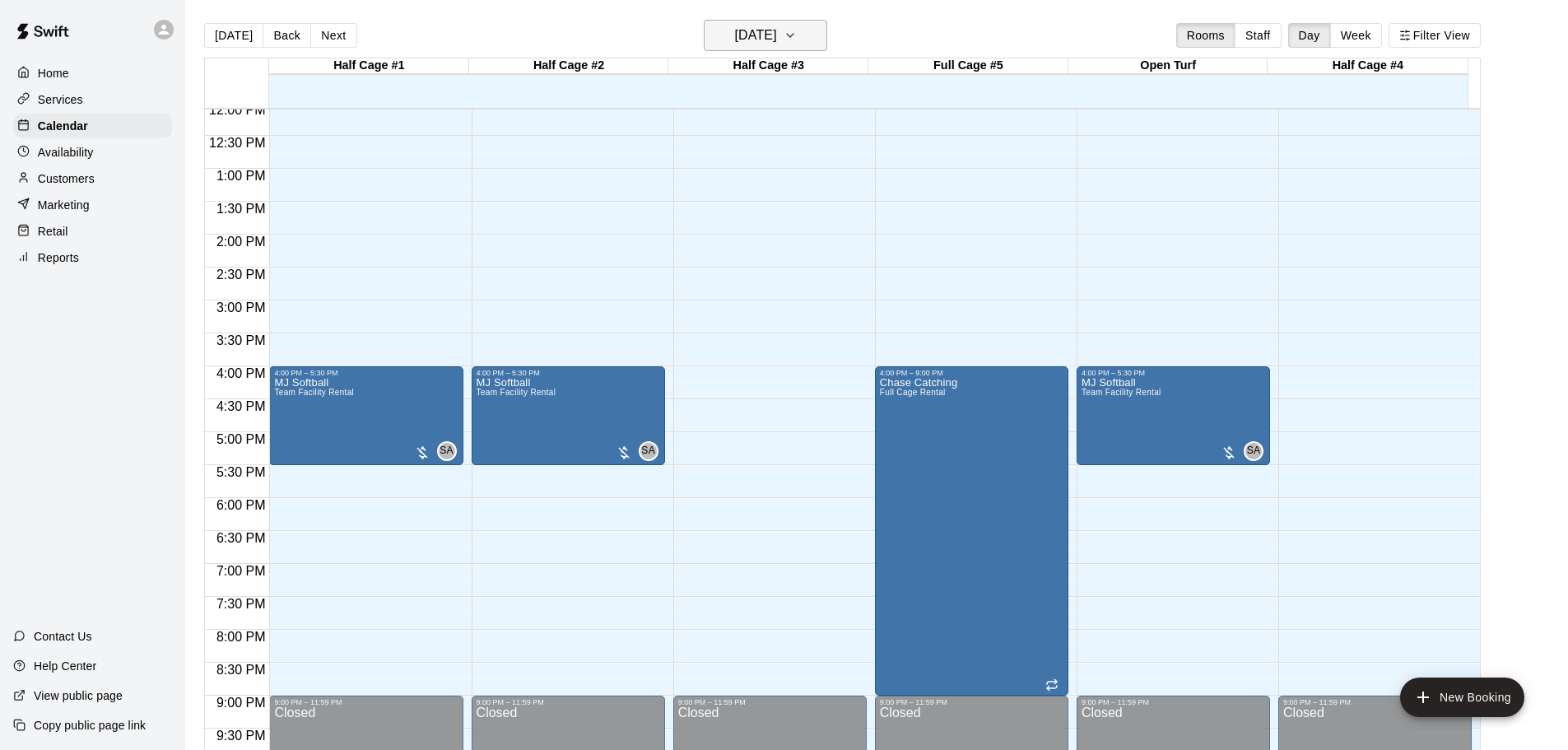
click at [796, 38] on icon "button" at bounding box center [789, 35] width 13 height 20
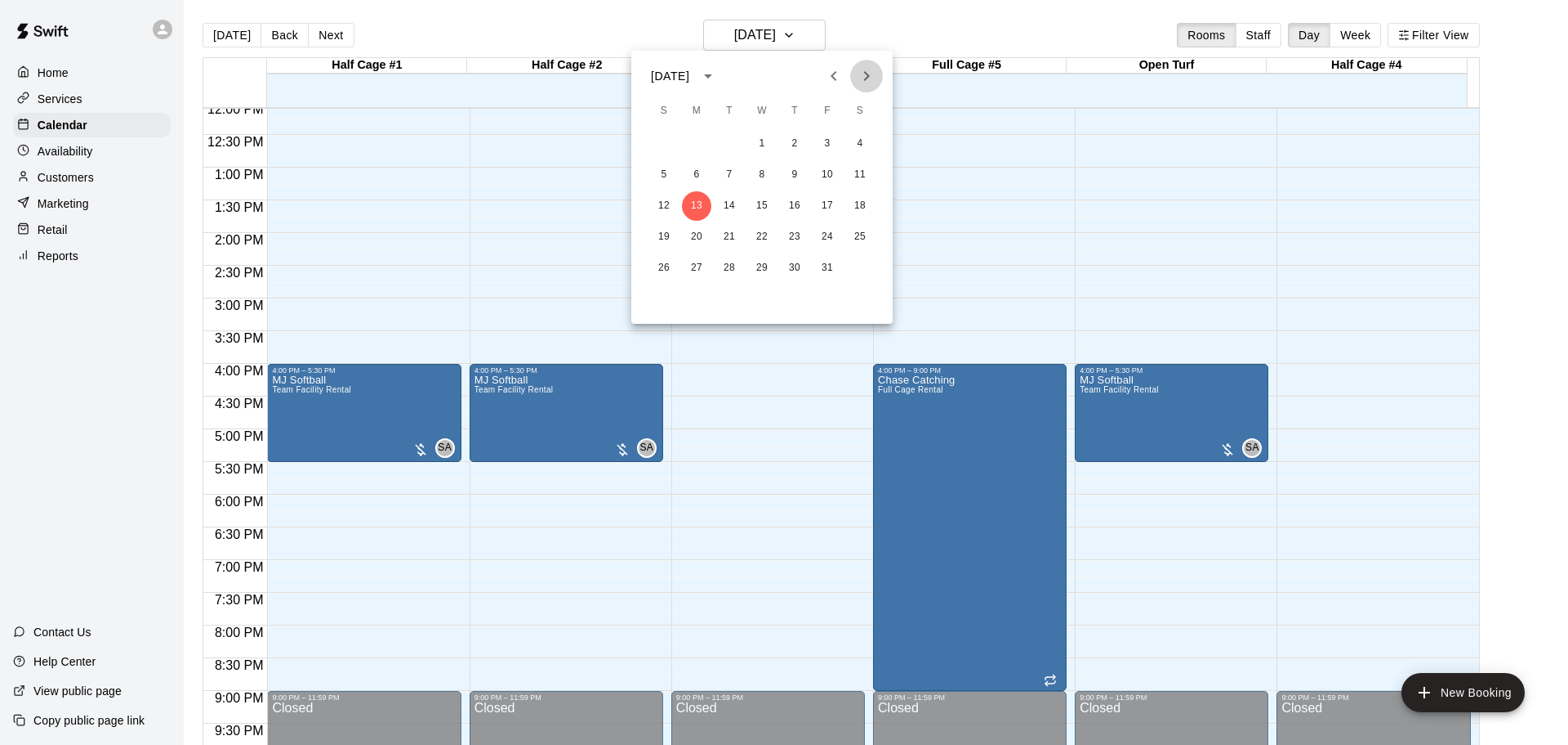
click at [865, 73] on icon "Next month" at bounding box center [867, 76] width 6 height 10
click at [861, 205] on button "15" at bounding box center [860, 205] width 29 height 29
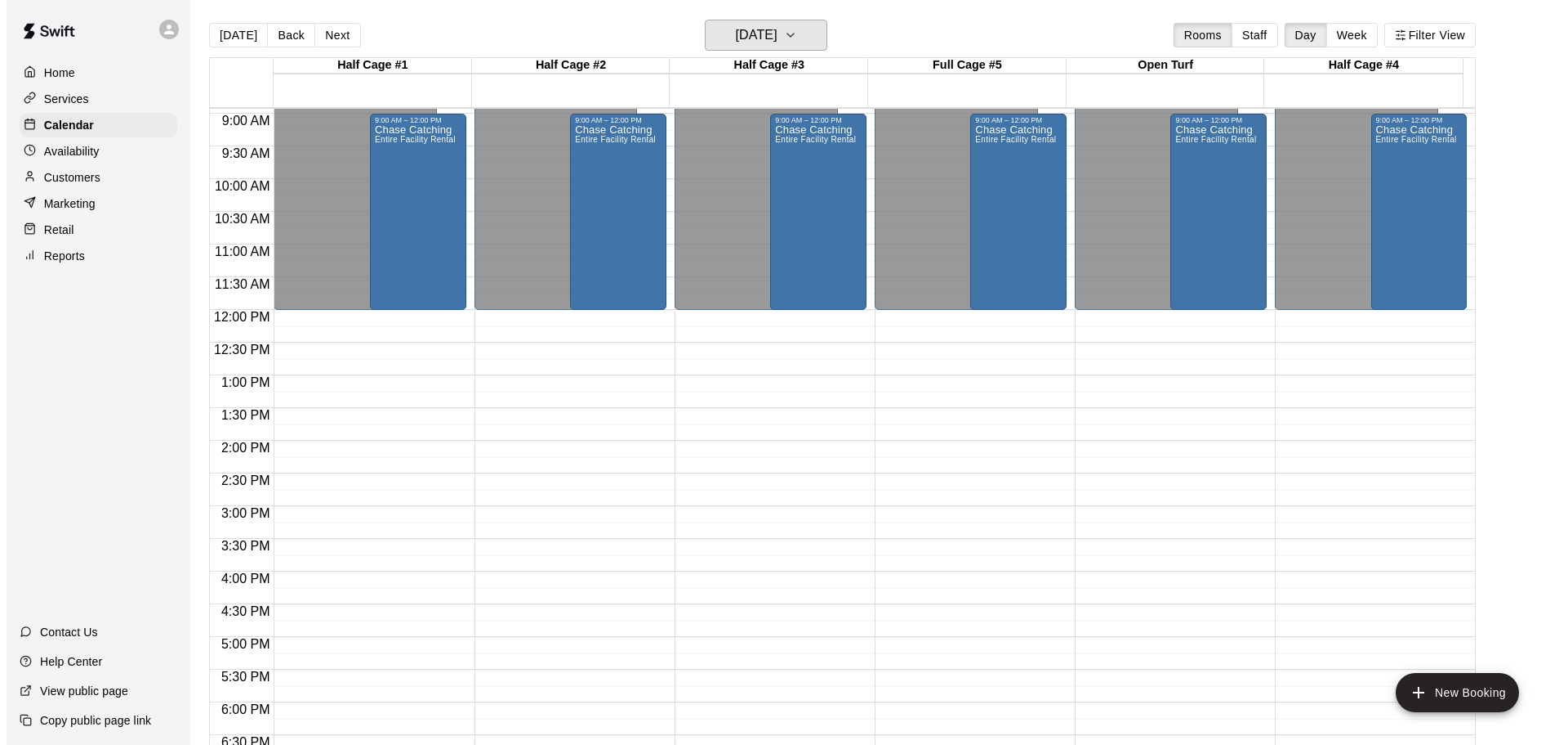
scroll to position [219, 0]
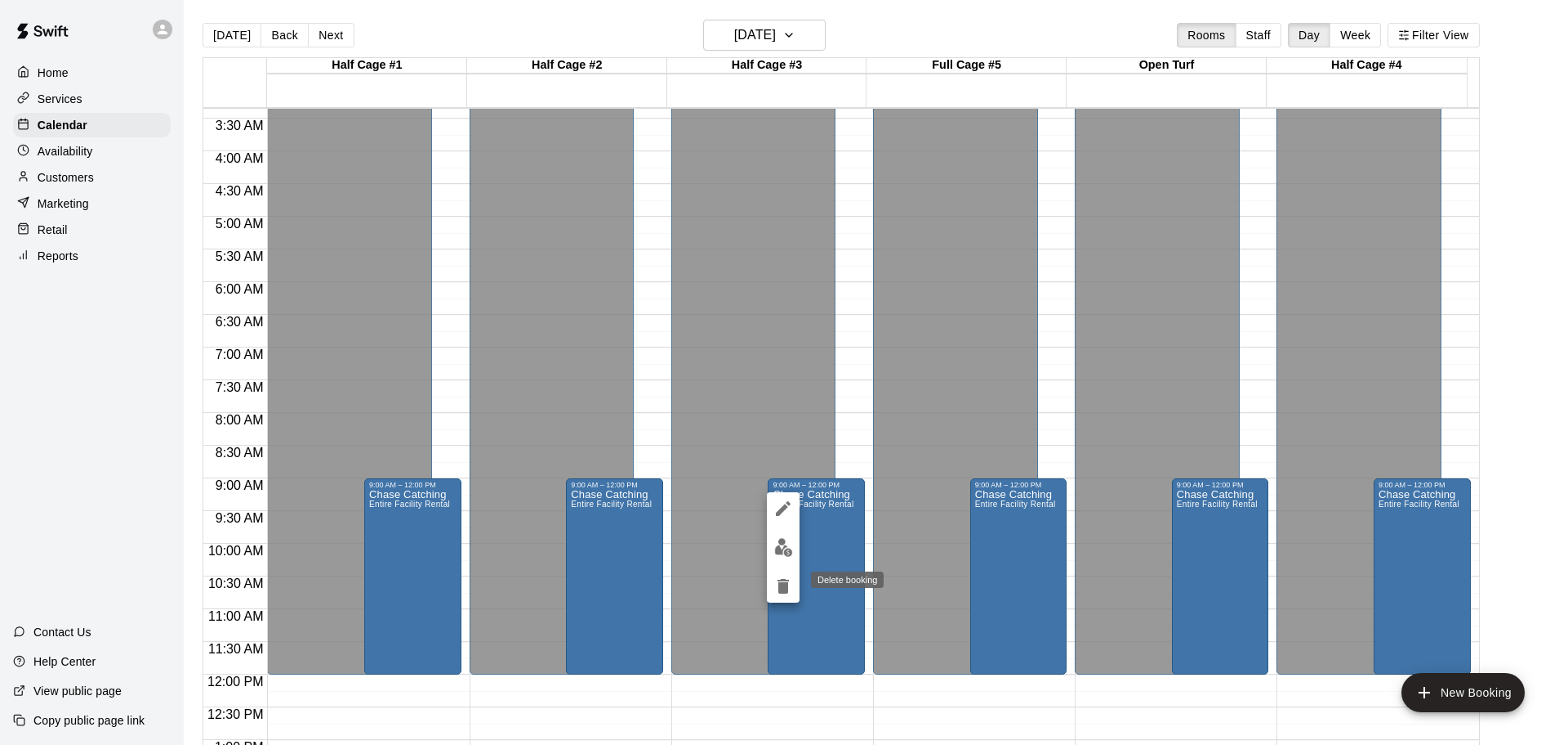
click at [784, 587] on icon "delete" at bounding box center [784, 585] width 12 height 15
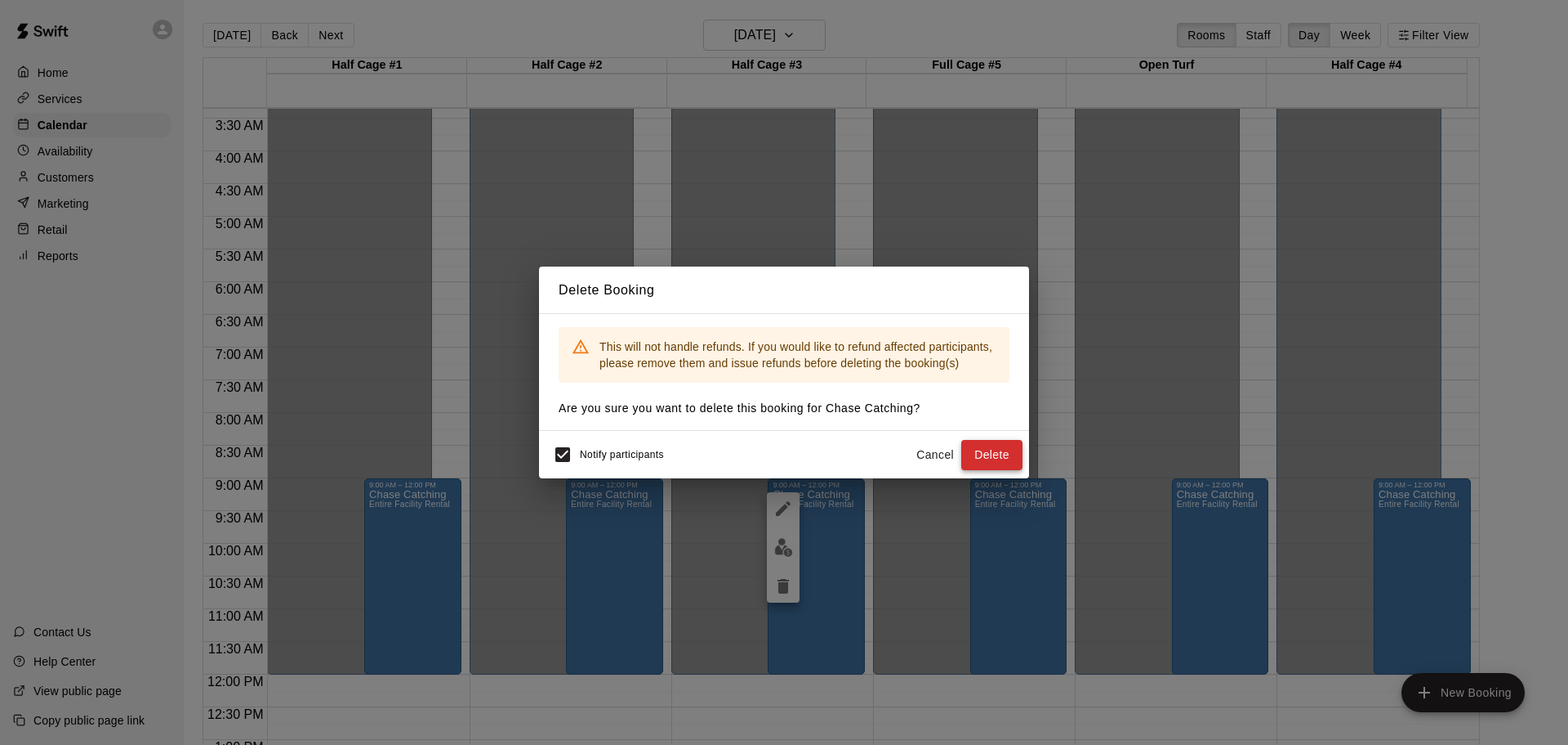
click at [995, 455] on button "Delete" at bounding box center [992, 455] width 61 height 30
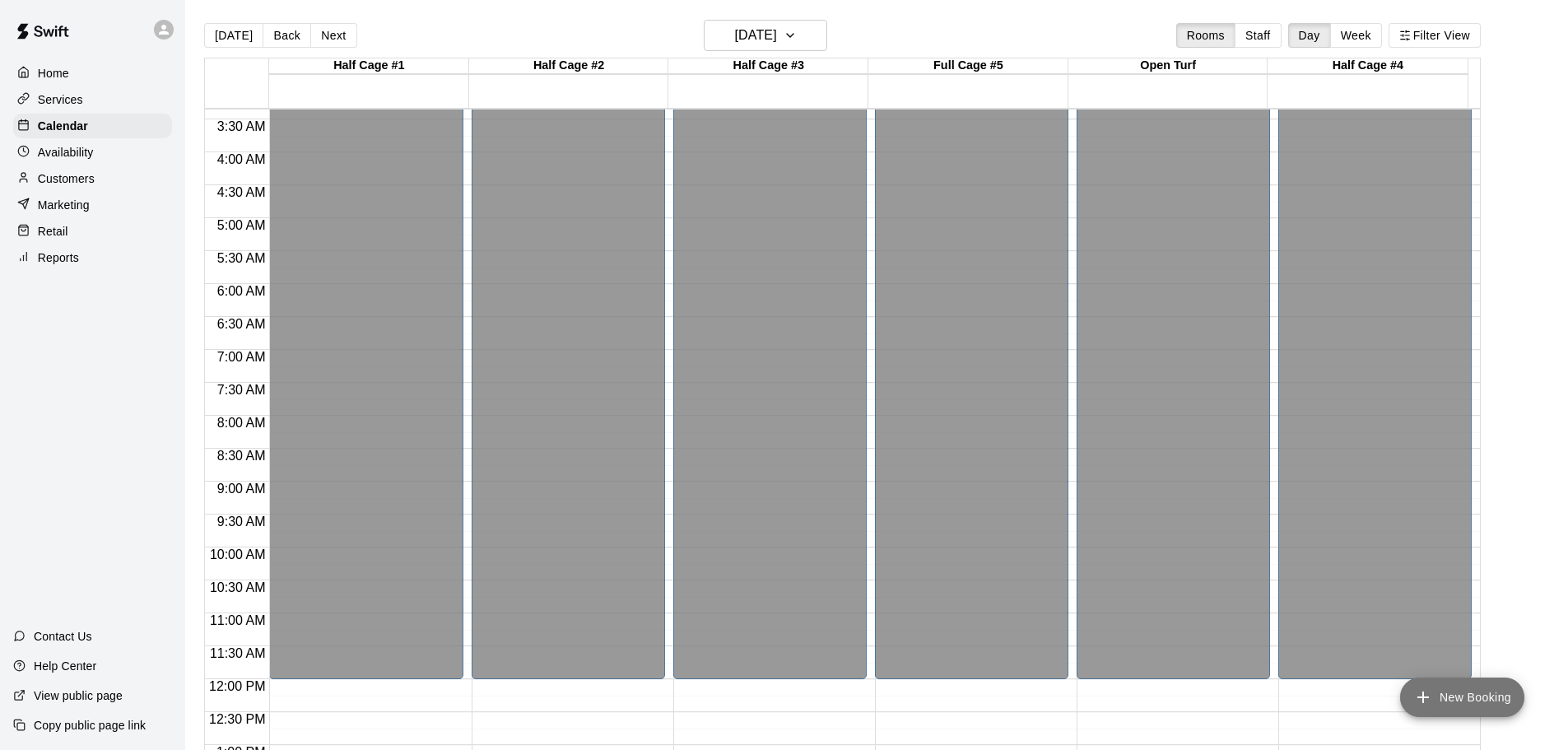
click at [1480, 696] on button "New Booking" at bounding box center [1462, 697] width 125 height 39
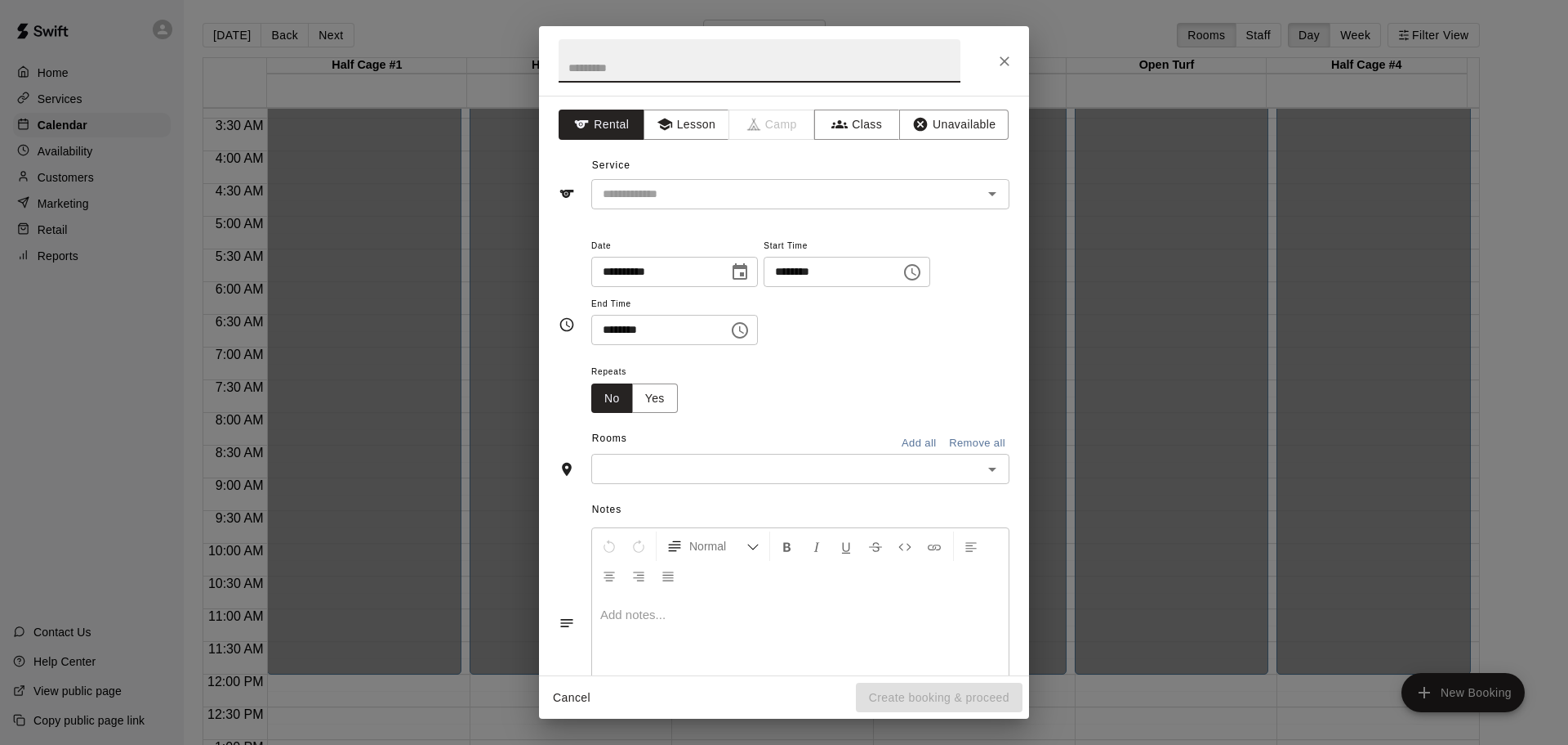
click at [805, 273] on input "********" at bounding box center [826, 272] width 126 height 30
type input "********"
click at [896, 443] on button "Add all" at bounding box center [919, 443] width 53 height 25
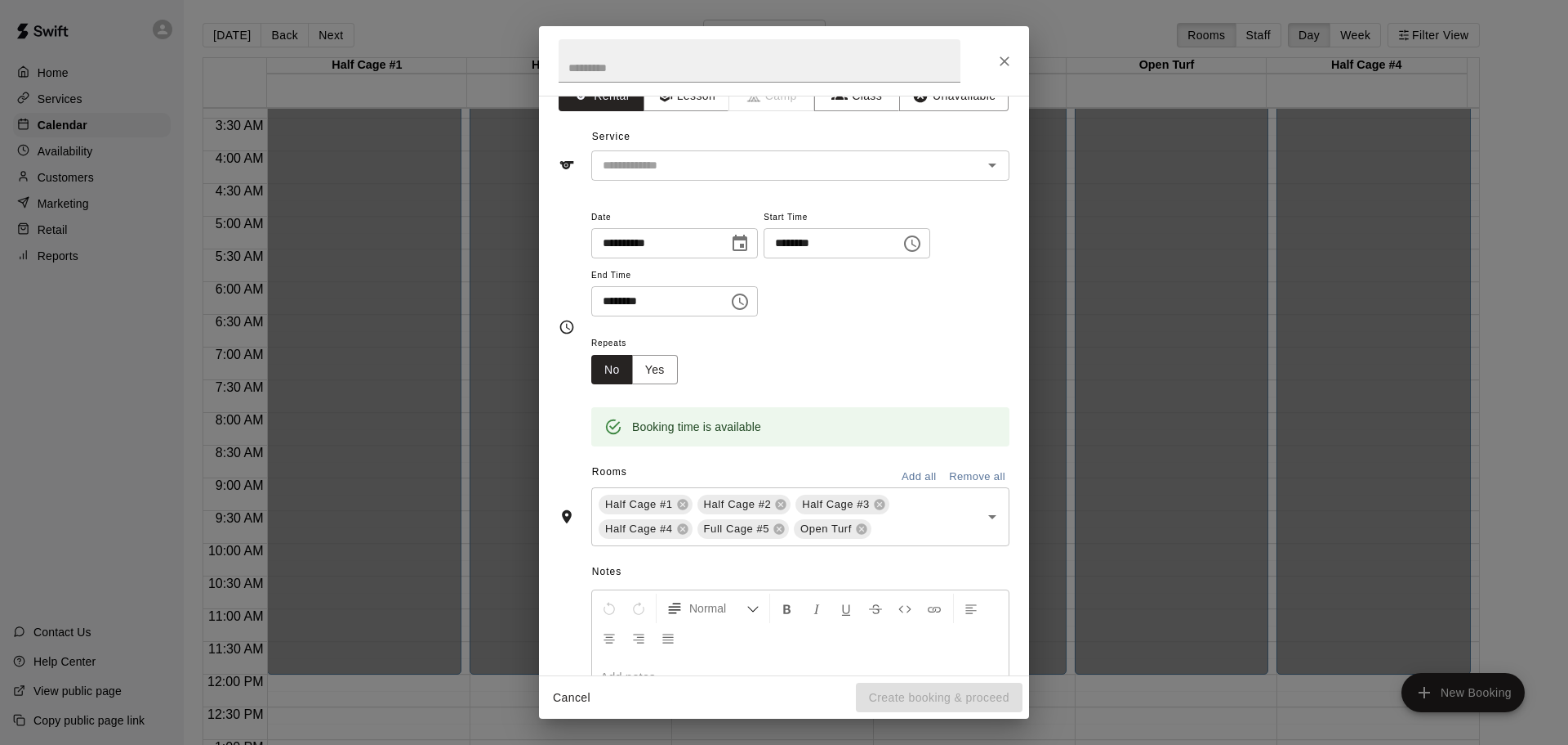
scroll to position [0, 0]
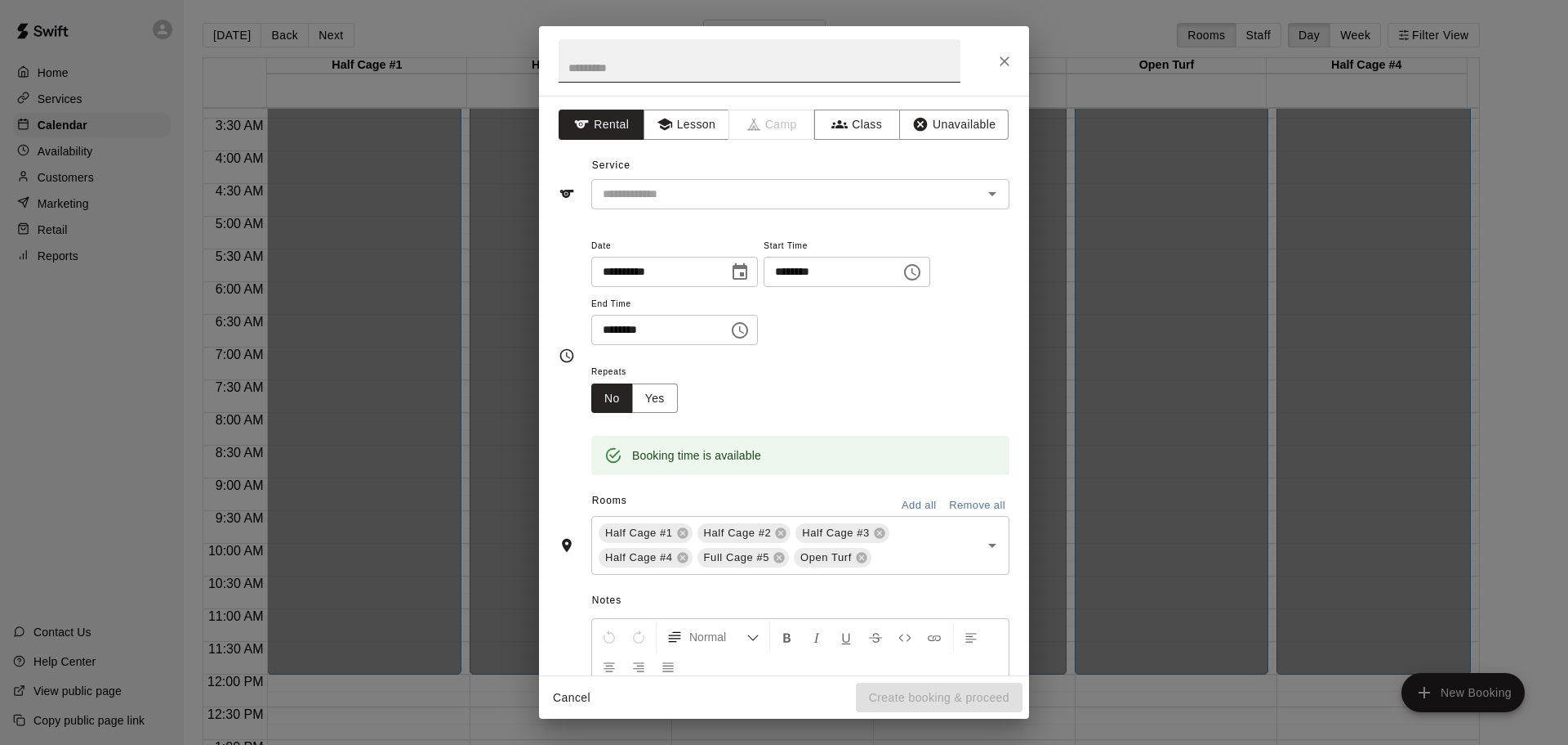
click at [585, 69] on input "text" at bounding box center [759, 60] width 402 height 43
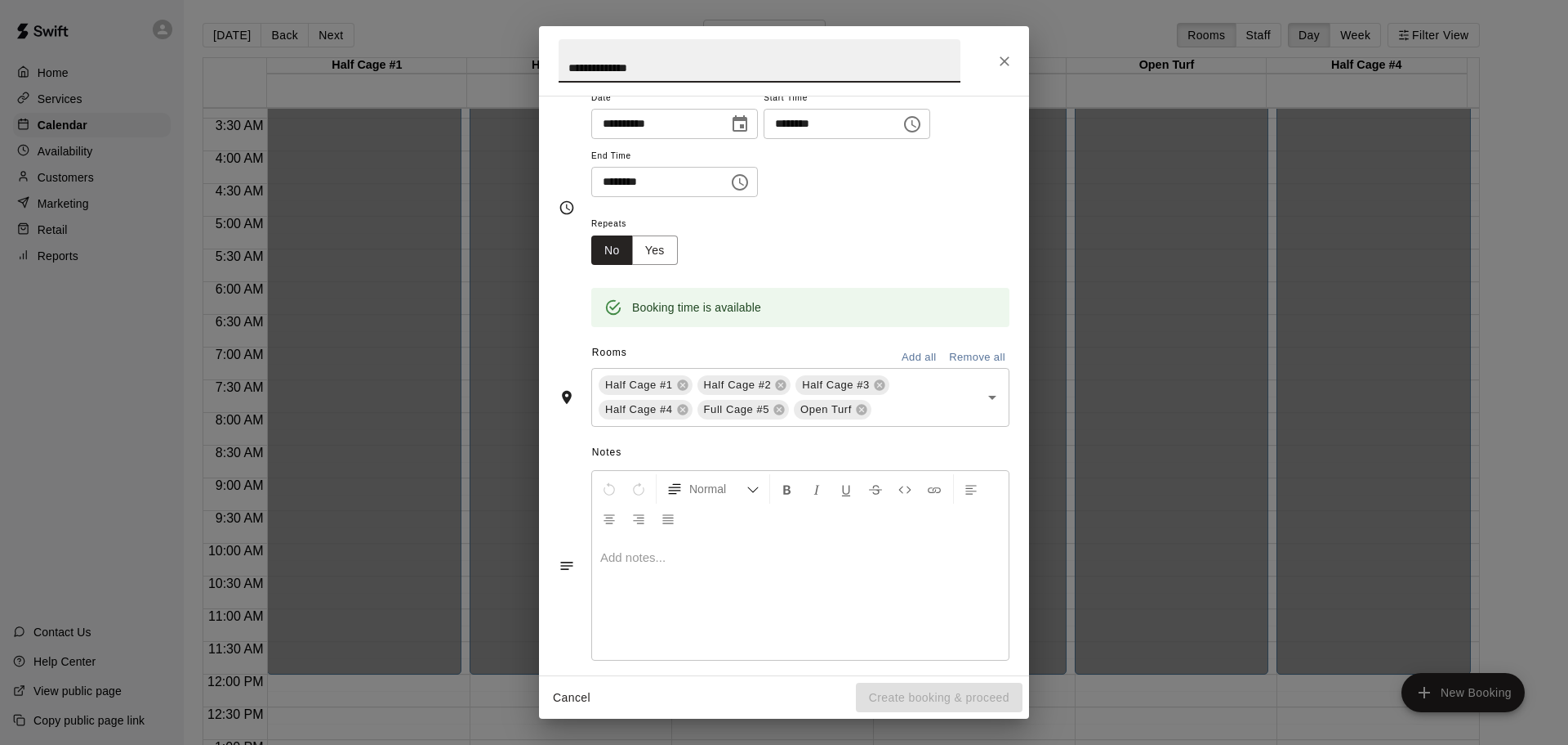
scroll to position [164, 0]
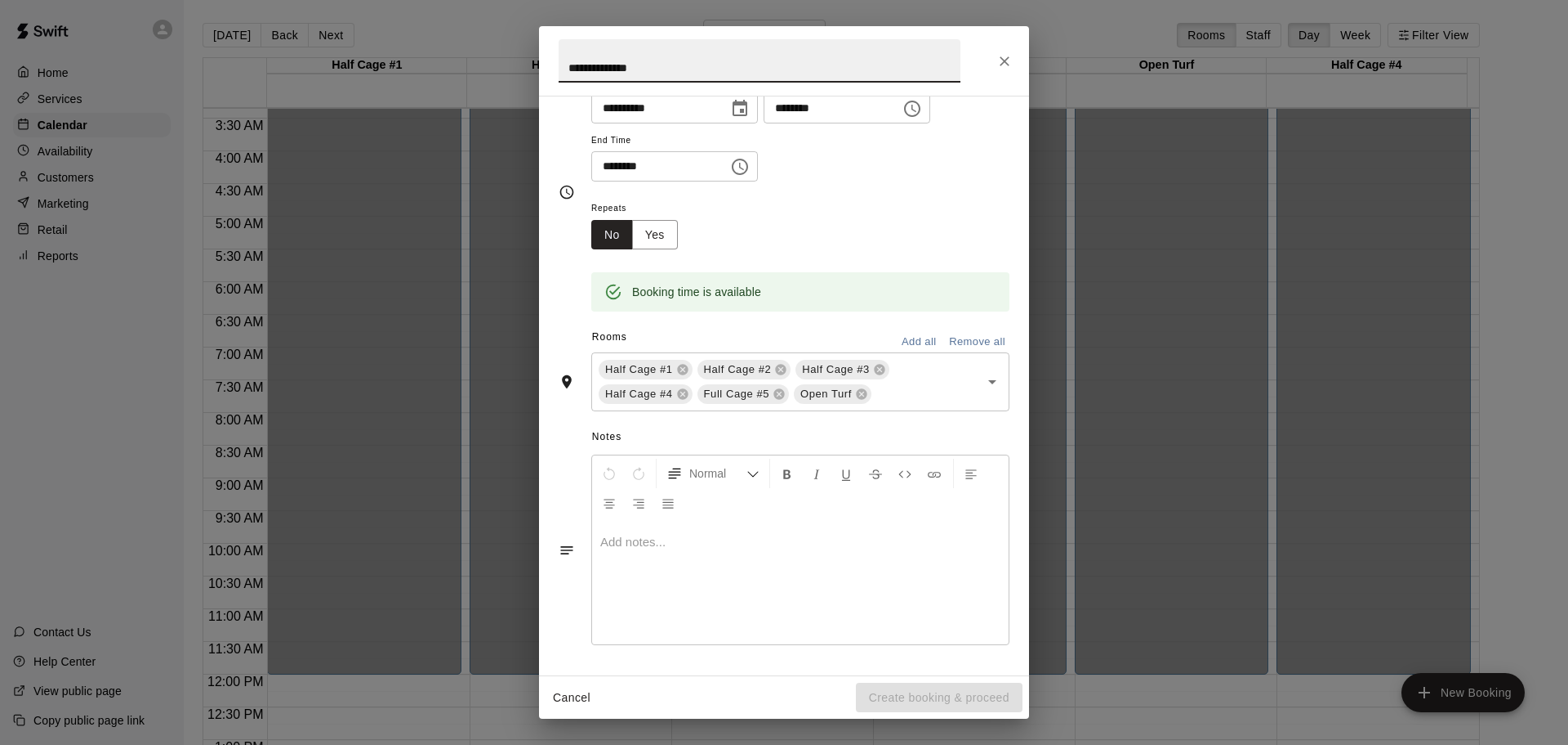
type input "**********"
click at [908, 431] on span "Notes" at bounding box center [800, 437] width 418 height 26
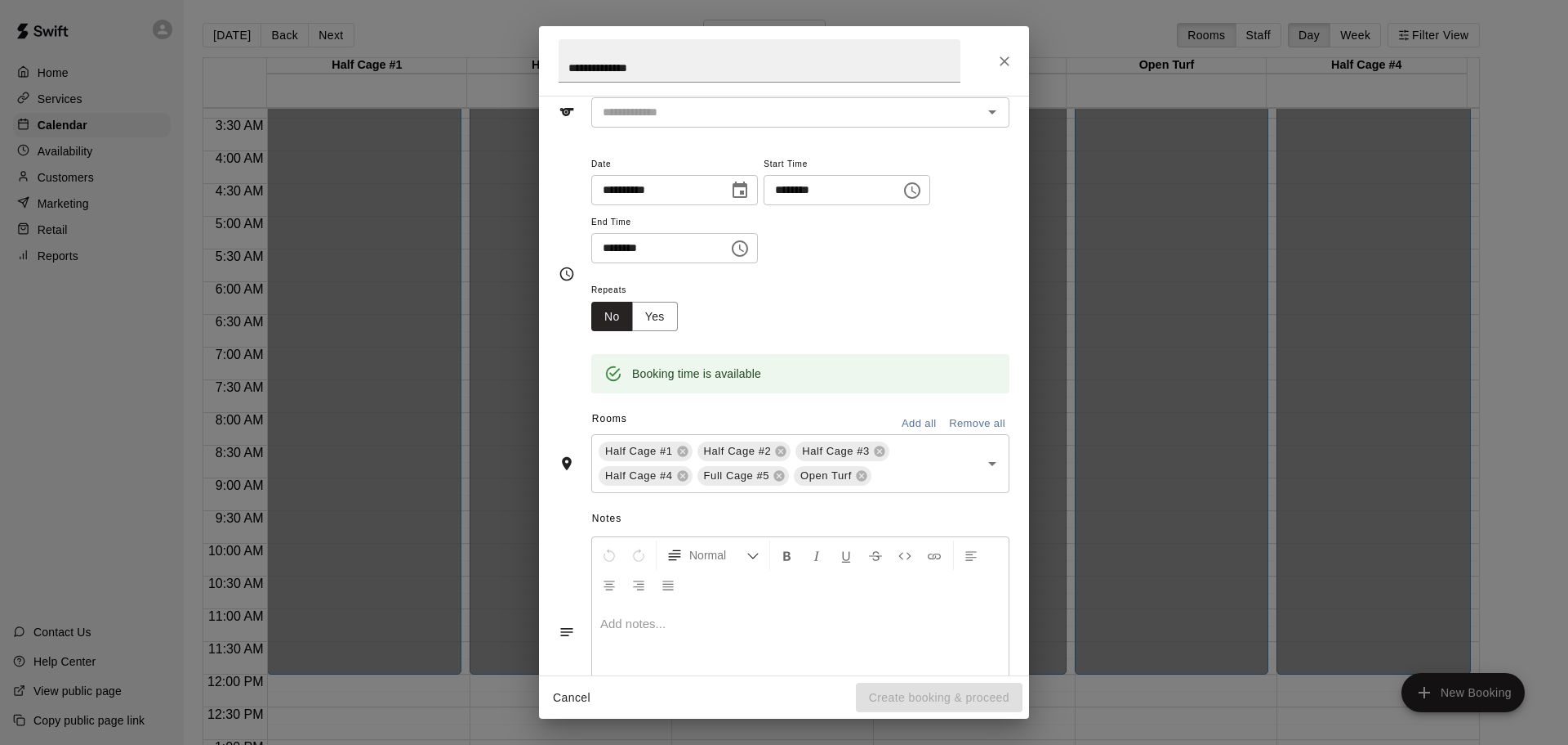
scroll to position [0, 0]
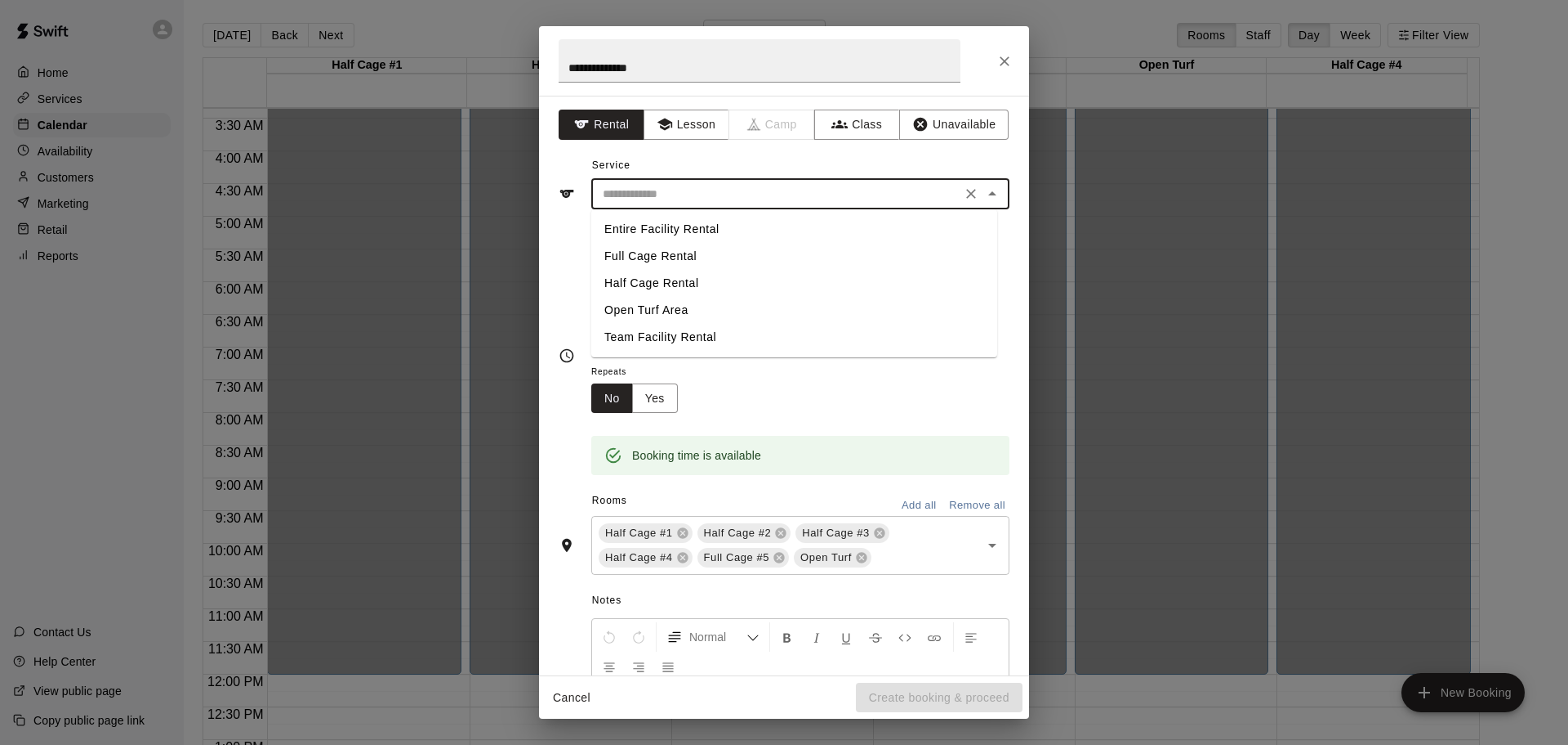
click at [857, 192] on input "text" at bounding box center [777, 194] width 360 height 20
click at [723, 232] on li "Entire Facility Rental" at bounding box center [794, 230] width 406 height 27
type input "**********"
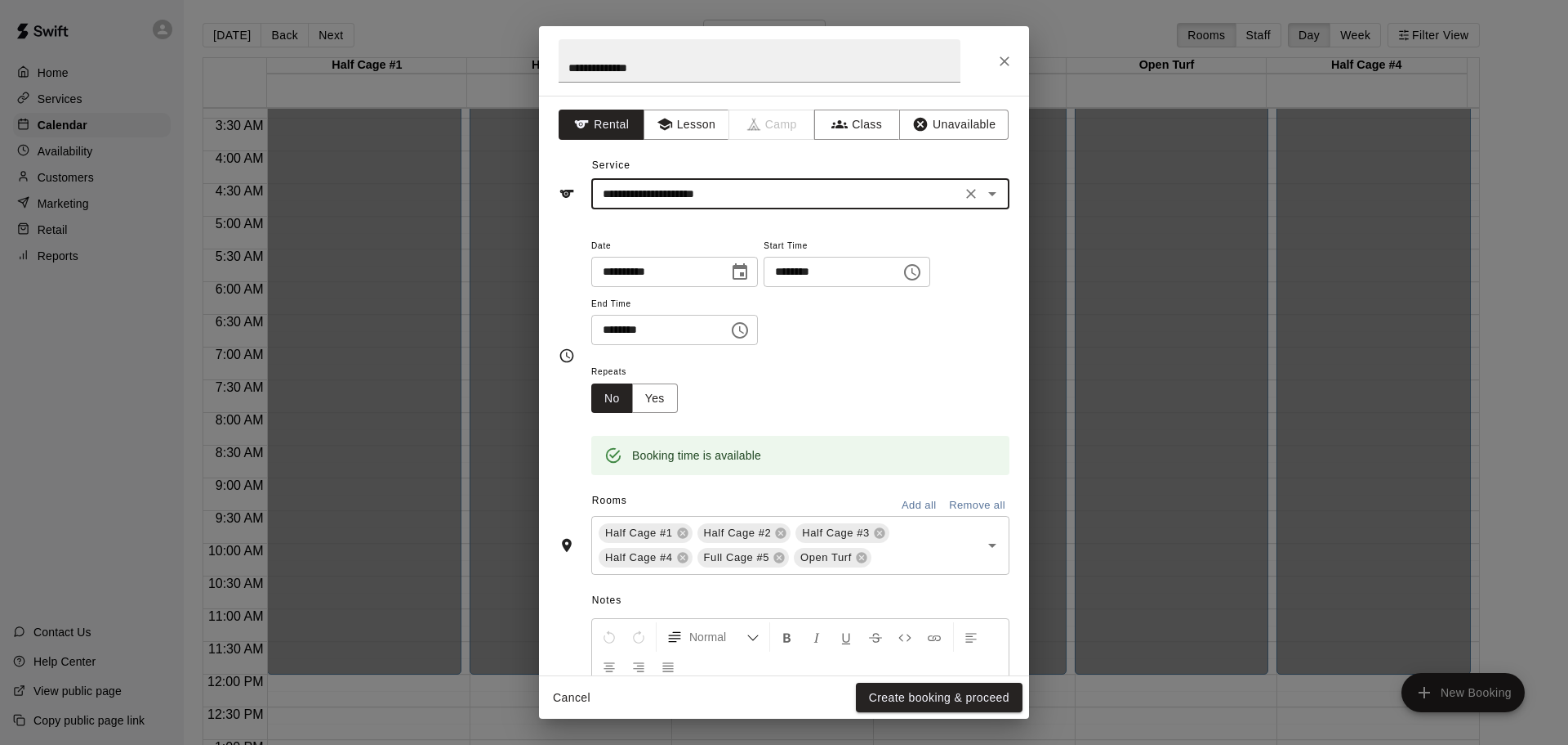
scroll to position [164, 0]
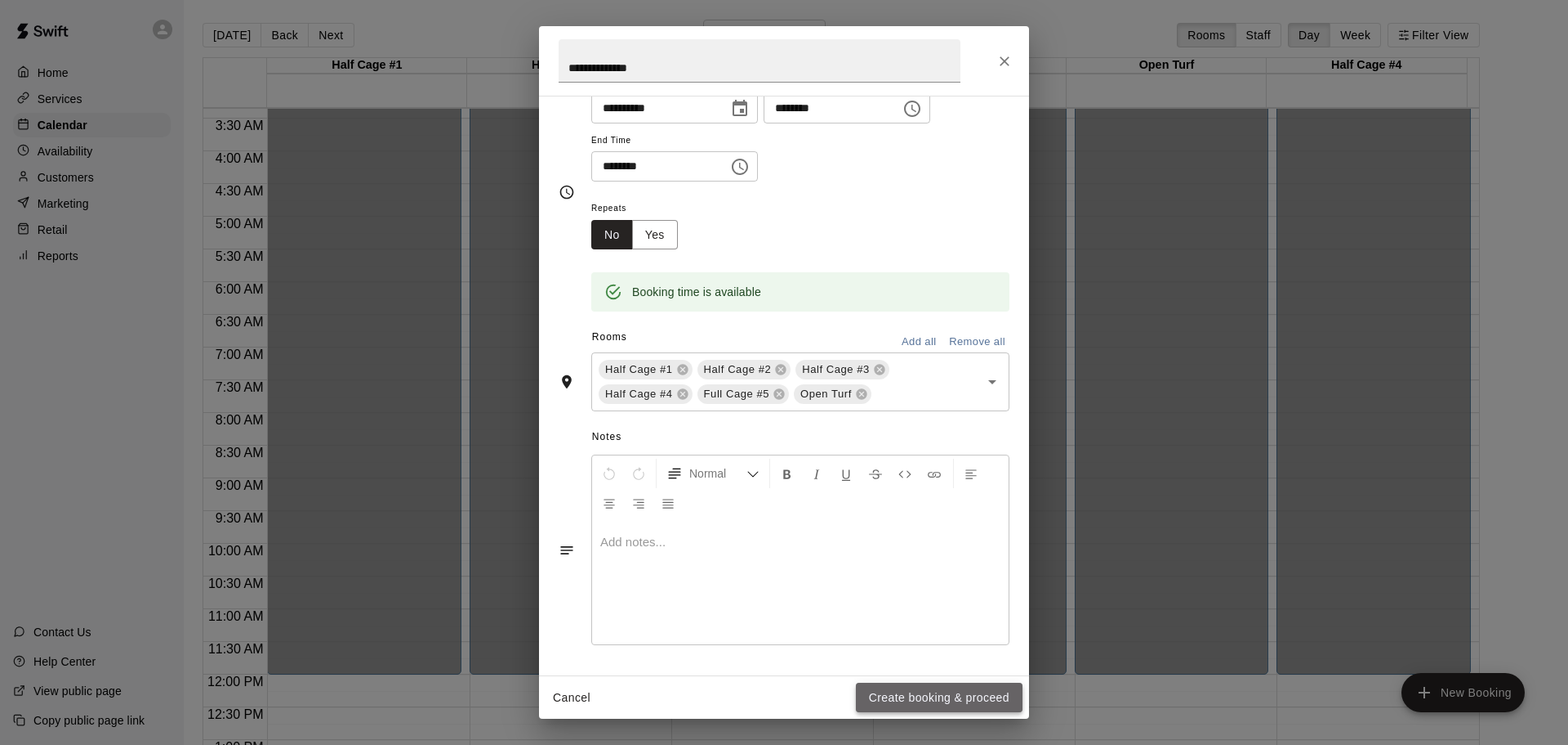
click at [916, 698] on button "Create booking & proceed" at bounding box center [939, 697] width 166 height 30
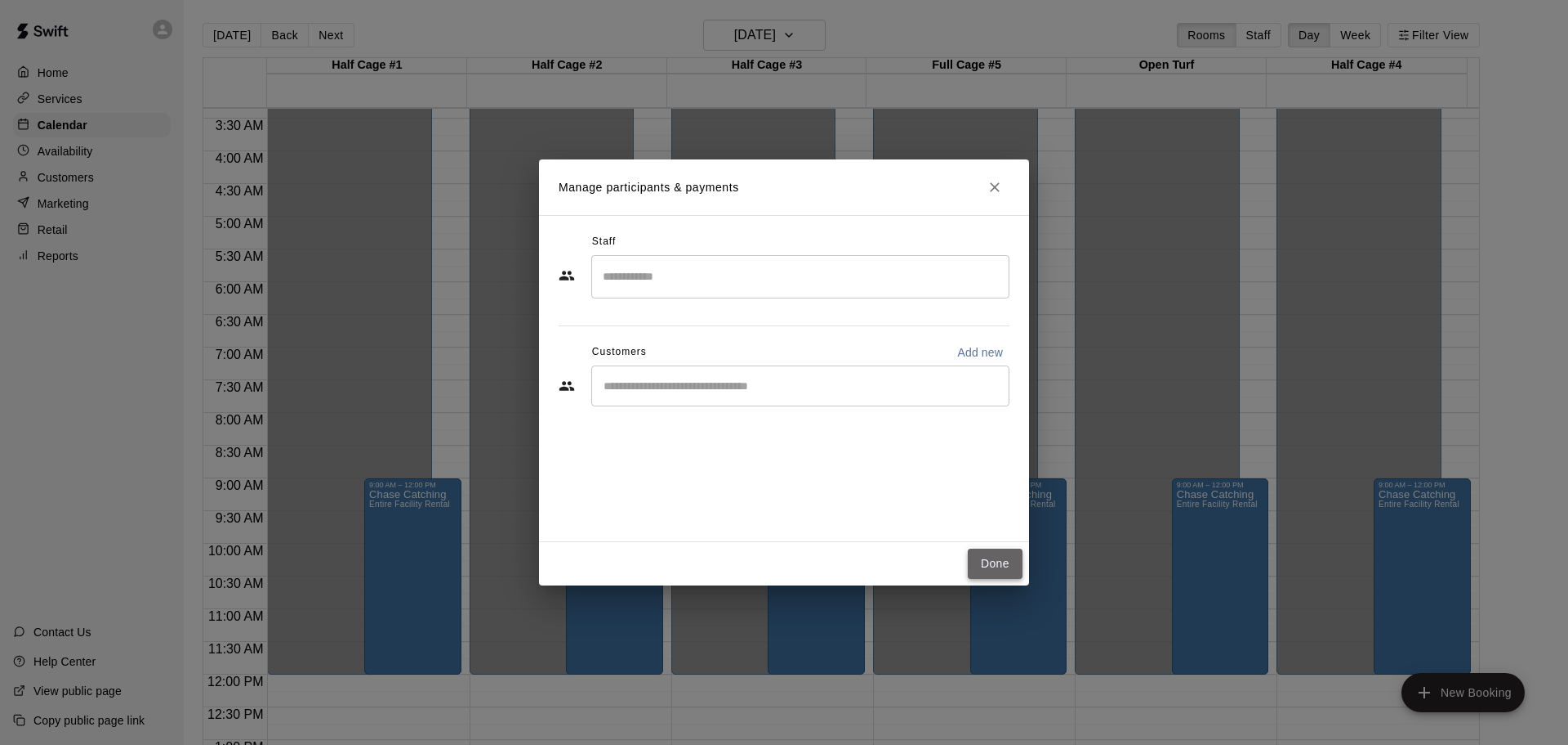
click at [994, 562] on button "Done" at bounding box center [996, 563] width 55 height 30
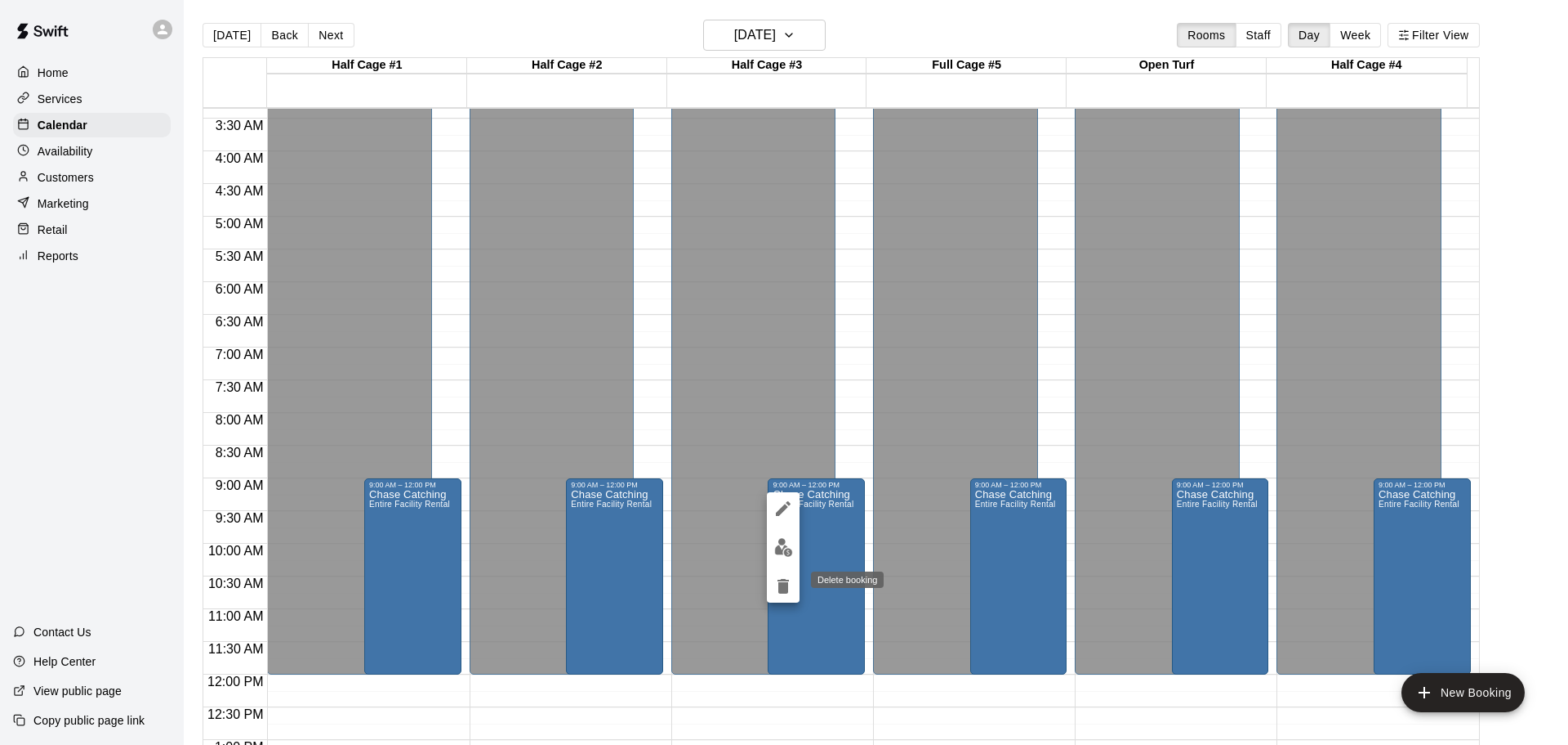
click at [783, 587] on icon "delete" at bounding box center [784, 585] width 12 height 15
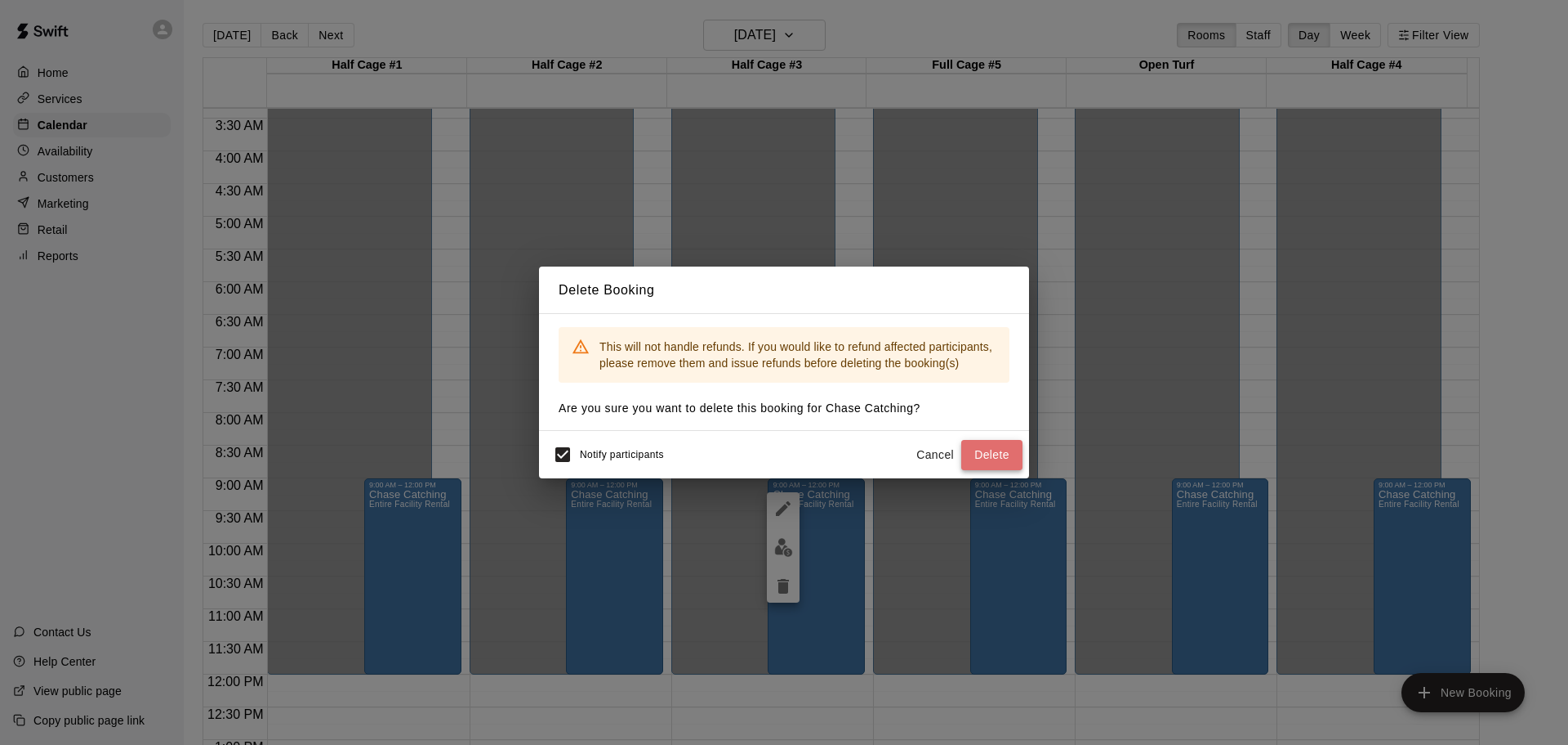
click at [985, 450] on button "Delete" at bounding box center [992, 455] width 61 height 30
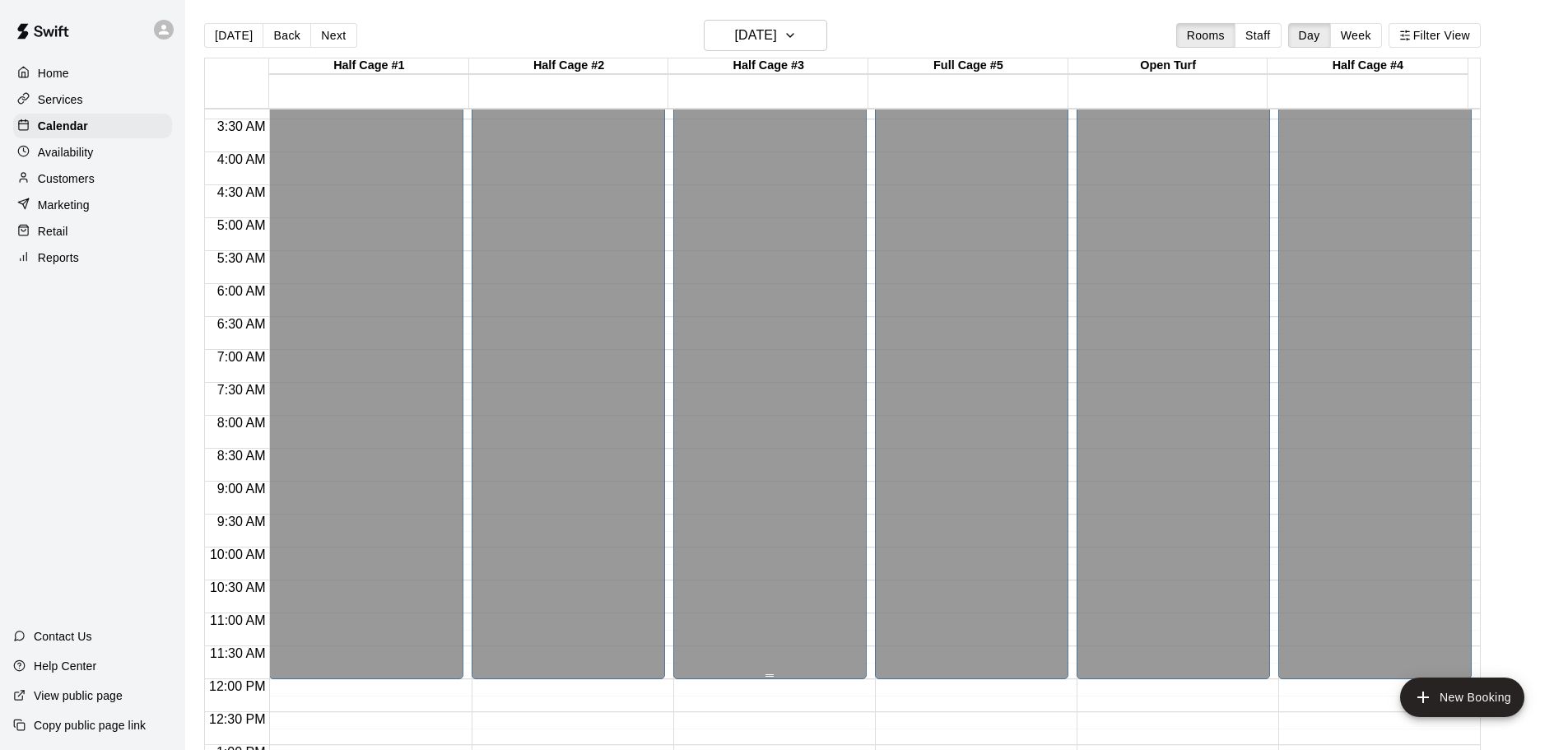
click at [748, 485] on div "Closed" at bounding box center [770, 292] width 183 height 785
click at [774, 491] on div "Closed" at bounding box center [770, 292] width 183 height 785
click at [1433, 686] on button "New Booking" at bounding box center [1462, 697] width 125 height 39
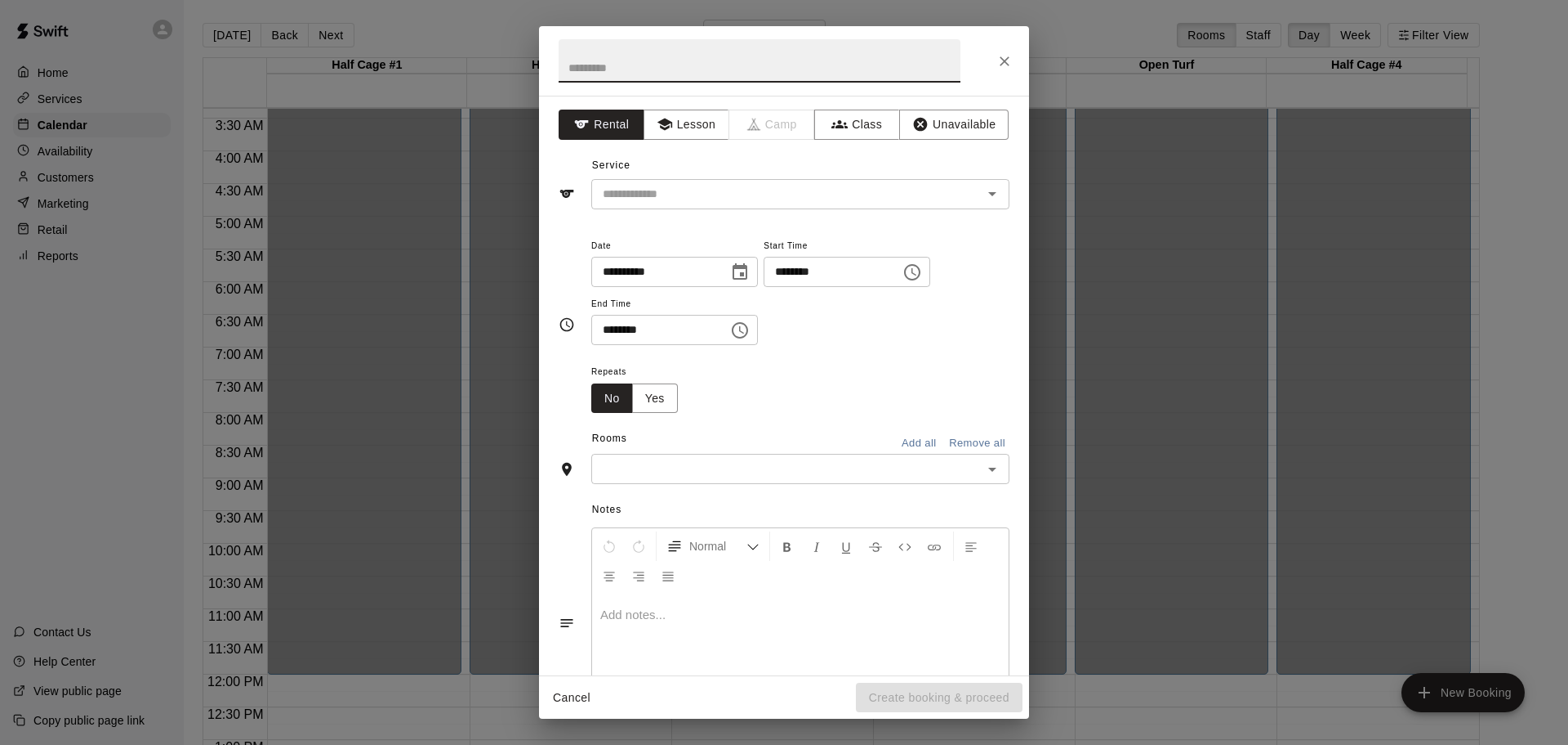
click at [617, 68] on input "text" at bounding box center [759, 60] width 402 height 43
click at [644, 205] on div "​" at bounding box center [801, 194] width 419 height 30
type input "**********"
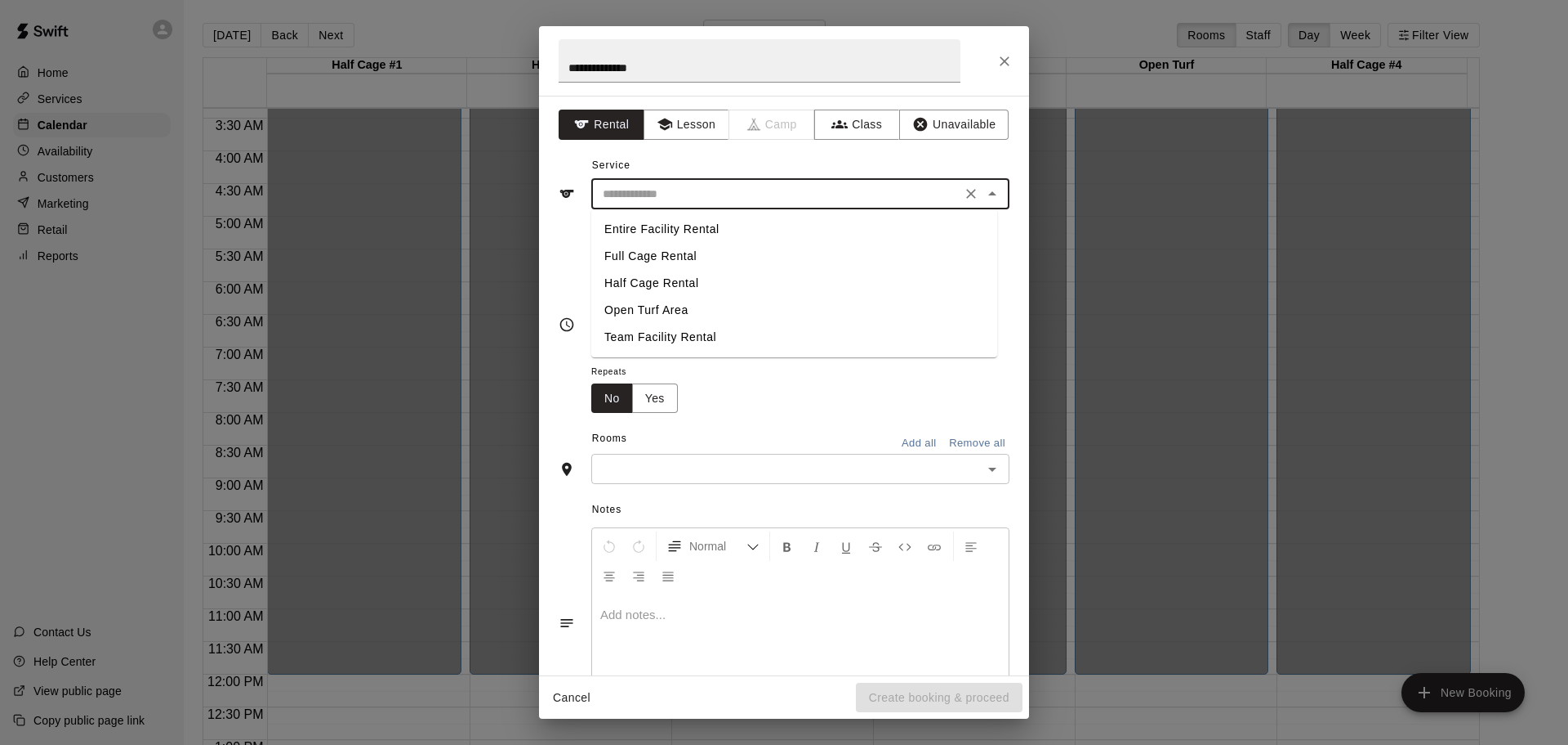
click at [657, 233] on li "Entire Facility Rental" at bounding box center [794, 230] width 406 height 27
type input "**********"
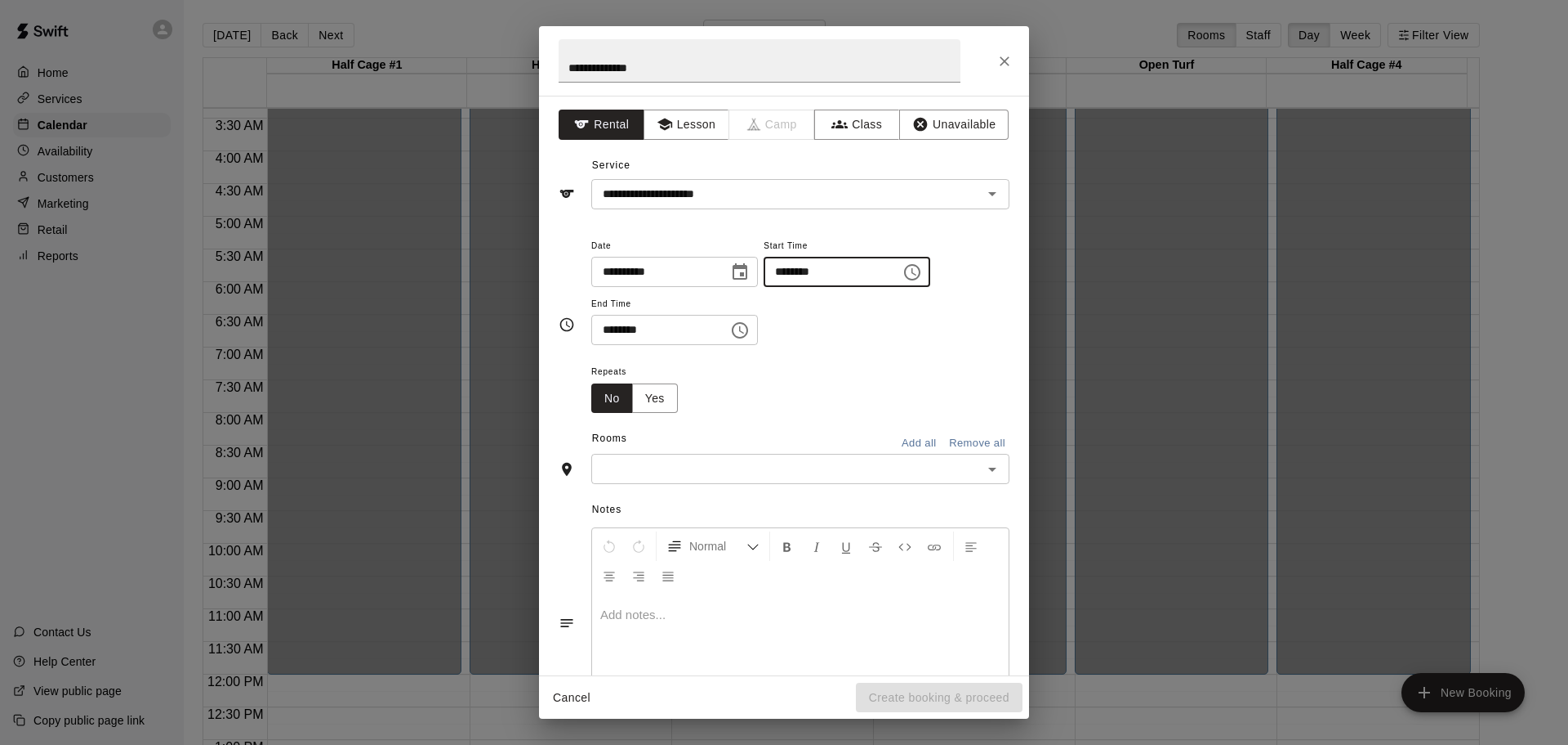
click at [805, 265] on input "********" at bounding box center [826, 272] width 126 height 30
type input "********"
click at [618, 334] on input "********" at bounding box center [654, 329] width 126 height 30
type input "********"
click at [658, 404] on button "Yes" at bounding box center [655, 398] width 46 height 30
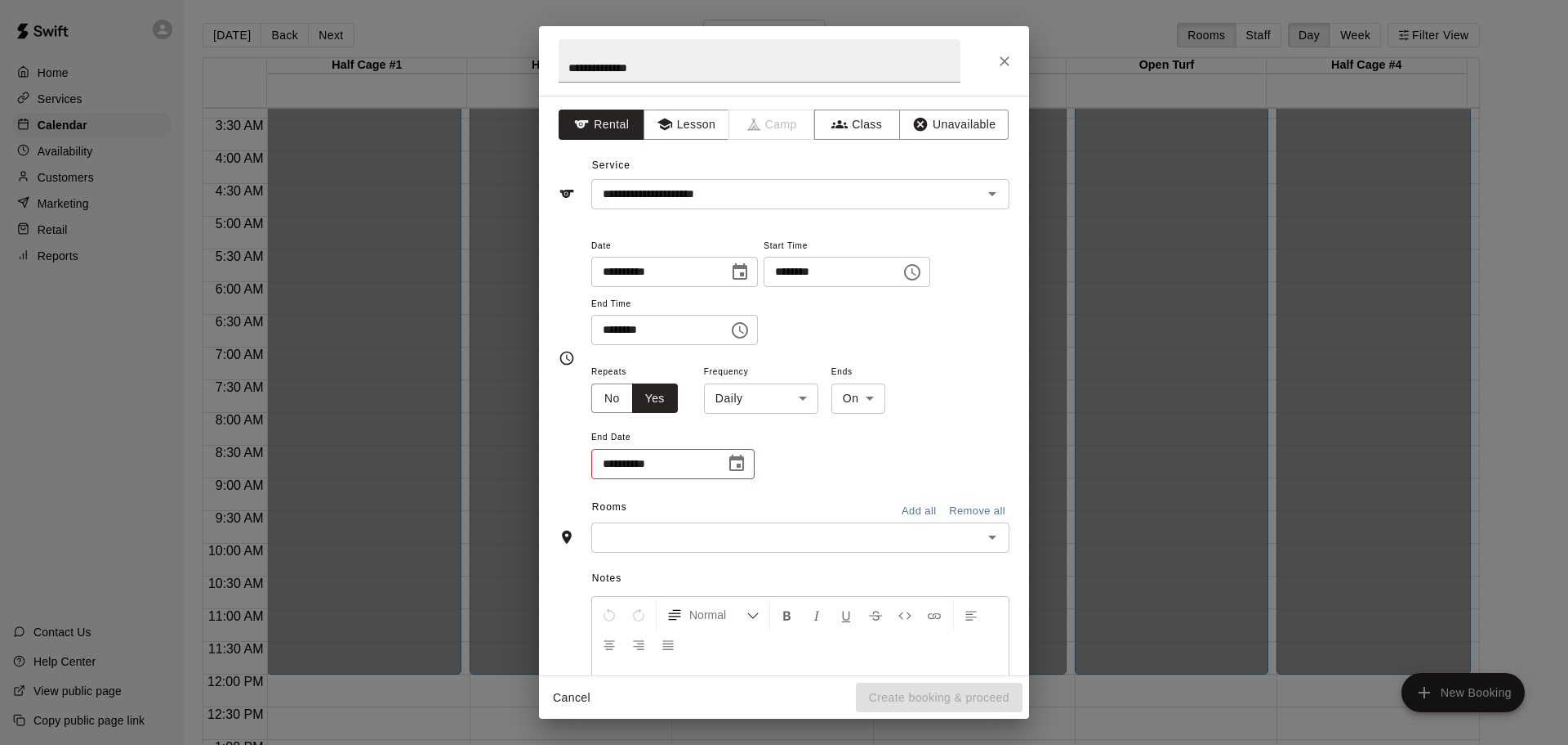
click at [740, 461] on icon "Choose date" at bounding box center [737, 464] width 19 height 19
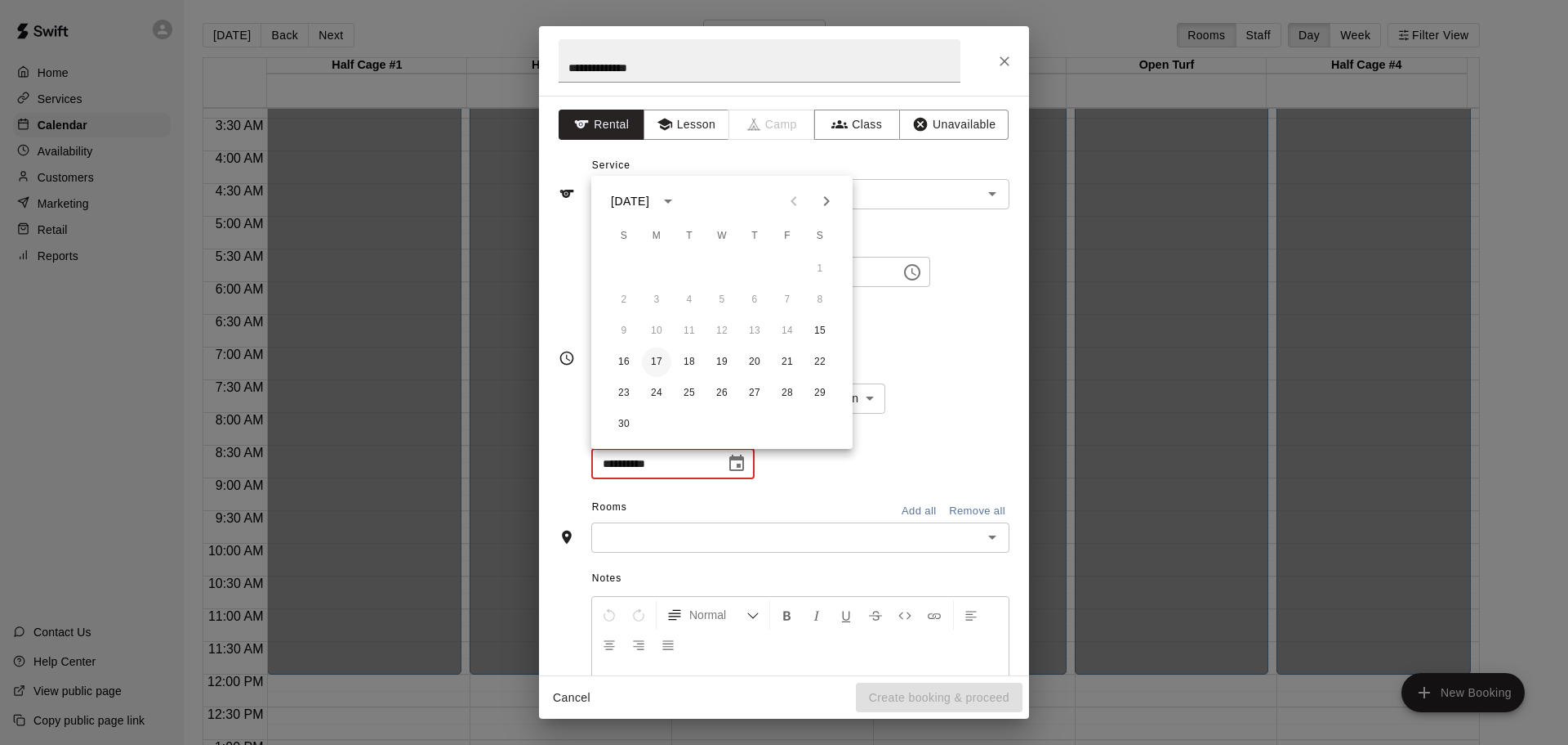
click at [660, 361] on button "17" at bounding box center [657, 362] width 29 height 29
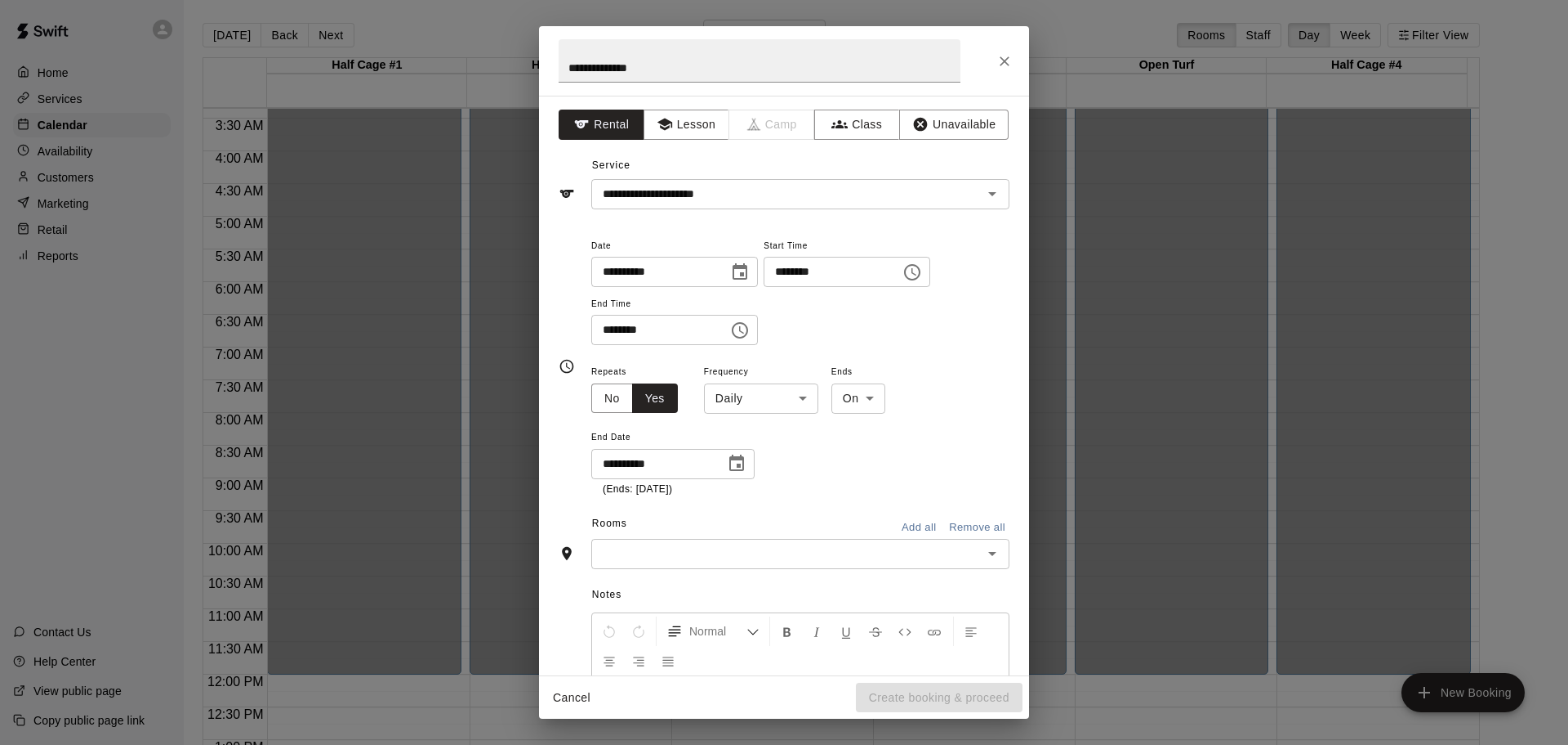
type input "**********"
click at [901, 523] on button "Add all" at bounding box center [919, 528] width 53 height 25
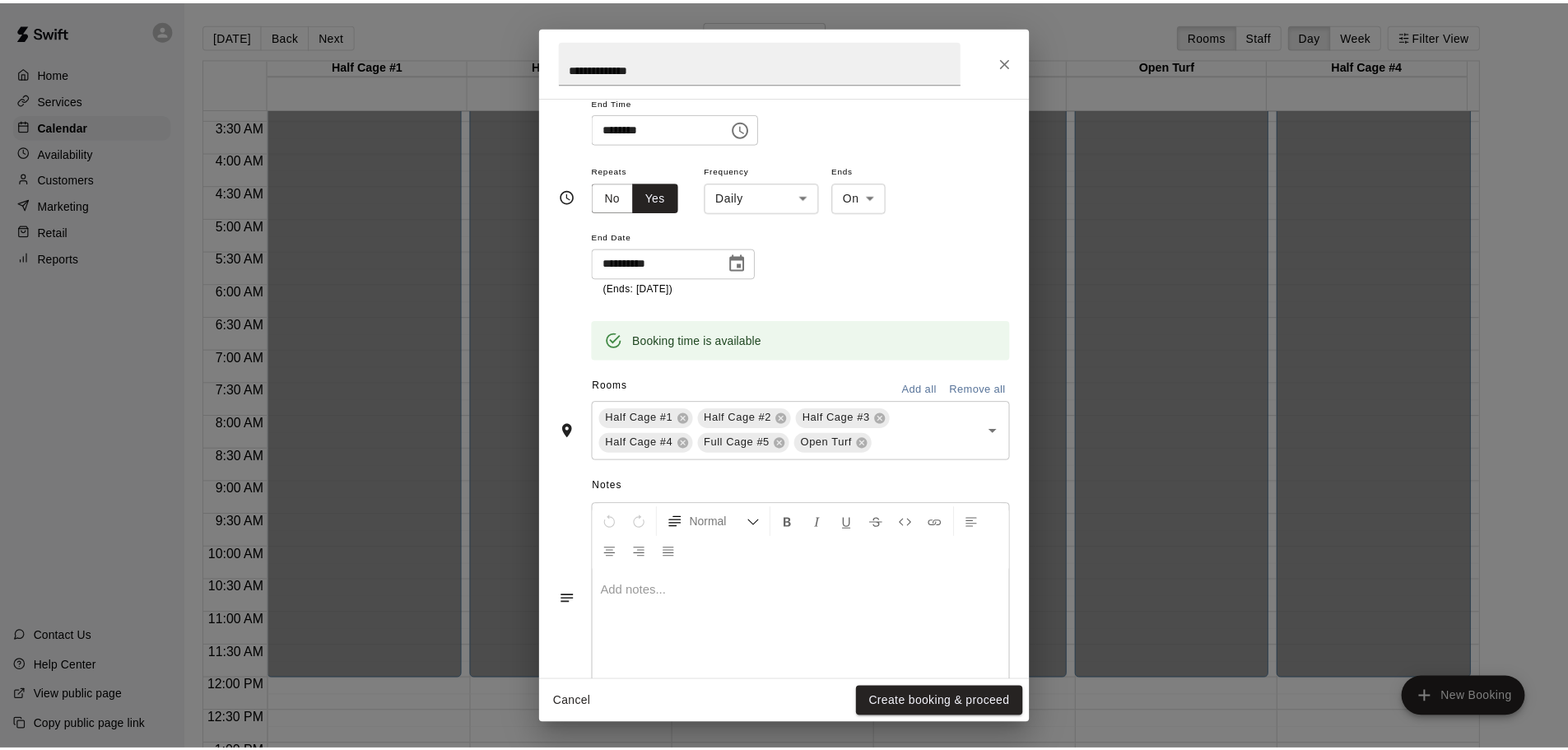
scroll to position [249, 0]
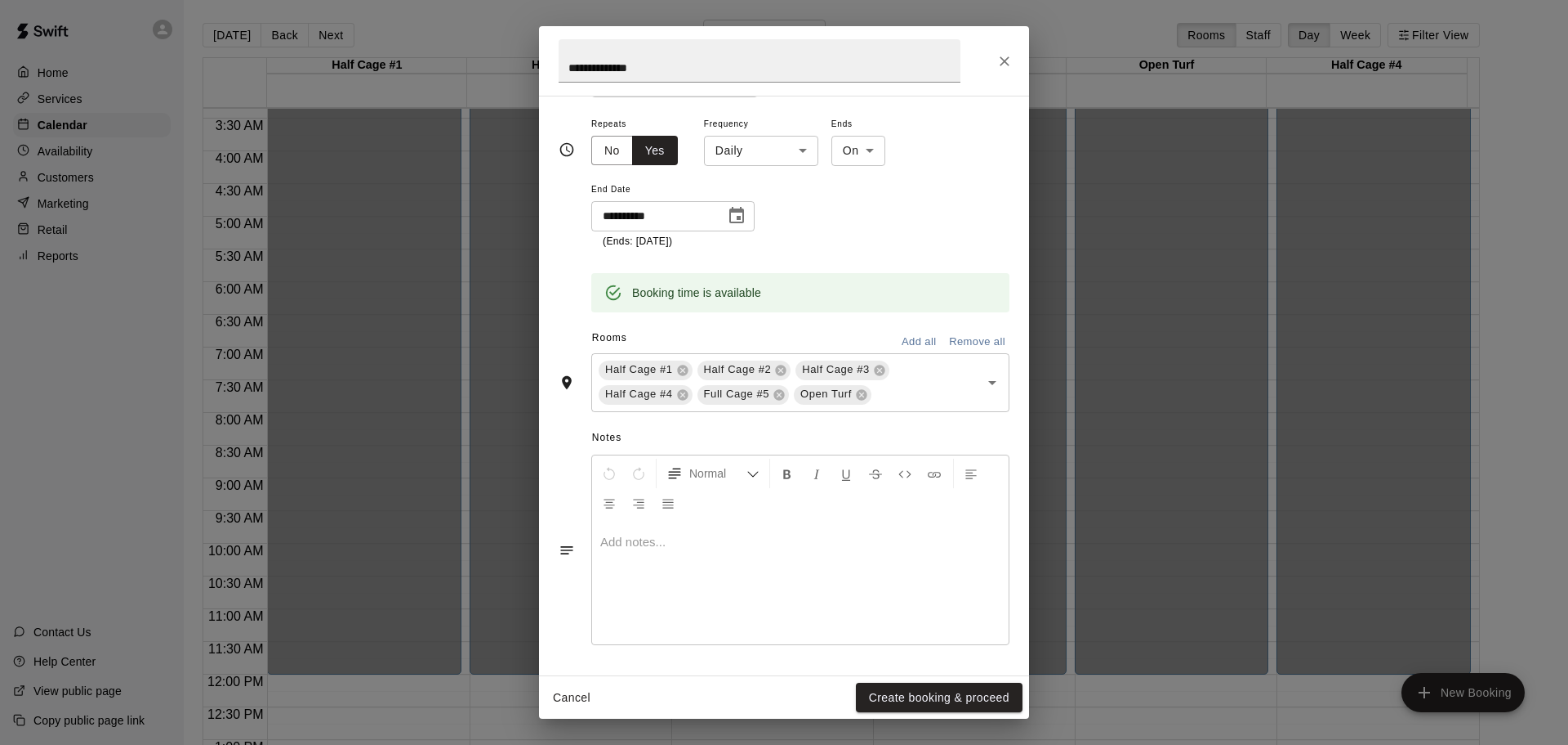
click at [930, 698] on button "Create booking & proceed" at bounding box center [939, 697] width 166 height 30
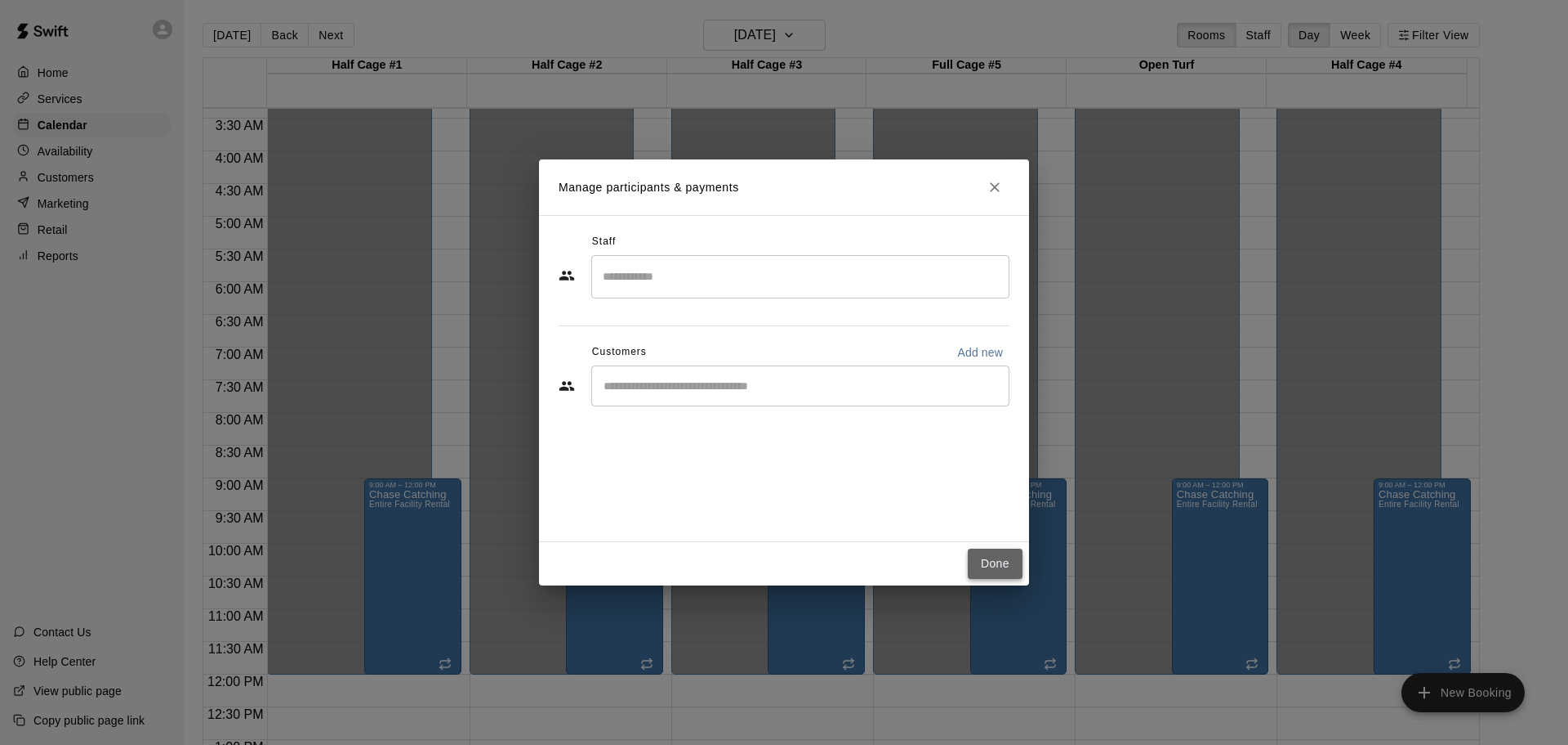
click at [992, 557] on button "Done" at bounding box center [996, 563] width 55 height 30
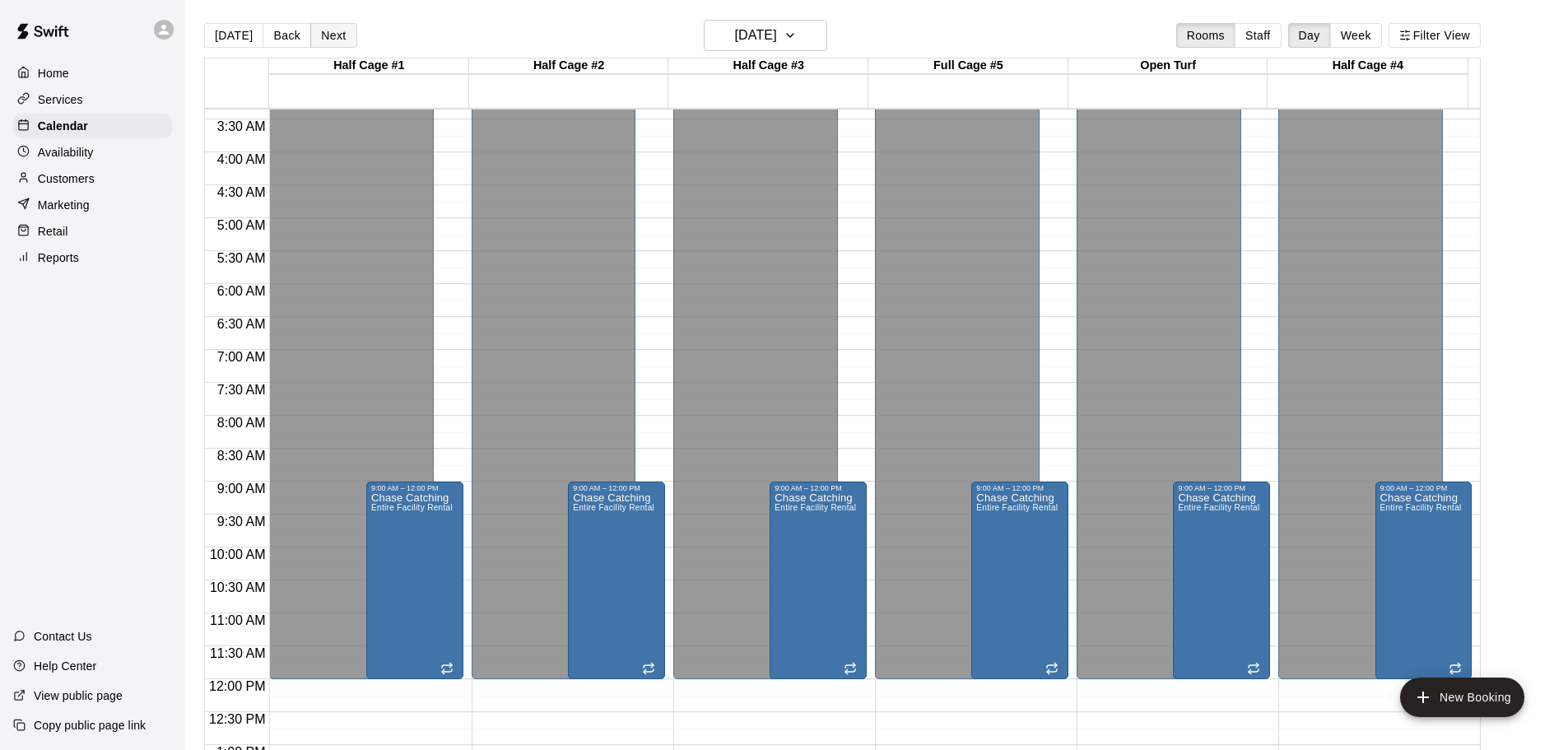
click at [335, 32] on button "Next" at bounding box center [332, 34] width 46 height 25
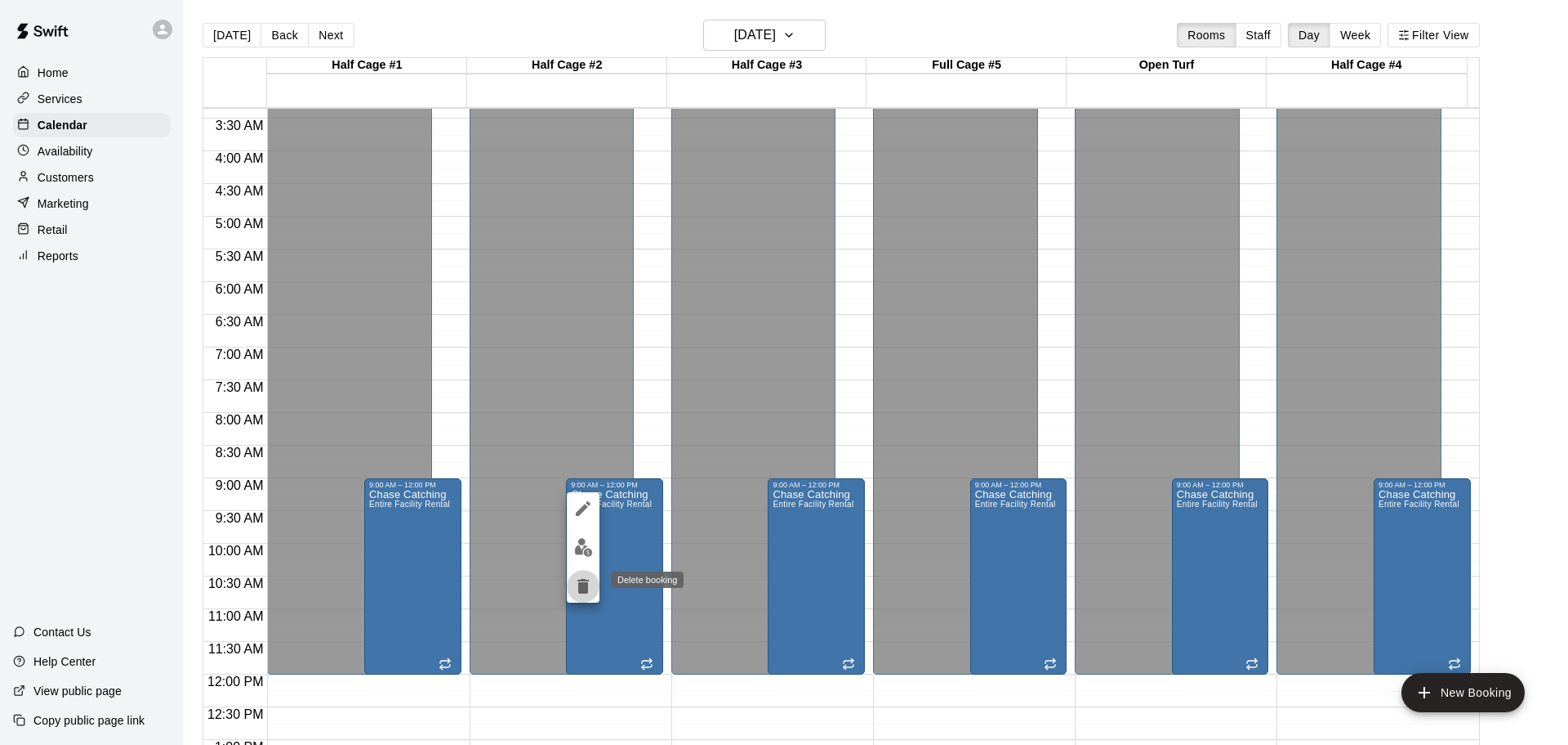
click at [587, 586] on icon "delete" at bounding box center [583, 585] width 12 height 15
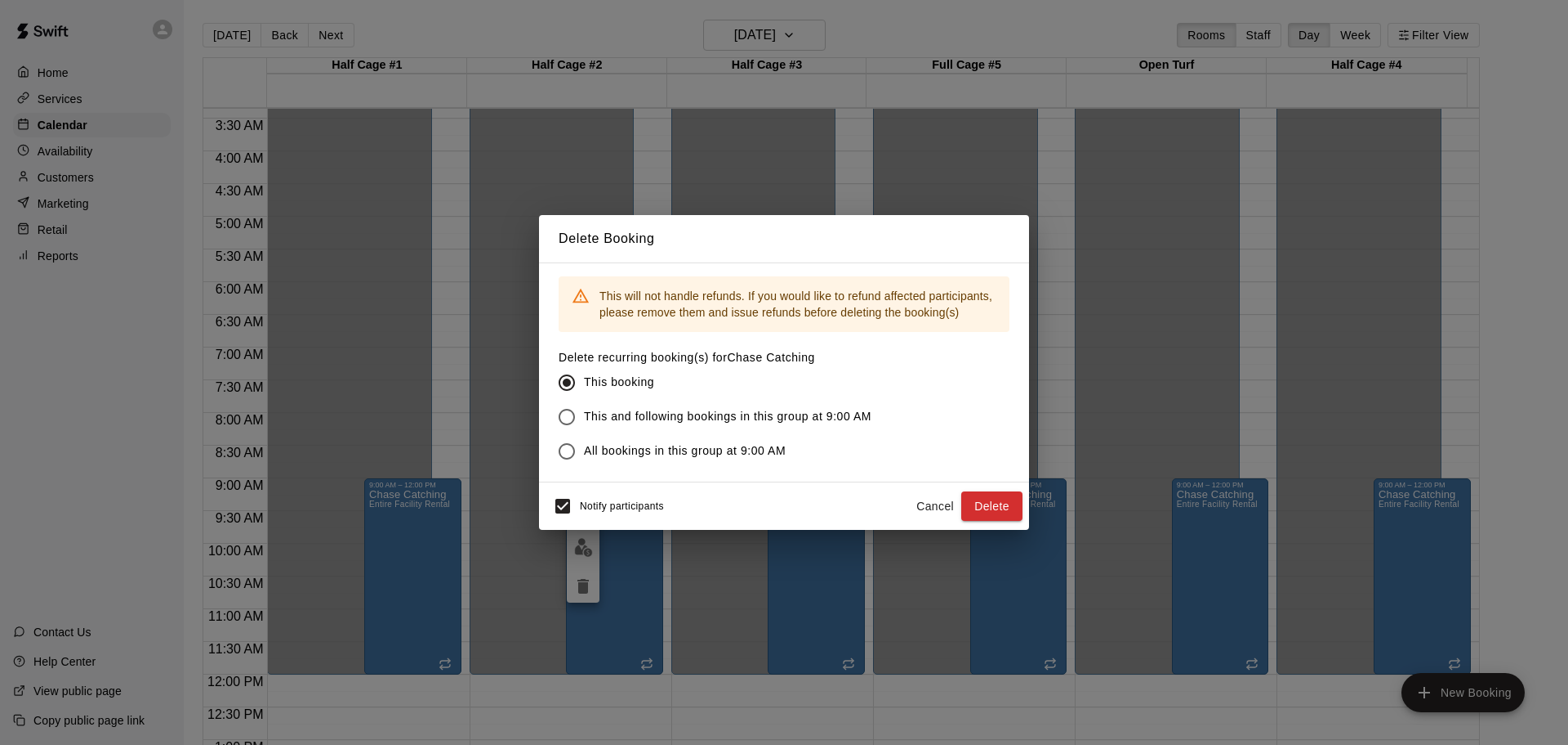
drag, startPoint x: 1013, startPoint y: 513, endPoint x: 1005, endPoint y: 509, distance: 8.9
click at [1011, 512] on button "Delete" at bounding box center [992, 505] width 61 height 30
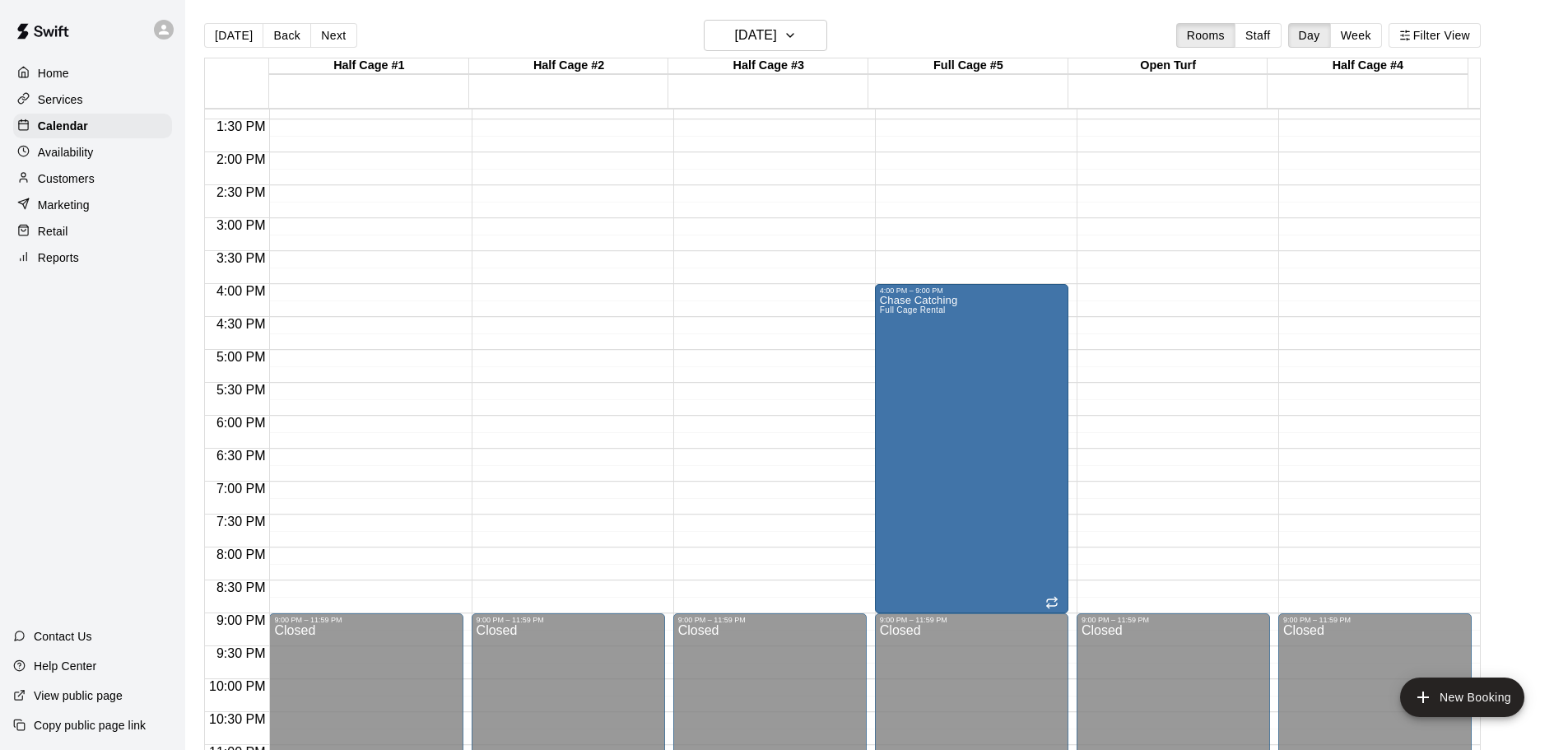
scroll to position [796, 0]
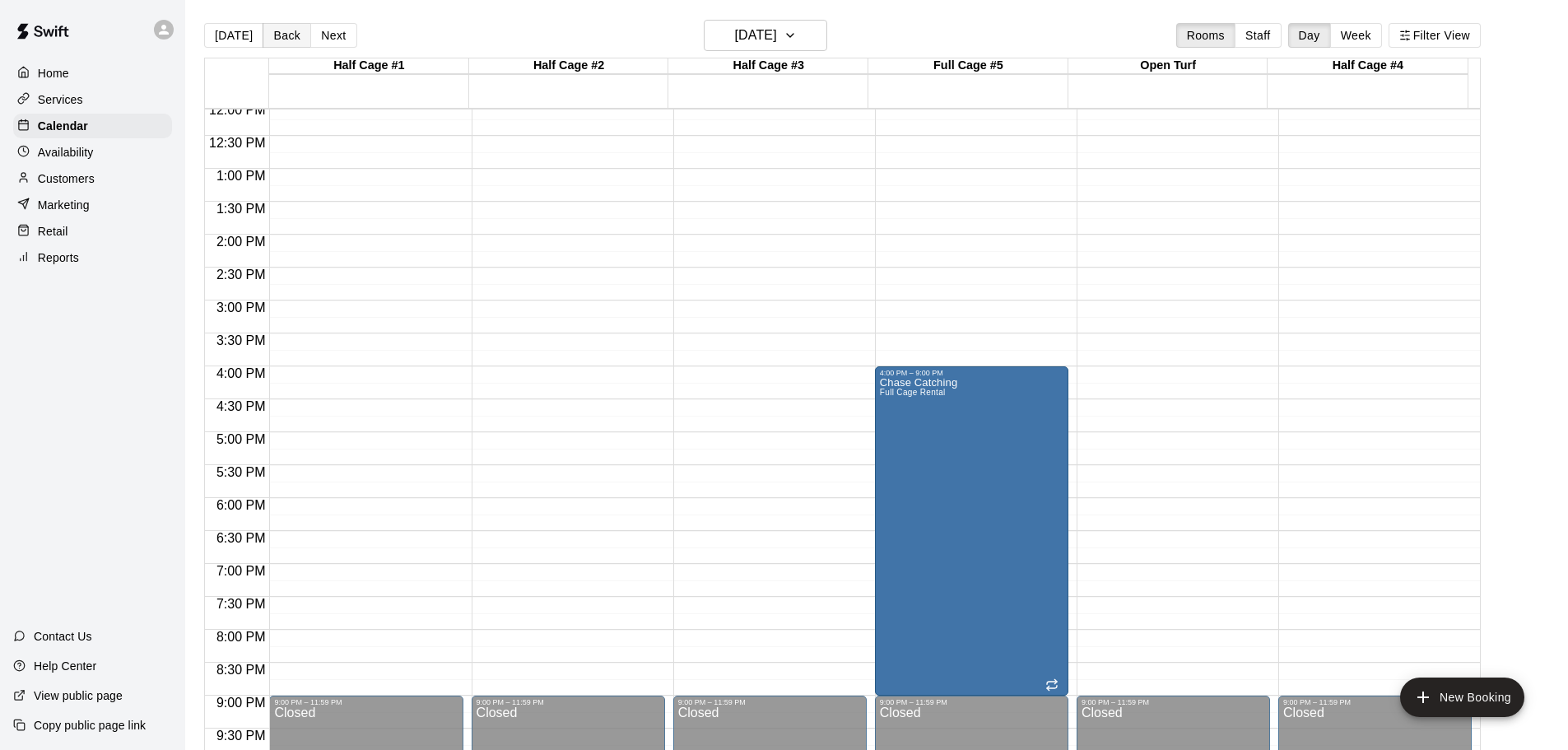
click at [281, 35] on button "Back" at bounding box center [287, 34] width 49 height 25
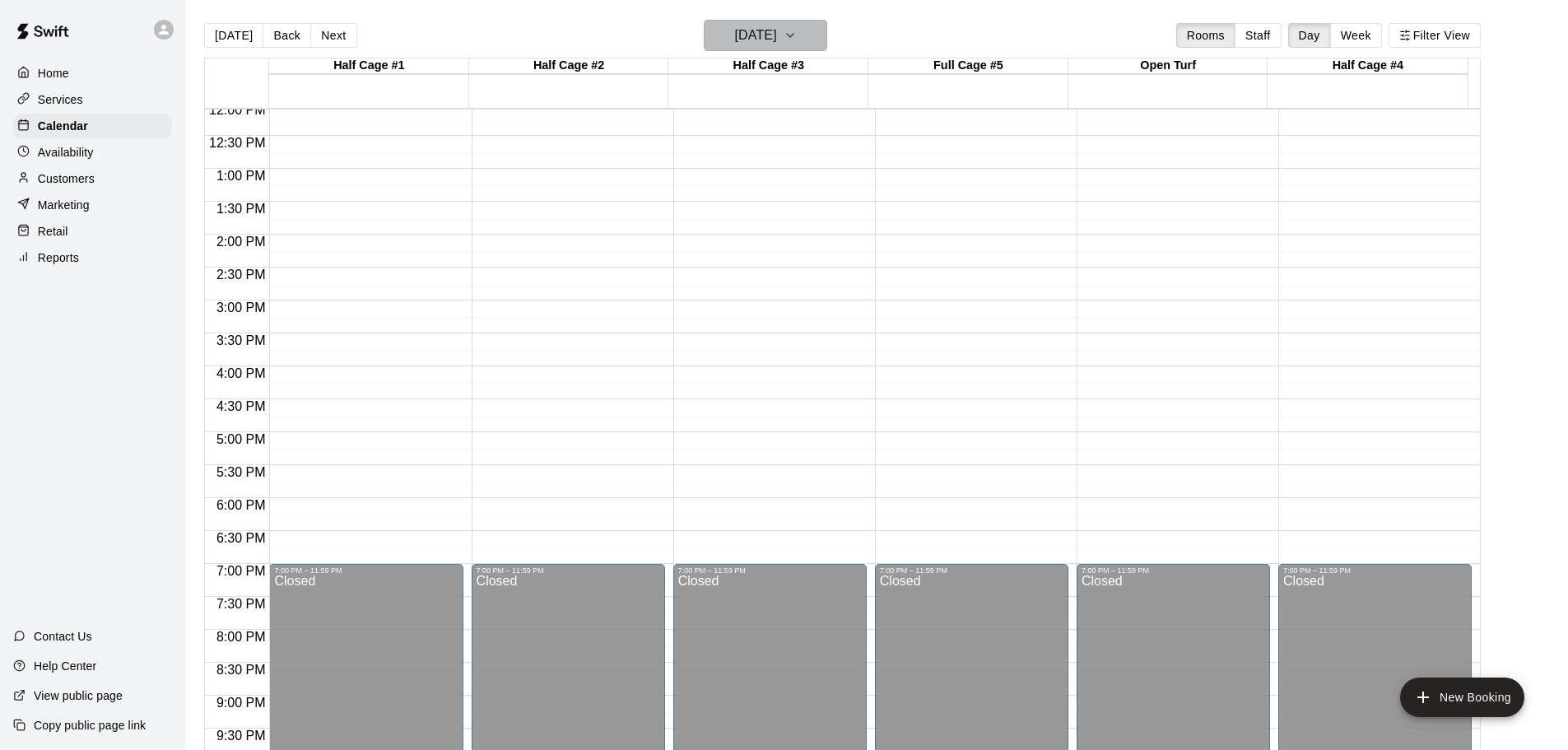
click at [767, 42] on h6 "[DATE]" at bounding box center [755, 34] width 42 height 23
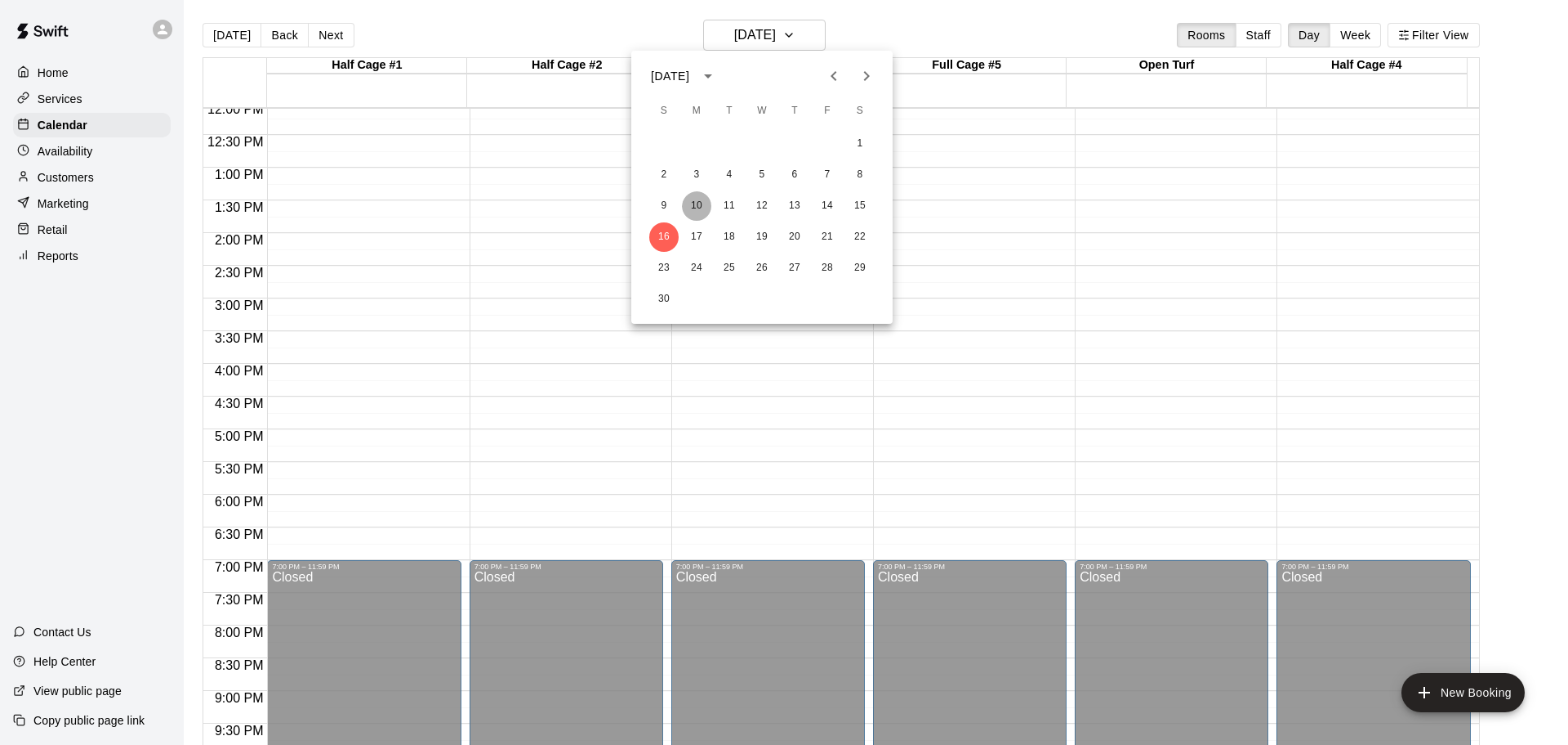
click at [696, 206] on button "10" at bounding box center [697, 205] width 29 height 29
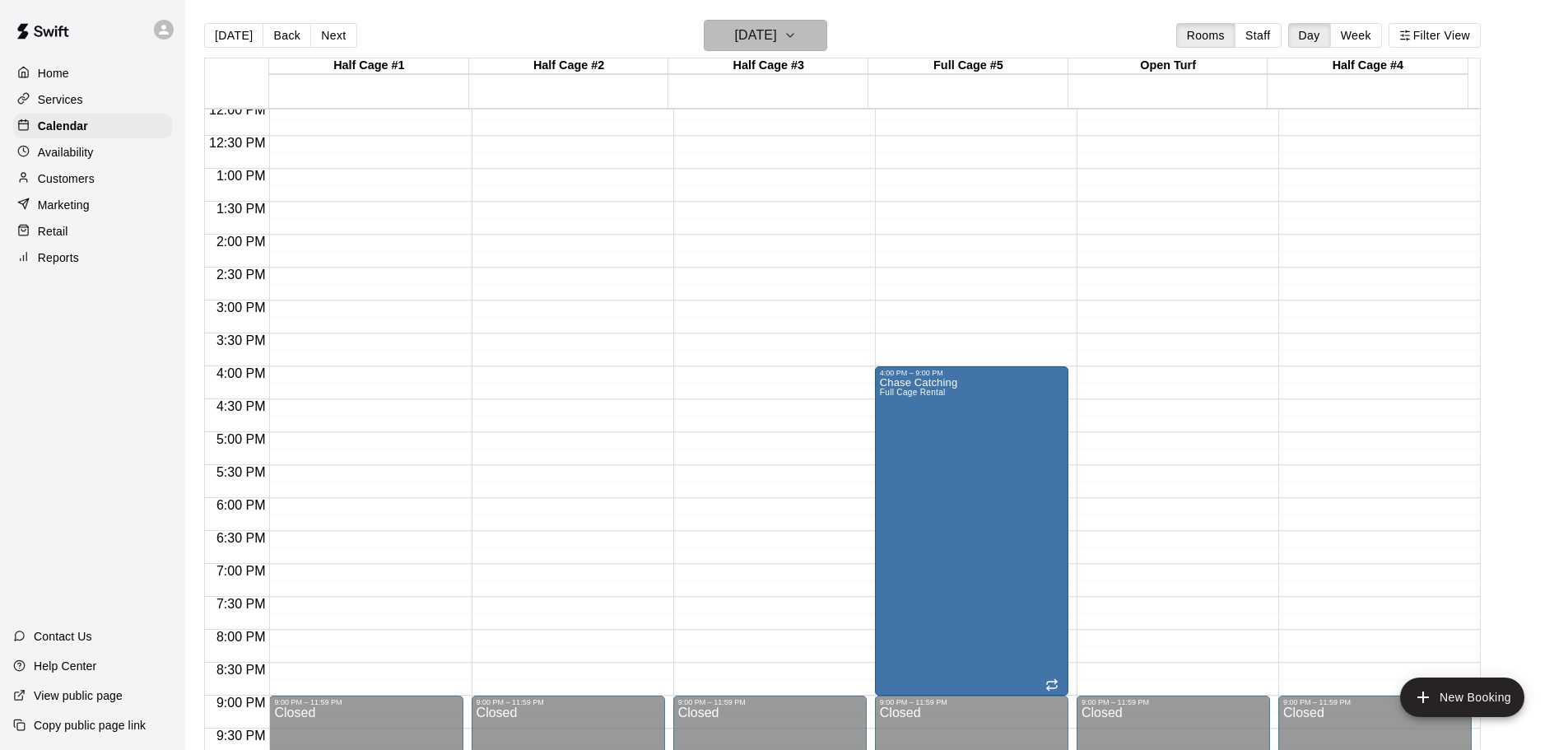
click at [764, 37] on h6 "[DATE]" at bounding box center [755, 34] width 42 height 23
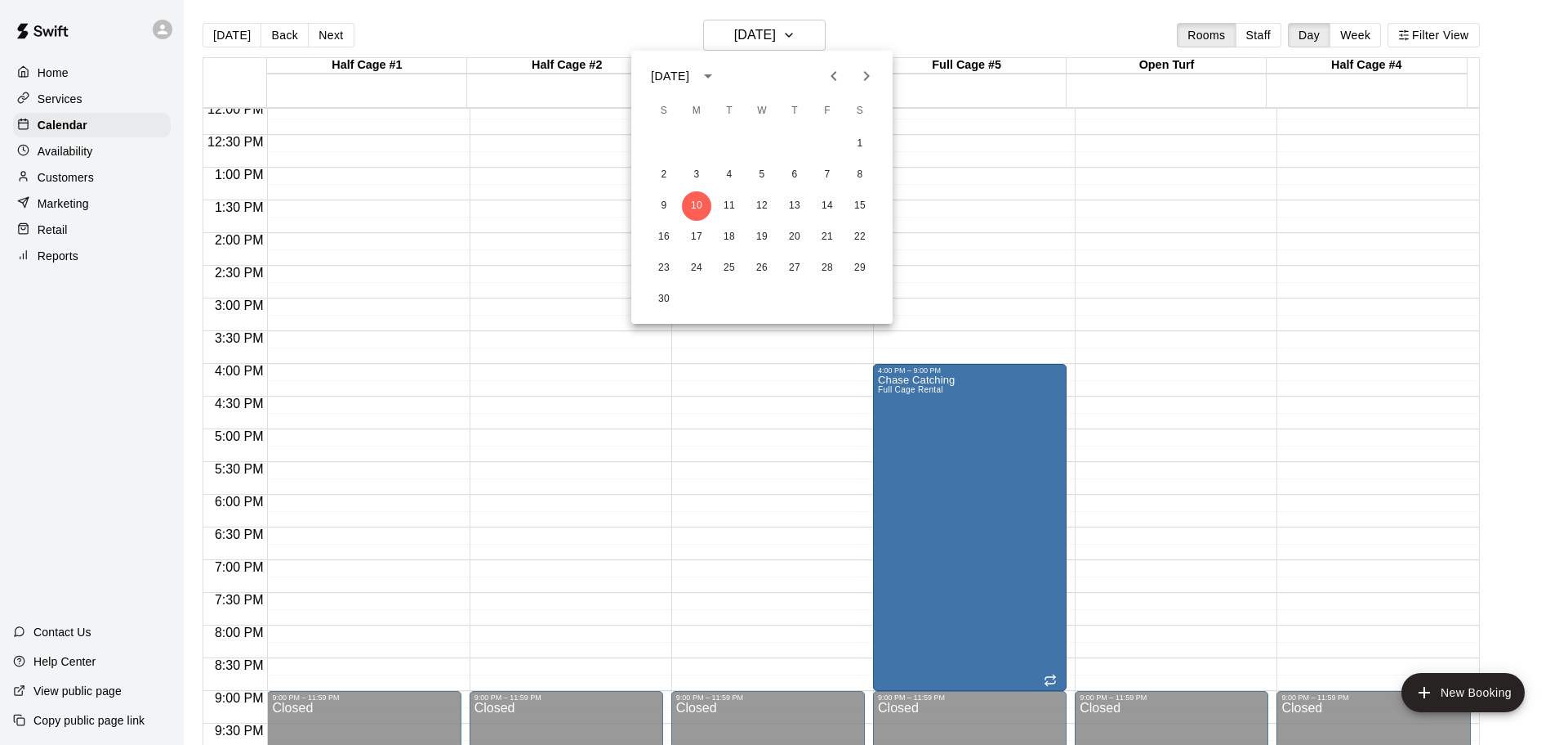
click at [227, 36] on div at bounding box center [784, 372] width 1568 height 745
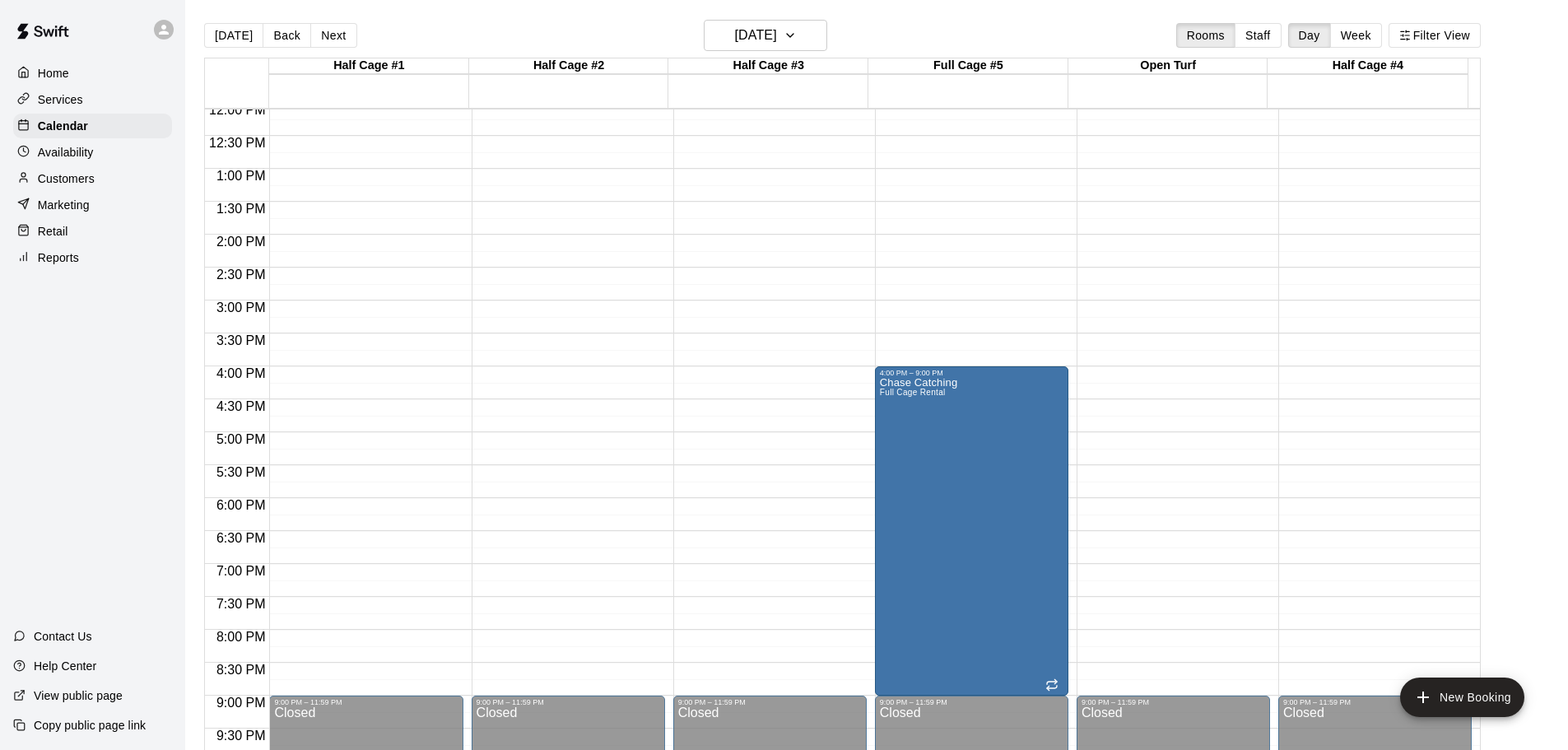
click at [228, 36] on button "[DATE]" at bounding box center [233, 34] width 59 height 25
